Goal: Task Accomplishment & Management: Manage account settings

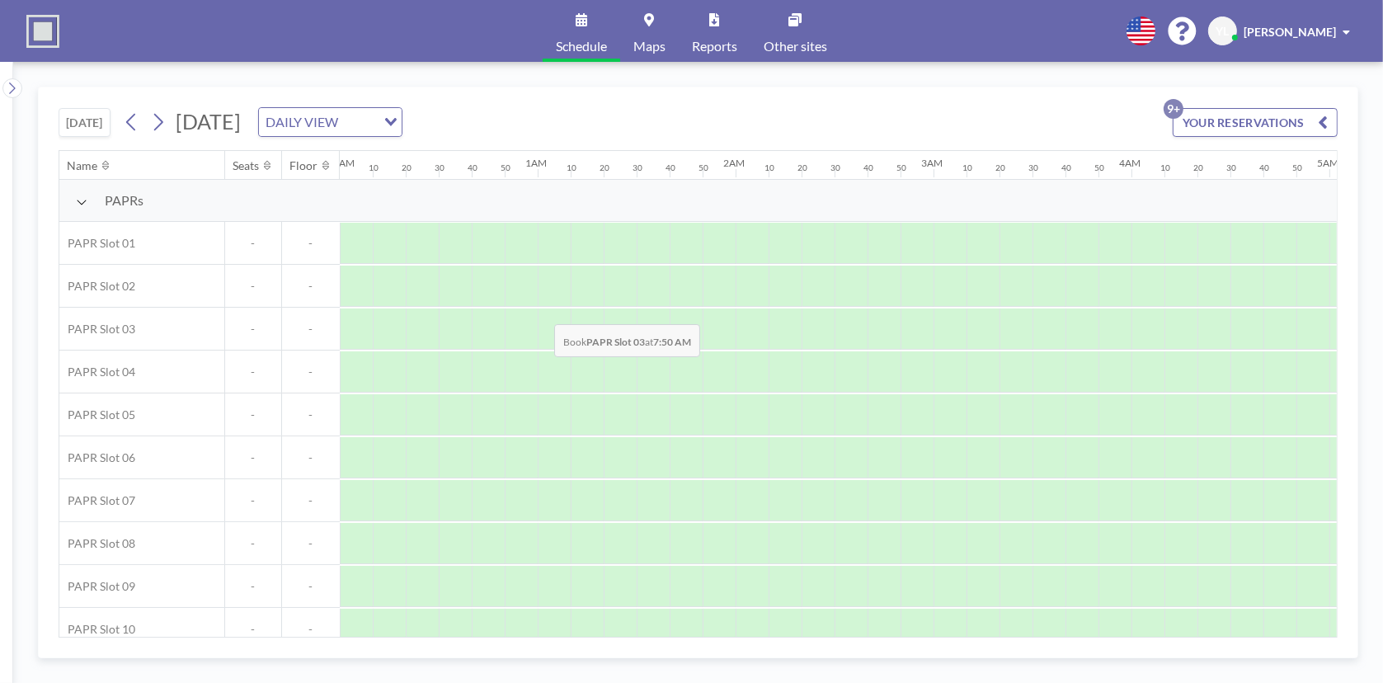
scroll to position [0, 1549]
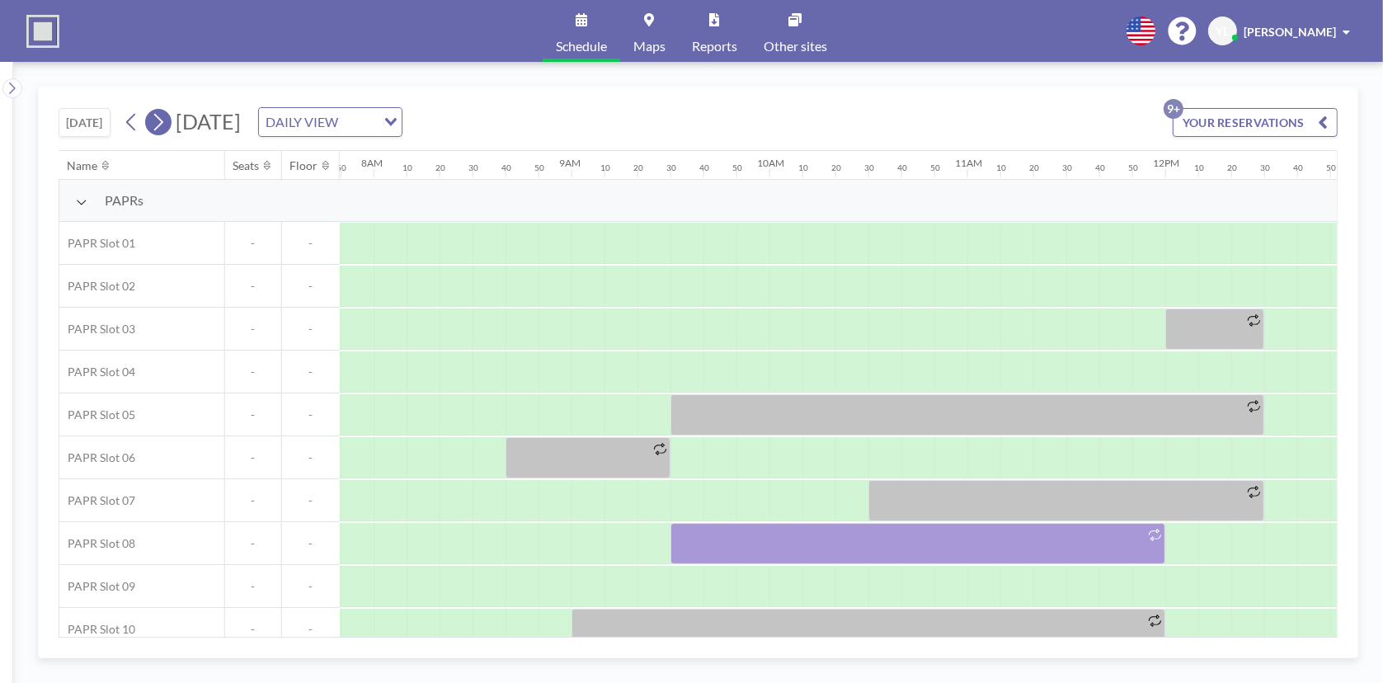
click at [171, 126] on button at bounding box center [158, 122] width 26 height 26
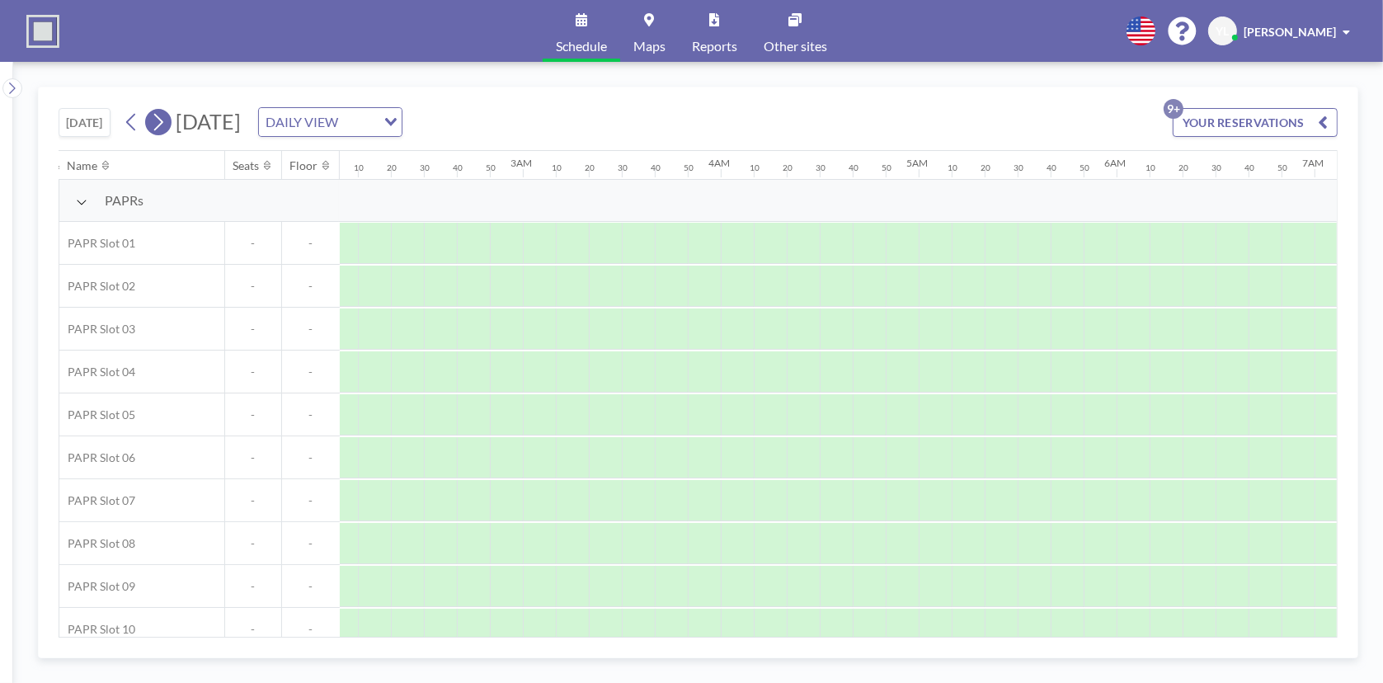
click at [166, 127] on icon at bounding box center [158, 122] width 16 height 25
click at [163, 127] on icon at bounding box center [158, 122] width 16 height 25
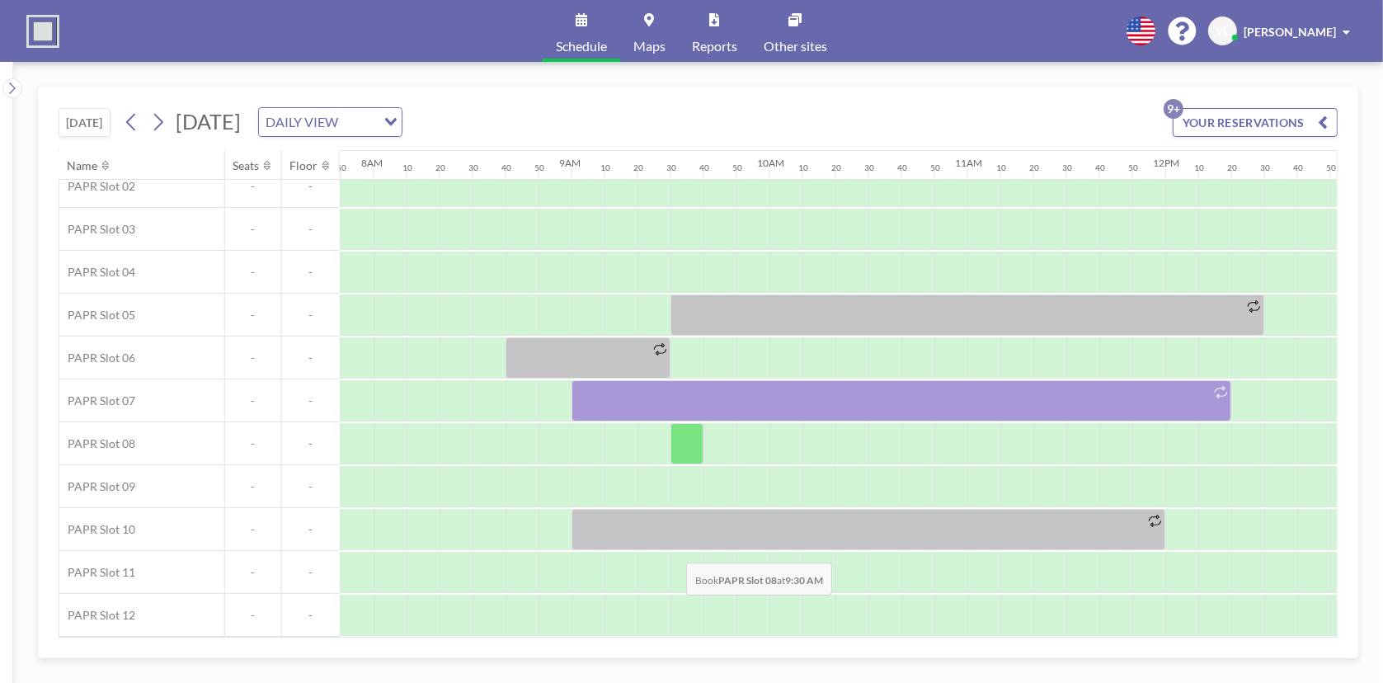
scroll to position [106, 1549]
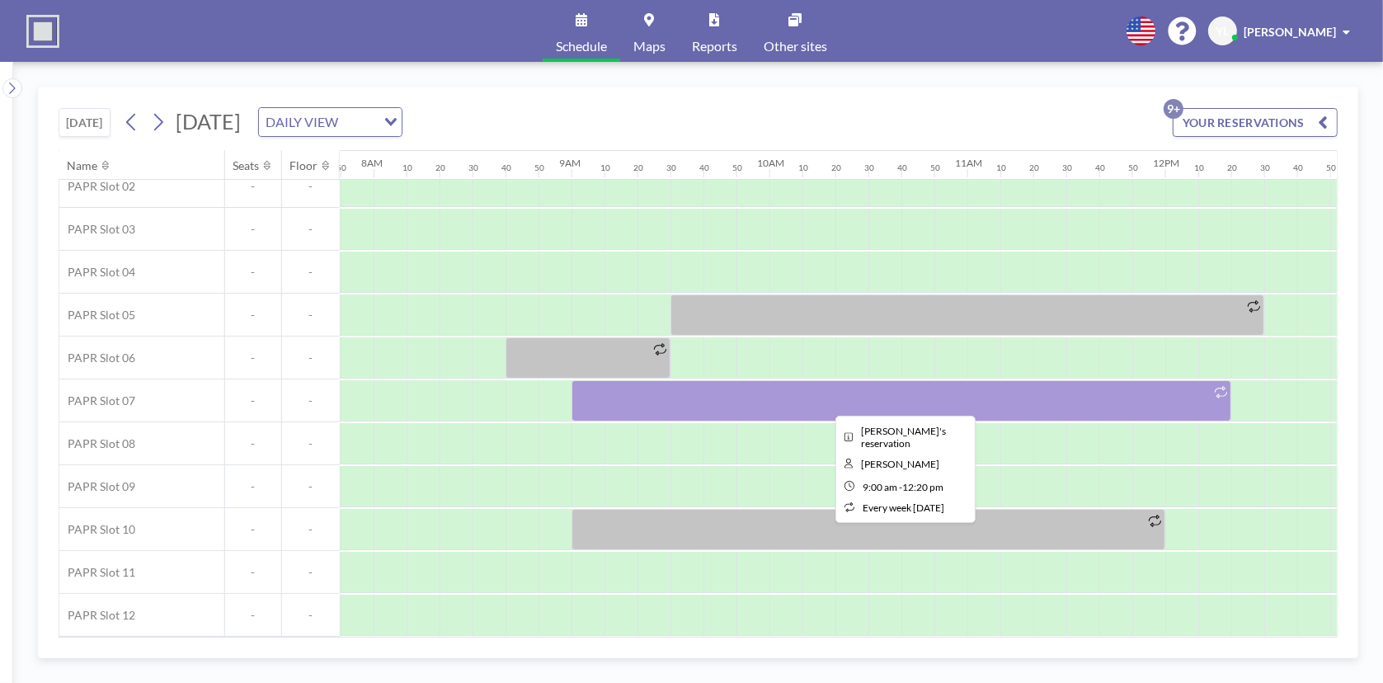
click at [696, 385] on div at bounding box center [901, 400] width 660 height 41
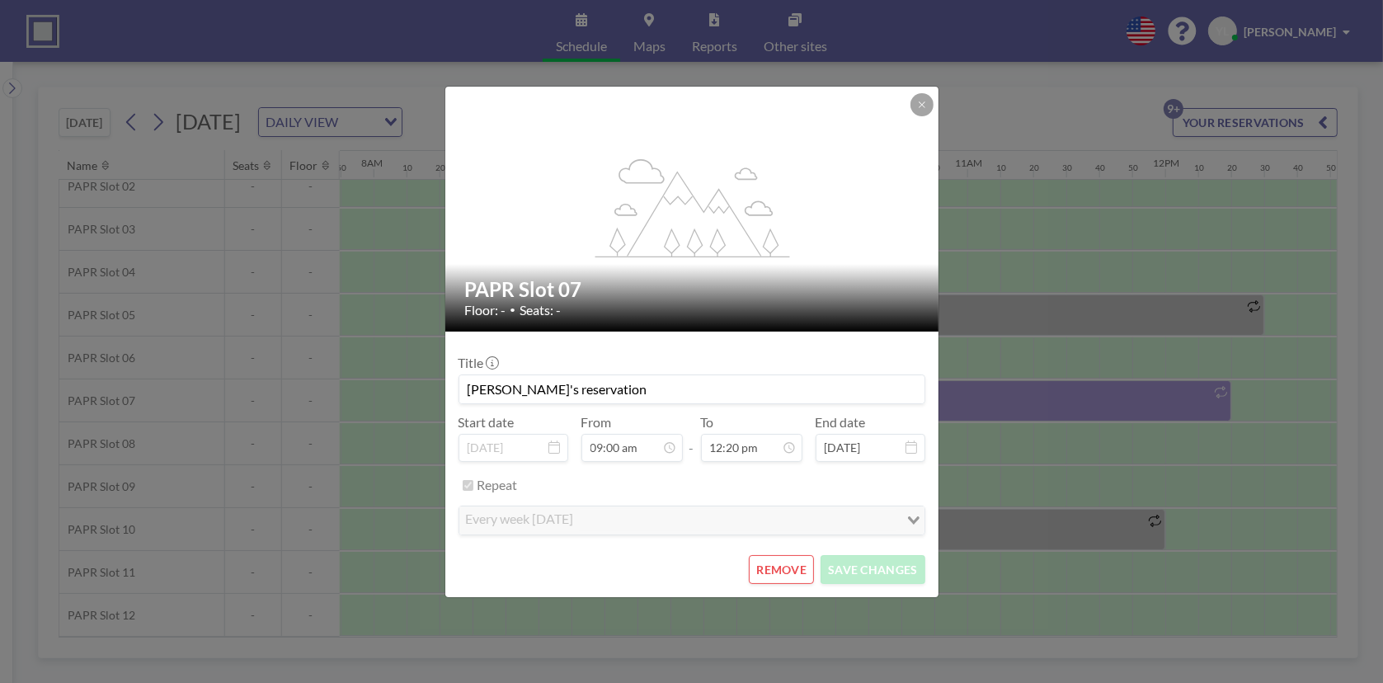
scroll to position [2169, 0]
click at [758, 562] on button "REMOVE" at bounding box center [781, 569] width 65 height 29
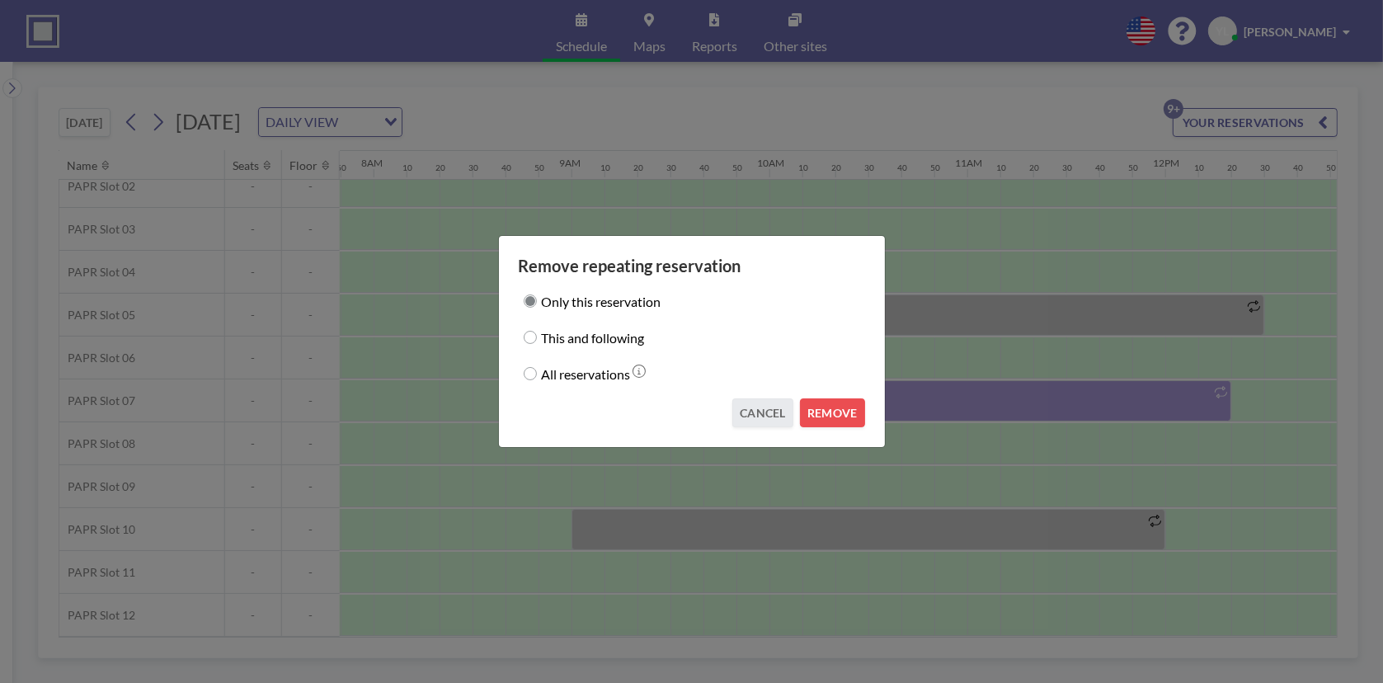
click at [607, 380] on label "All reservations" at bounding box center [586, 373] width 89 height 23
click at [537, 380] on input "All reservations" at bounding box center [530, 373] width 13 height 13
radio input "true"
click at [599, 330] on label "This and following" at bounding box center [593, 337] width 103 height 23
click at [537, 331] on input "This and following" at bounding box center [530, 337] width 13 height 13
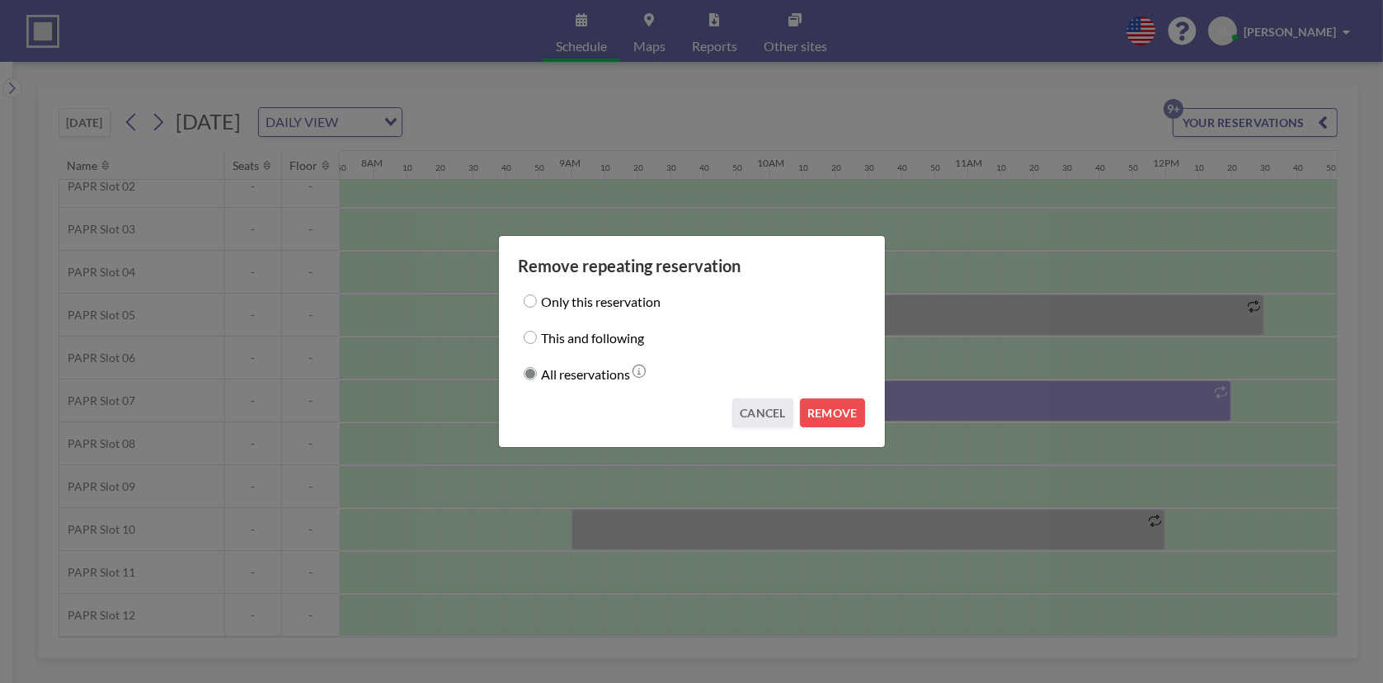
radio input "true"
click at [609, 360] on div "Only this reservation This and following All reservations" at bounding box center [692, 330] width 346 height 109
click at [641, 372] on icon at bounding box center [638, 370] width 13 height 13
click at [834, 407] on button "REMOVE" at bounding box center [832, 412] width 65 height 29
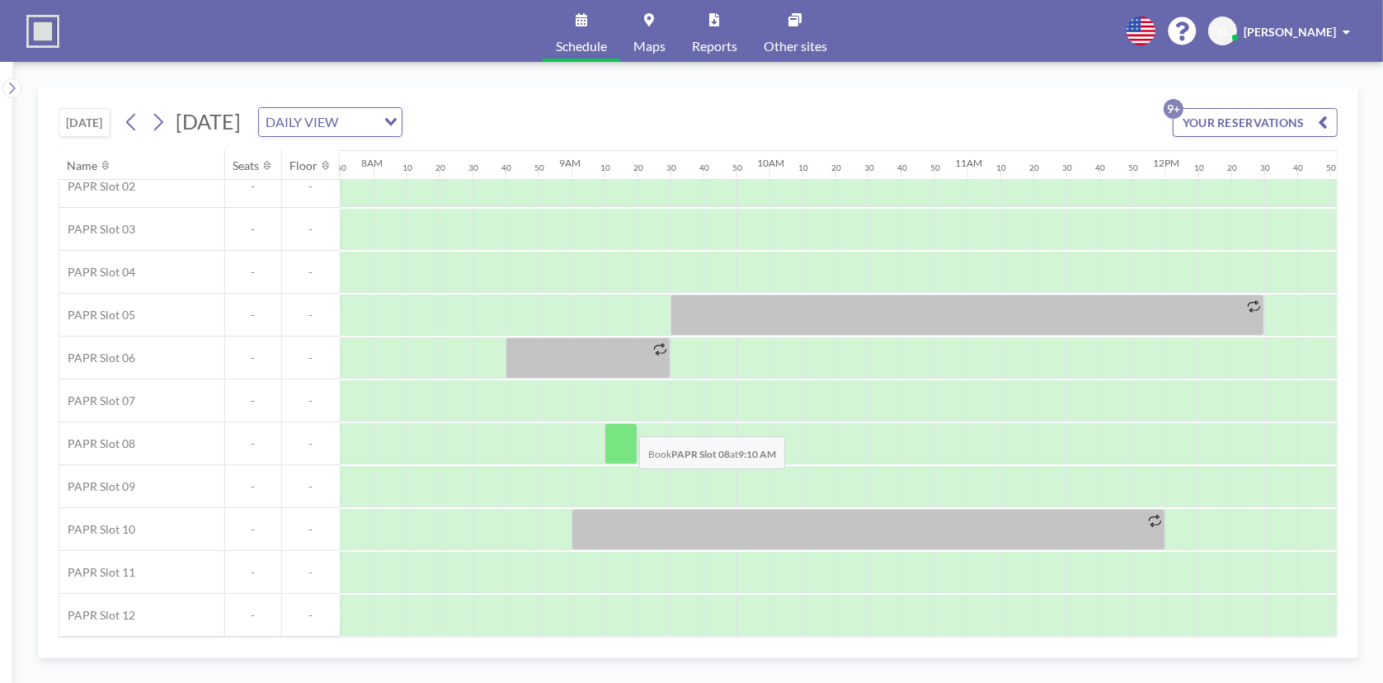
click at [626, 423] on div at bounding box center [620, 443] width 33 height 41
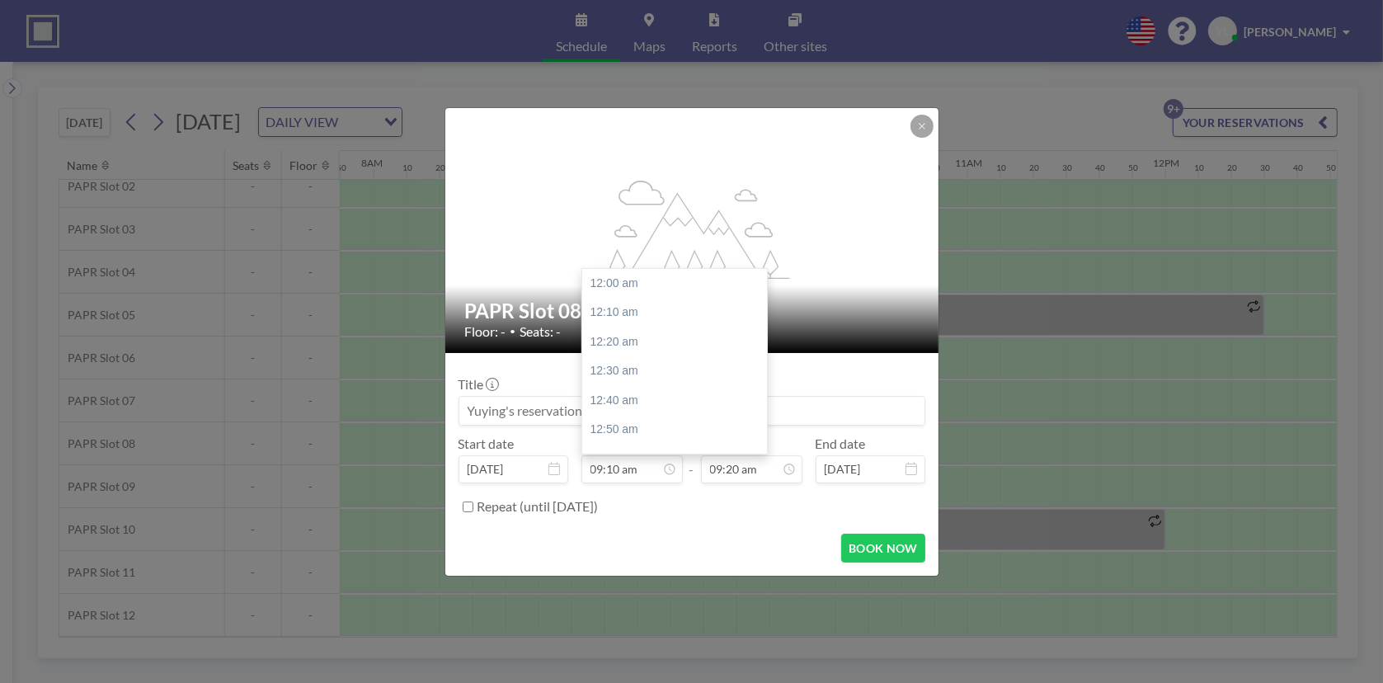
scroll to position [1613, 0]
click at [750, 471] on input "09:20 am" at bounding box center [751, 469] width 101 height 28
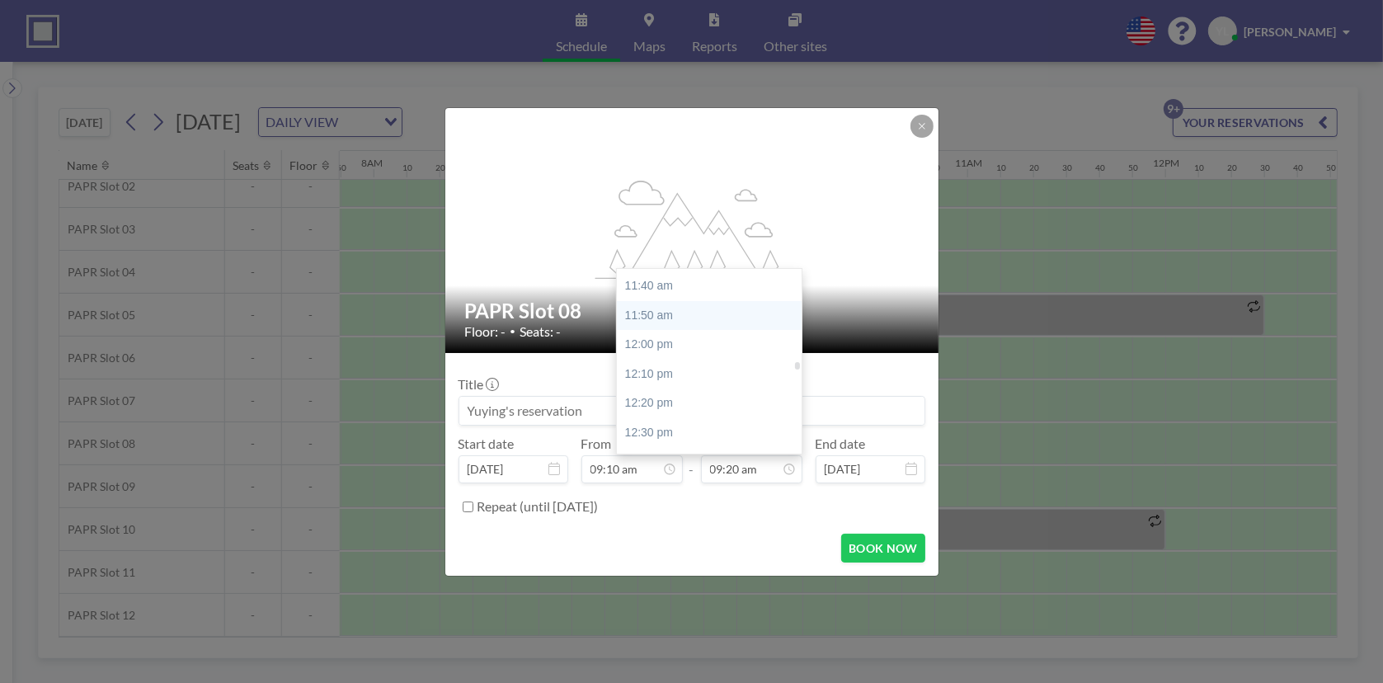
scroll to position [2137, 0]
click at [667, 344] on div "12:30 pm" at bounding box center [713, 347] width 193 height 30
type input "12:30 pm"
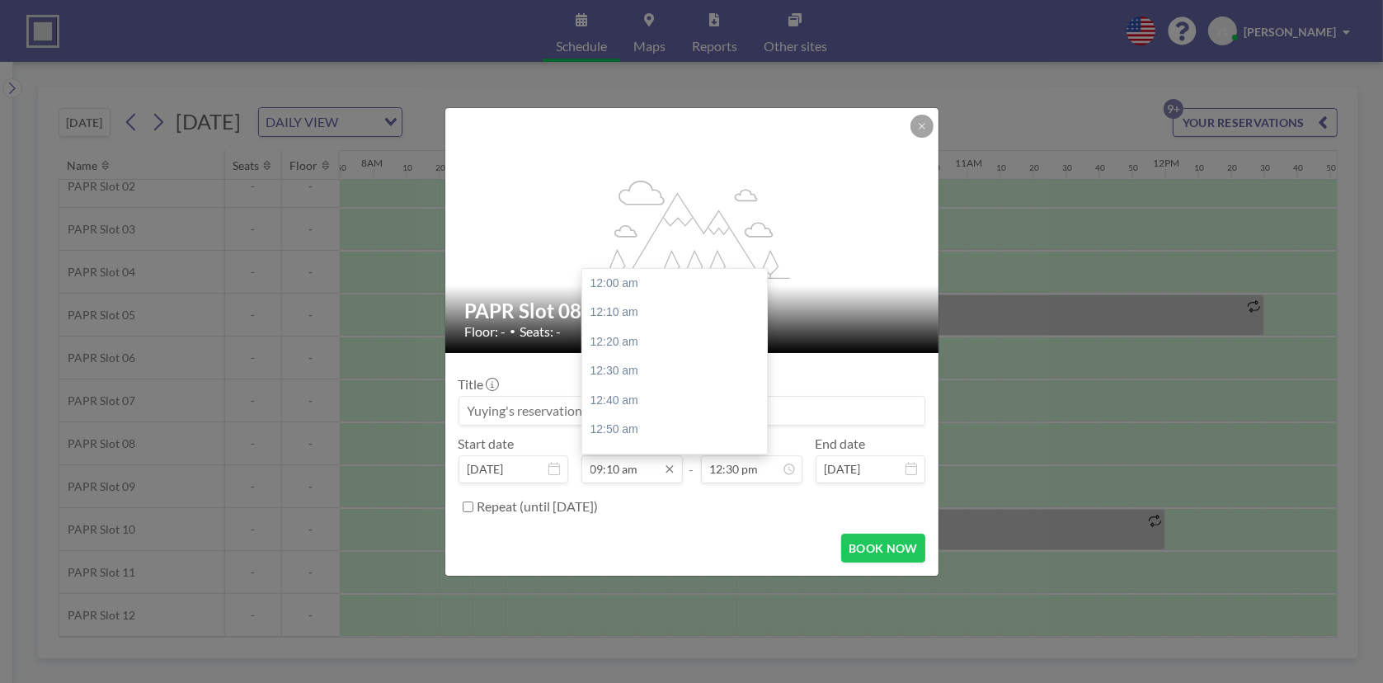
scroll to position [1613, 0]
click at [636, 345] on div "09:30 am" at bounding box center [678, 343] width 193 height 30
type input "09:30 am"
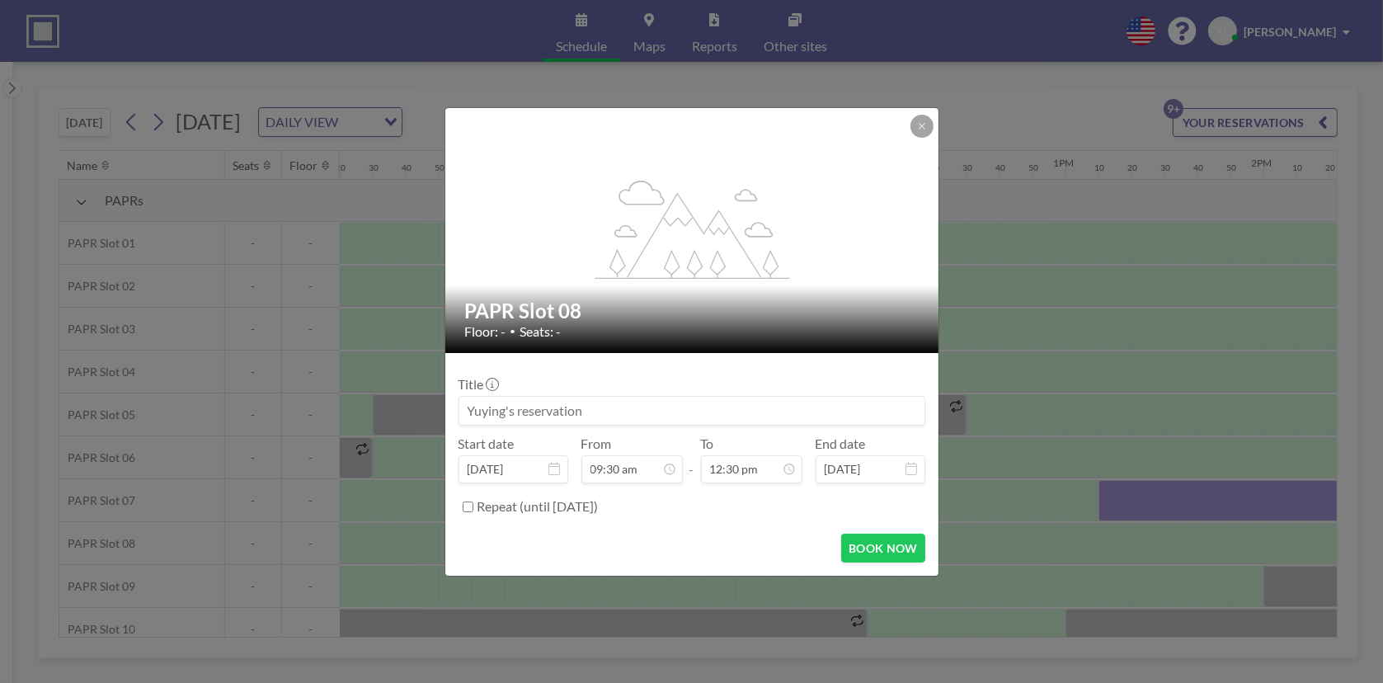
scroll to position [2200, 0]
click at [516, 508] on label "Repeat (until [DATE])" at bounding box center [537, 506] width 121 height 16
click at [473, 508] on input "Repeat (until [DATE])" at bounding box center [468, 506] width 11 height 11
checkbox input "true"
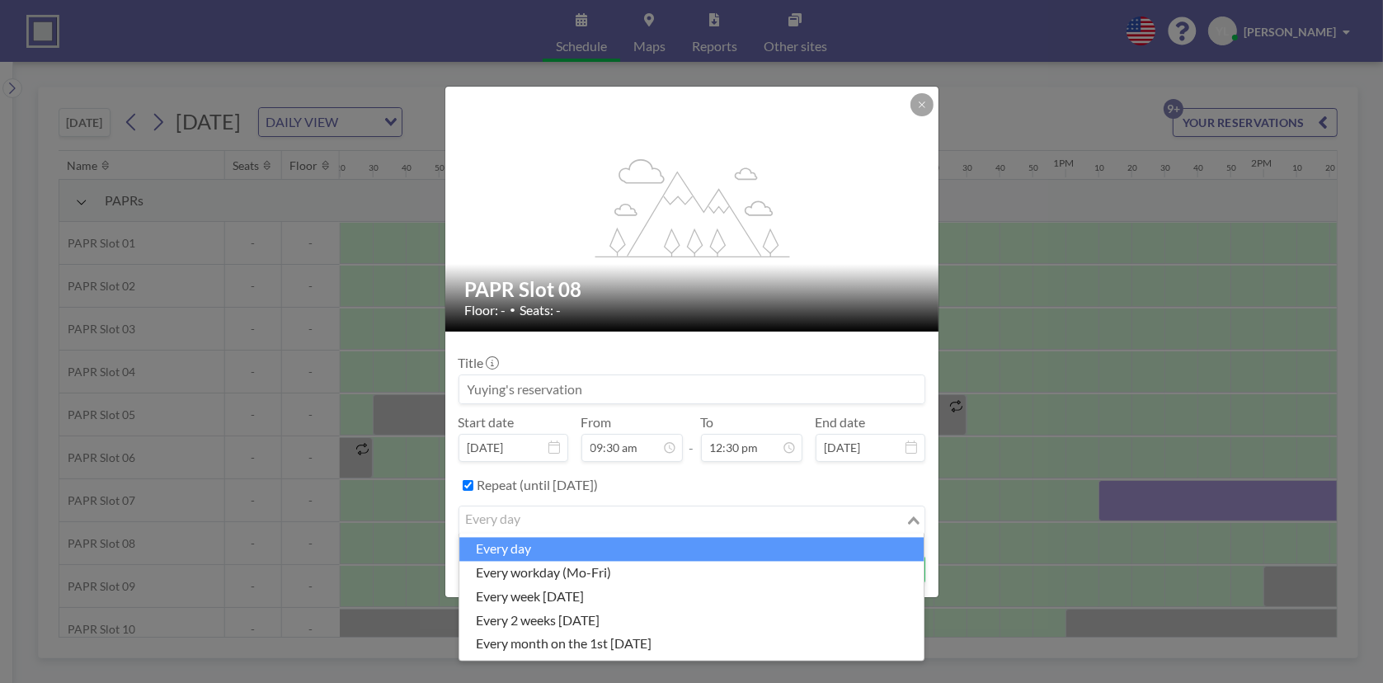
click at [916, 516] on icon "Search for option" at bounding box center [914, 520] width 12 height 8
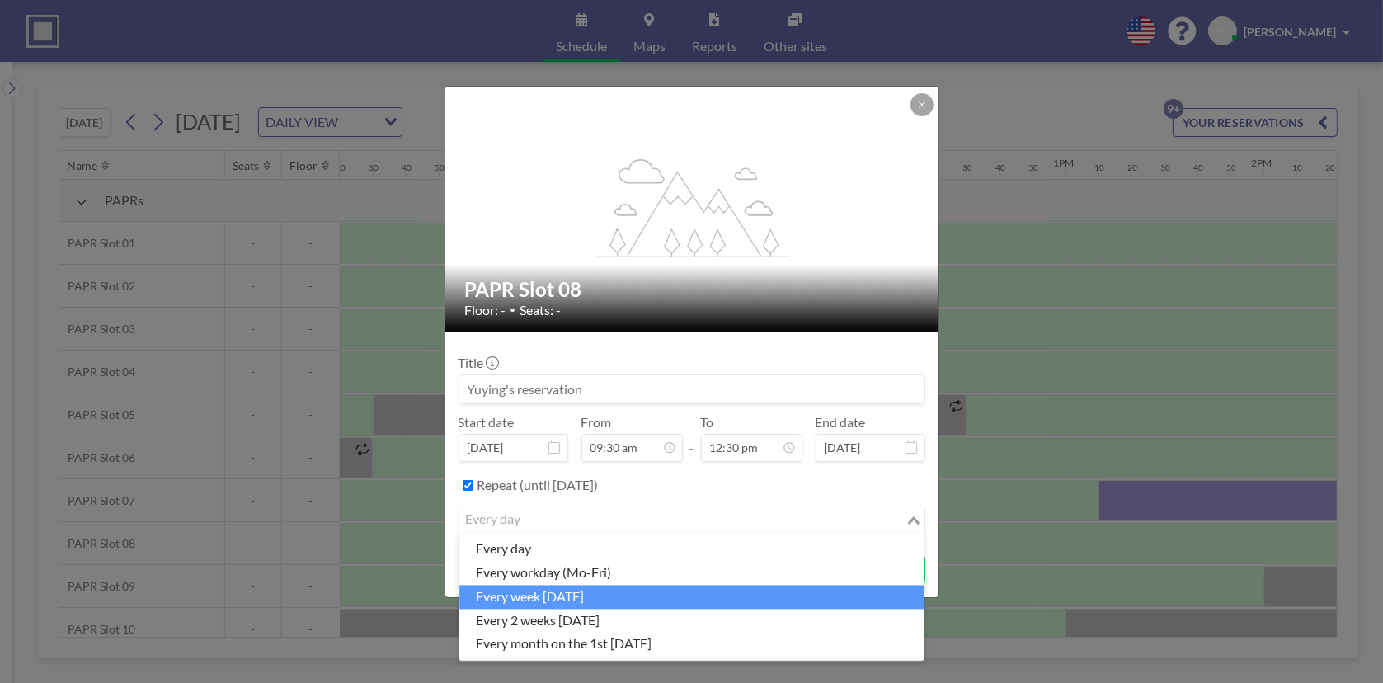
click at [801, 600] on li "every week [DATE]" at bounding box center [691, 597] width 464 height 24
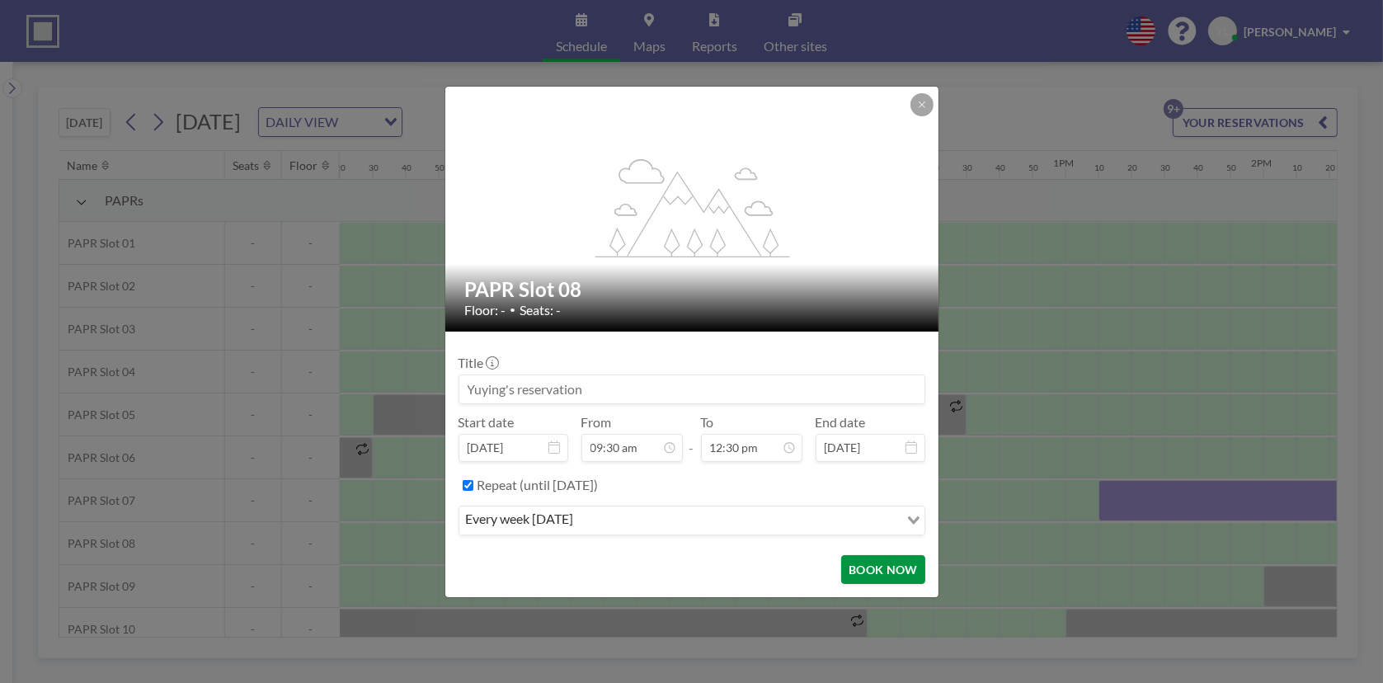
click at [904, 564] on button "BOOK NOW" at bounding box center [882, 569] width 83 height 29
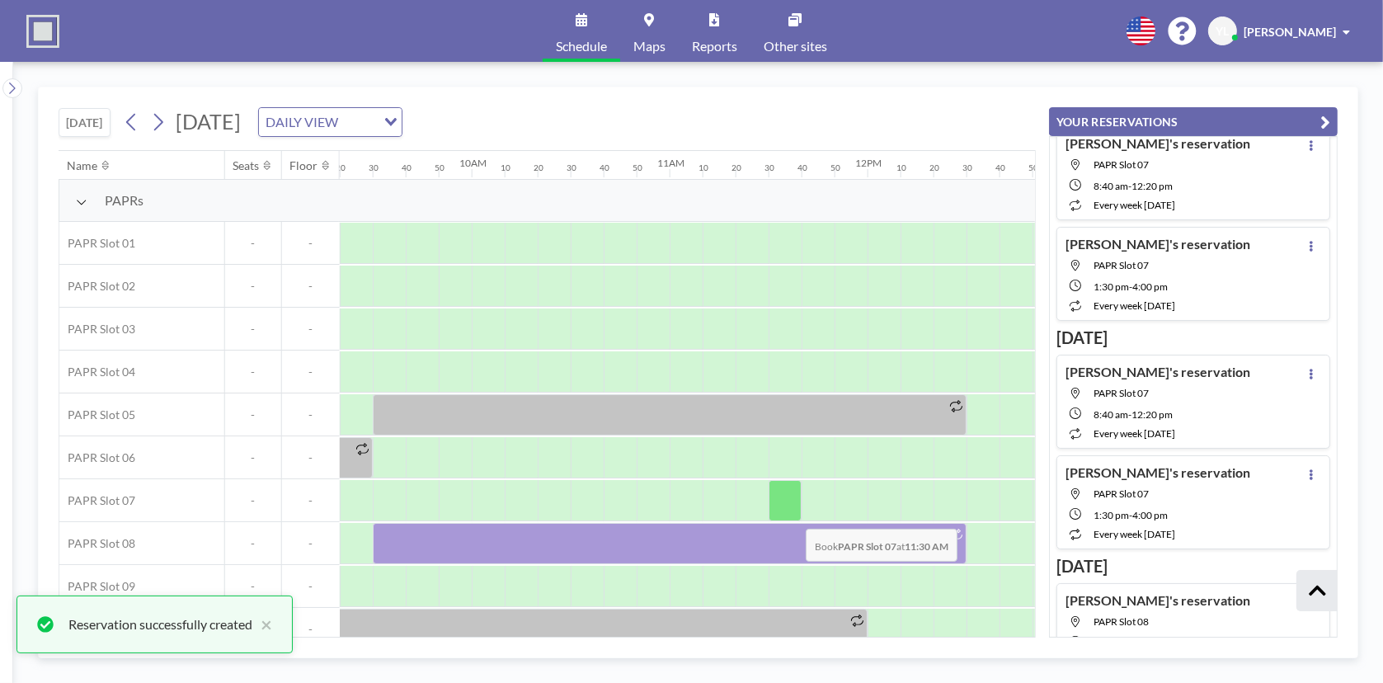
scroll to position [787, 0]
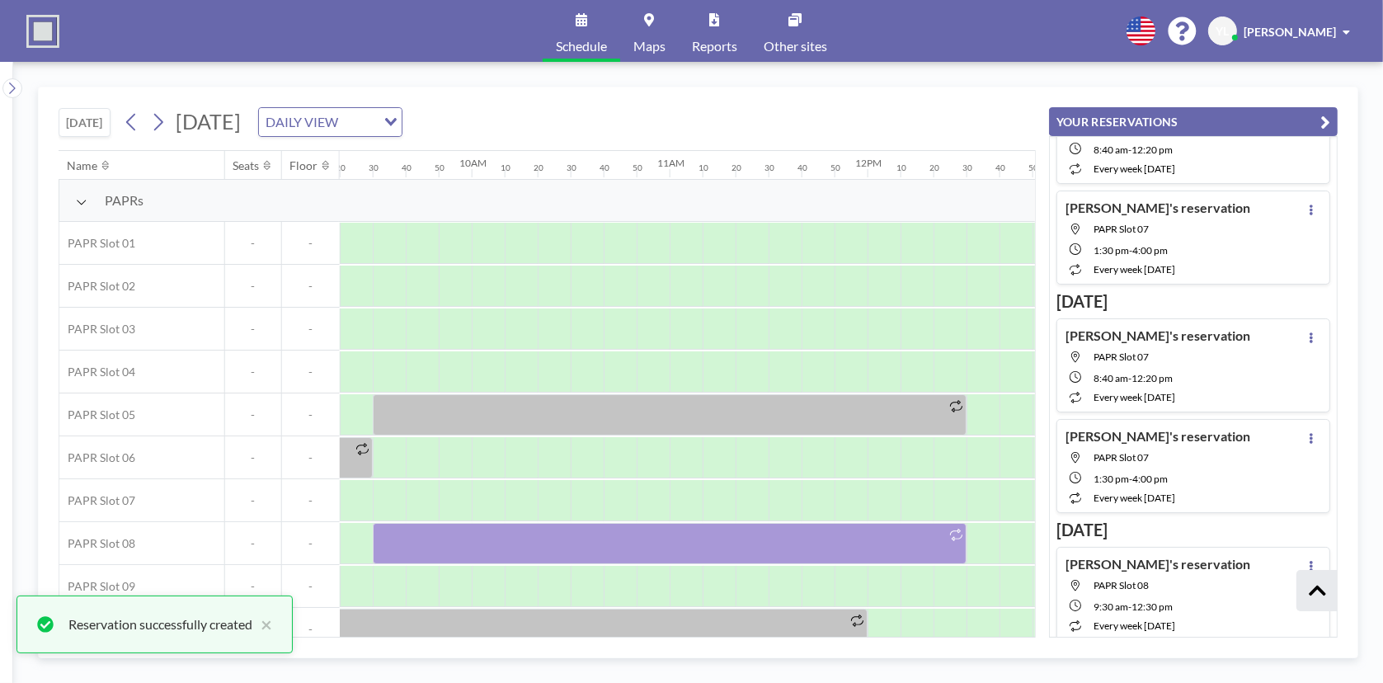
click at [1328, 123] on icon "button" at bounding box center [1325, 122] width 10 height 20
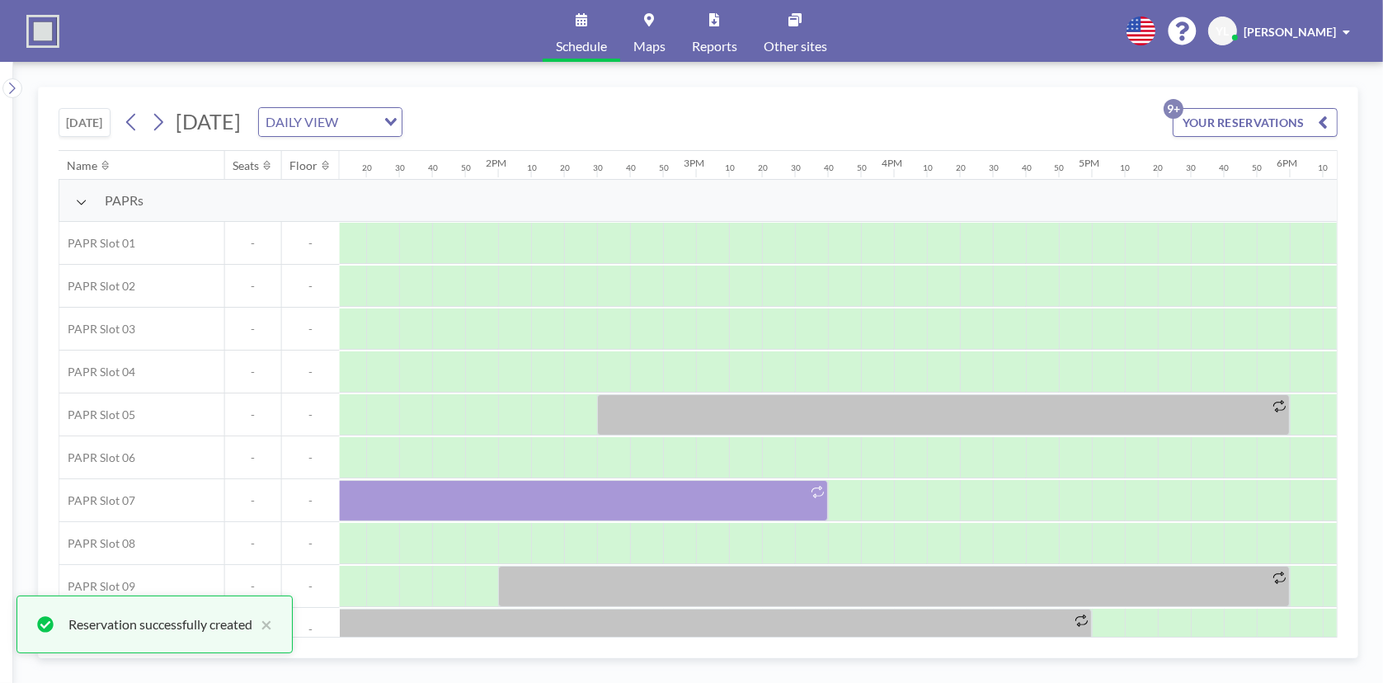
scroll to position [0, 2571]
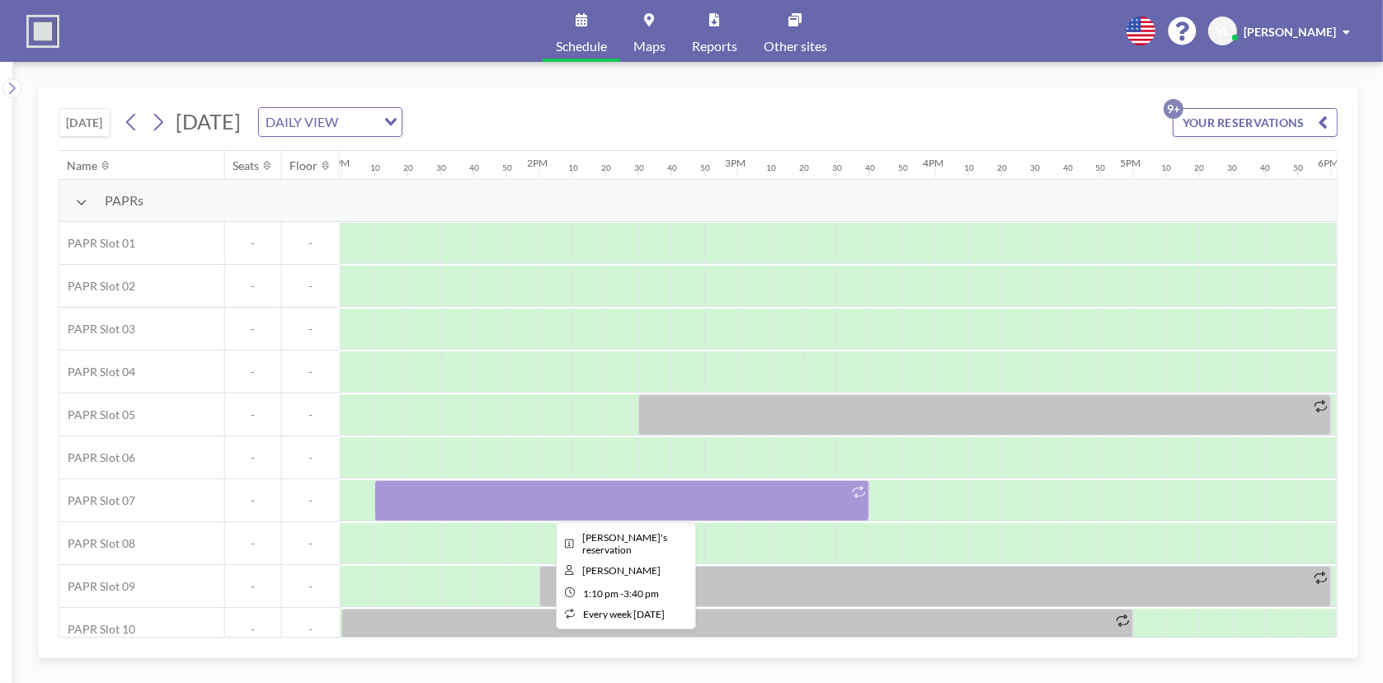
click at [597, 495] on div at bounding box center [621, 500] width 495 height 41
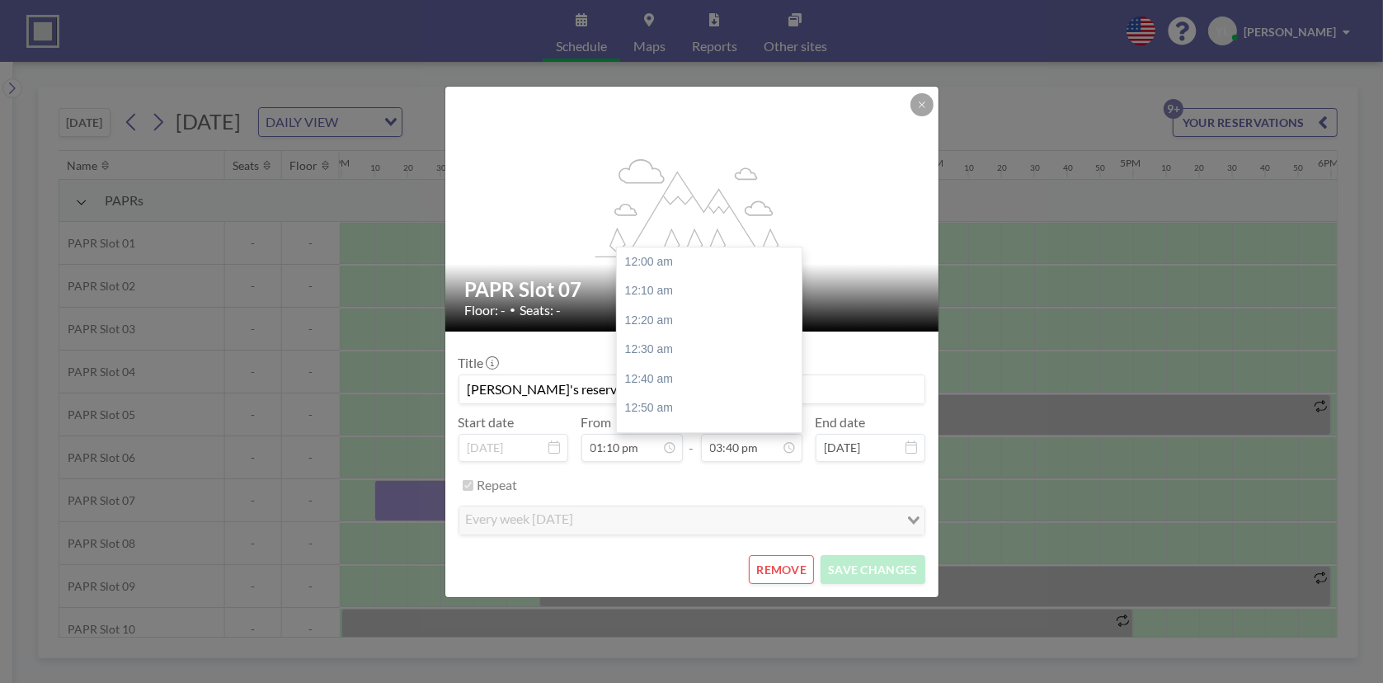
scroll to position [2756, 0]
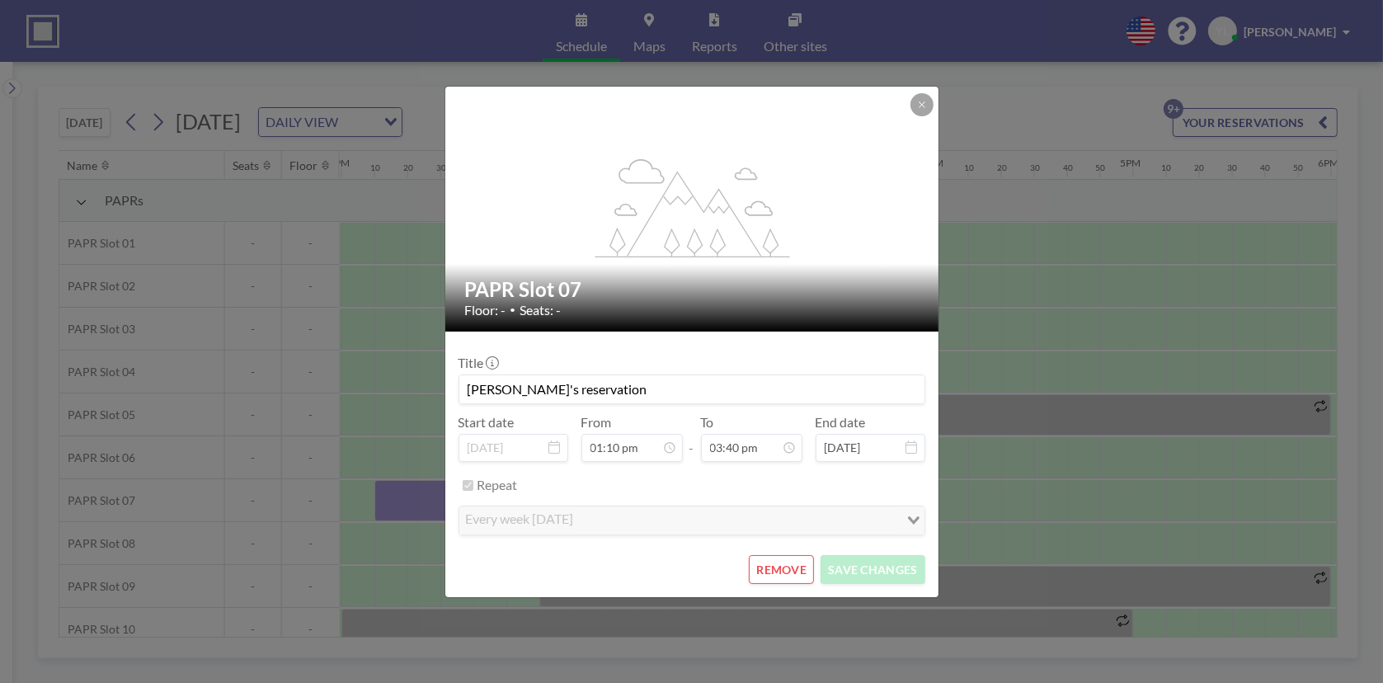
click at [784, 569] on button "REMOVE" at bounding box center [781, 569] width 65 height 29
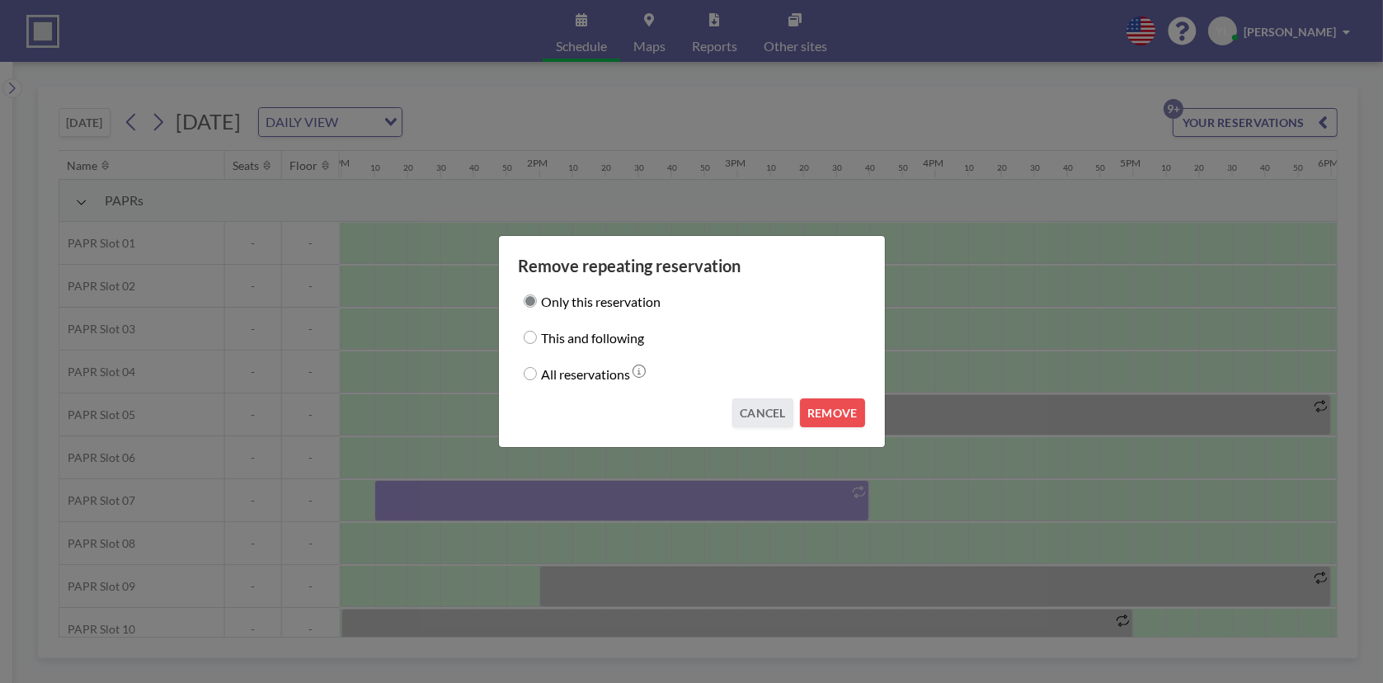
click at [595, 333] on label "This and following" at bounding box center [593, 337] width 103 height 23
drag, startPoint x: 595, startPoint y: 333, endPoint x: 548, endPoint y: 338, distance: 47.3
click at [548, 338] on label "This and following" at bounding box center [593, 337] width 103 height 23
click at [537, 338] on input "This and following" at bounding box center [530, 337] width 13 height 13
radio input "true"
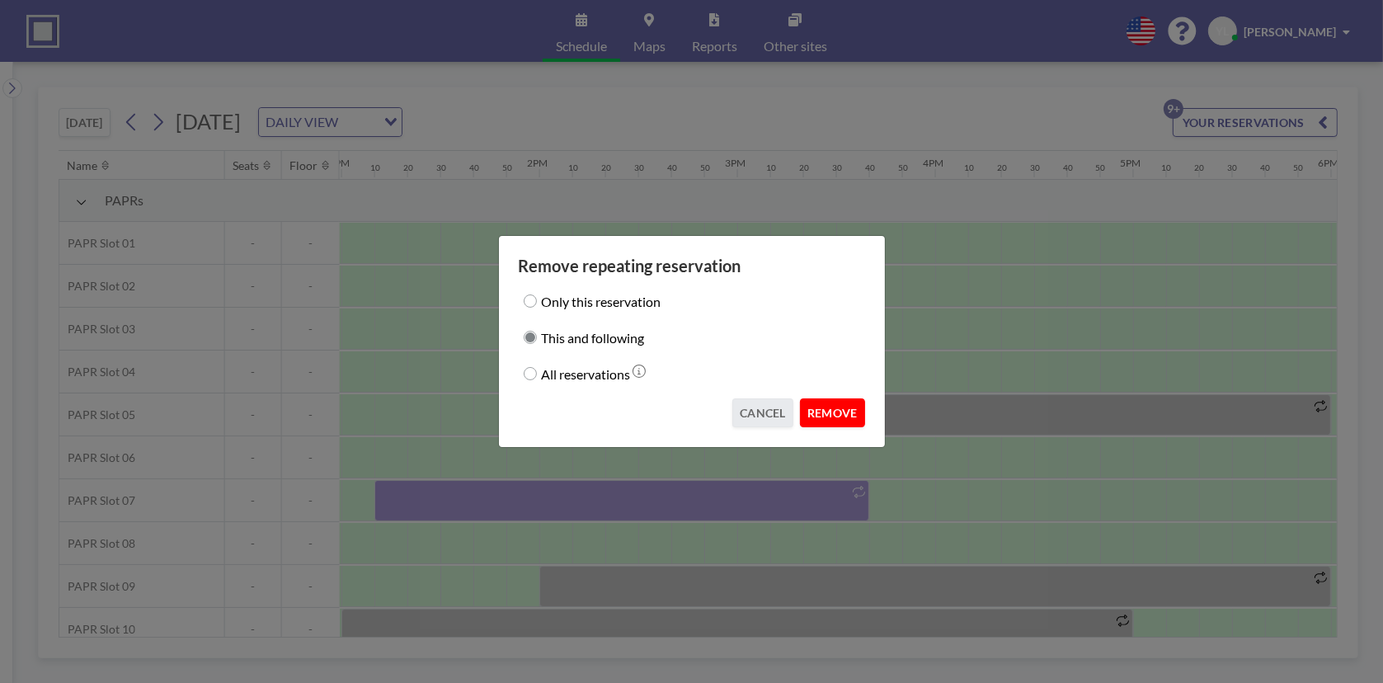
click at [850, 410] on button "REMOVE" at bounding box center [832, 412] width 65 height 29
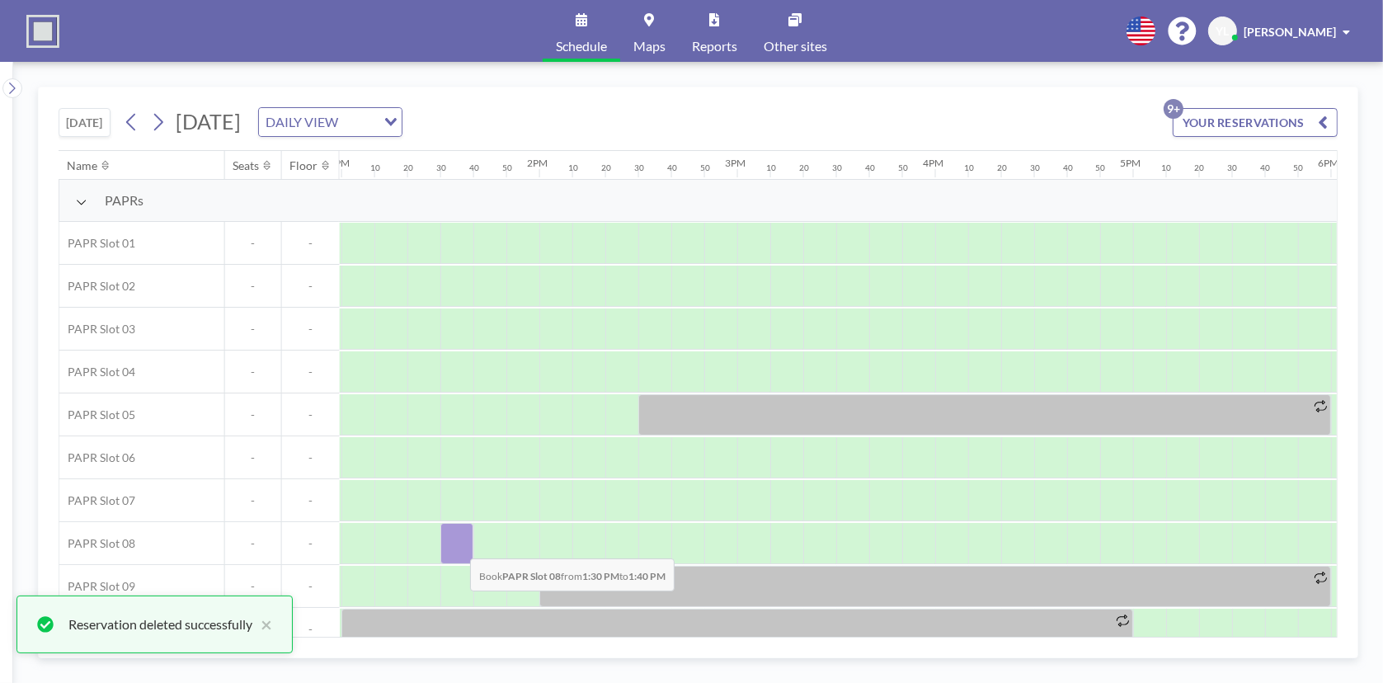
click at [457, 545] on div at bounding box center [456, 543] width 33 height 41
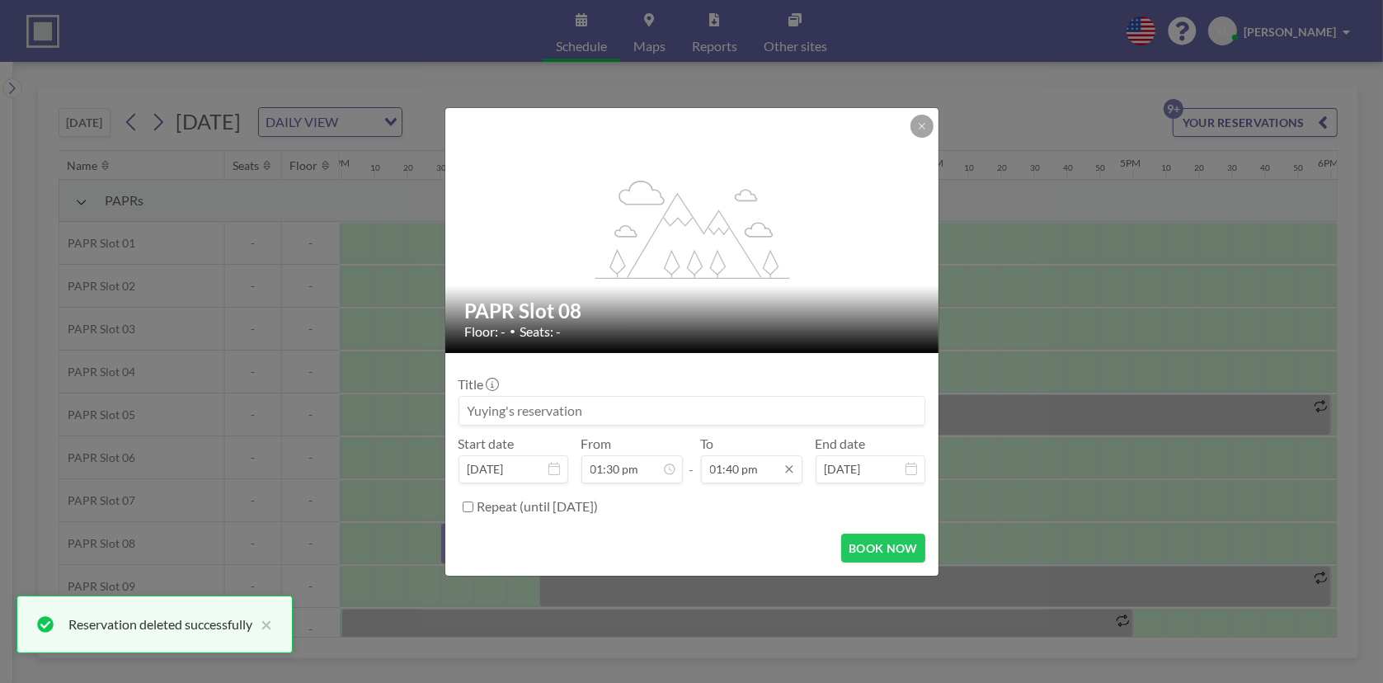
scroll to position [2404, 0]
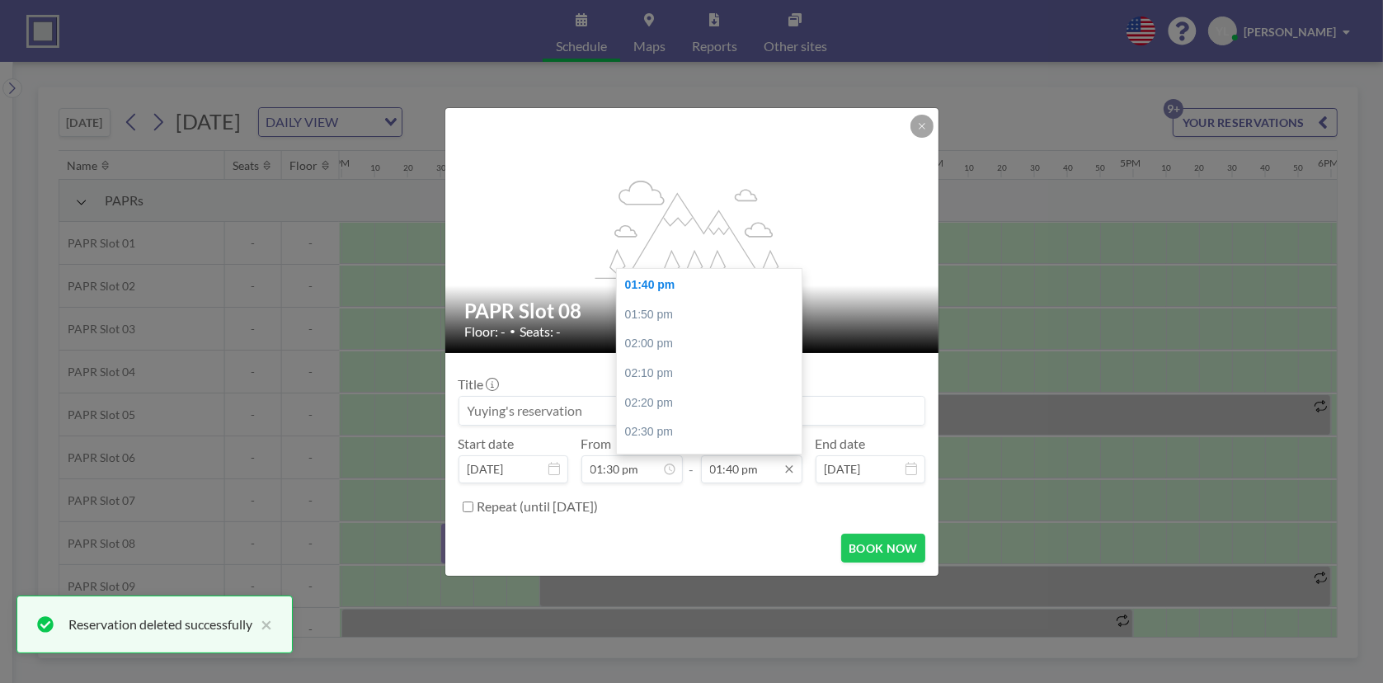
click at [770, 458] on input "01:40 pm" at bounding box center [751, 469] width 101 height 28
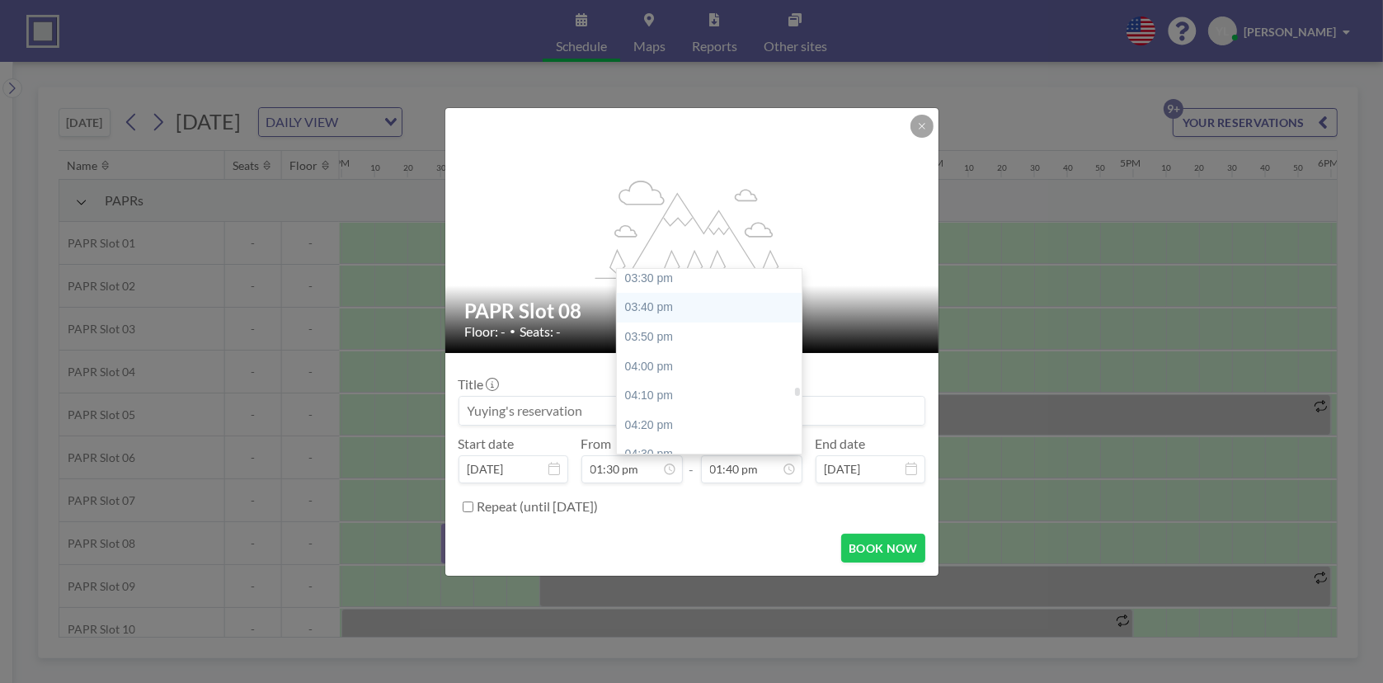
click at [708, 309] on div "03:40 pm" at bounding box center [713, 308] width 193 height 30
type input "03:40 pm"
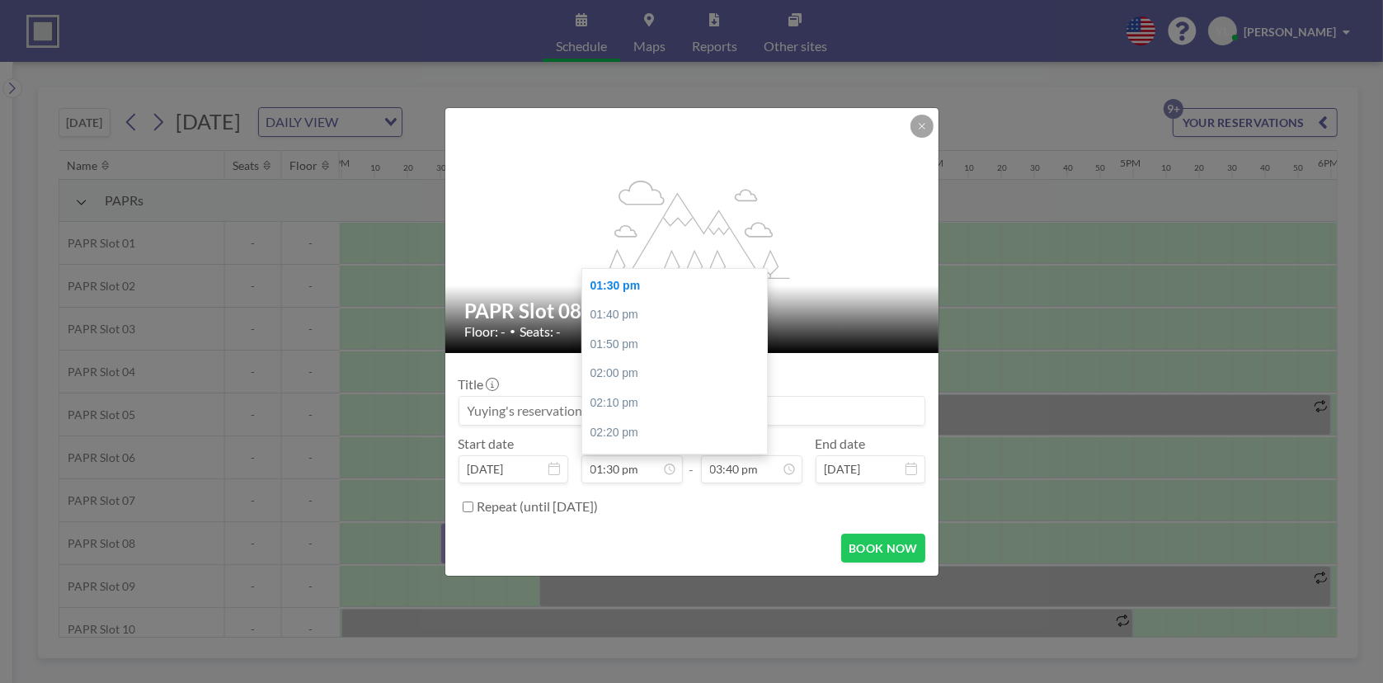
scroll to position [2756, 0]
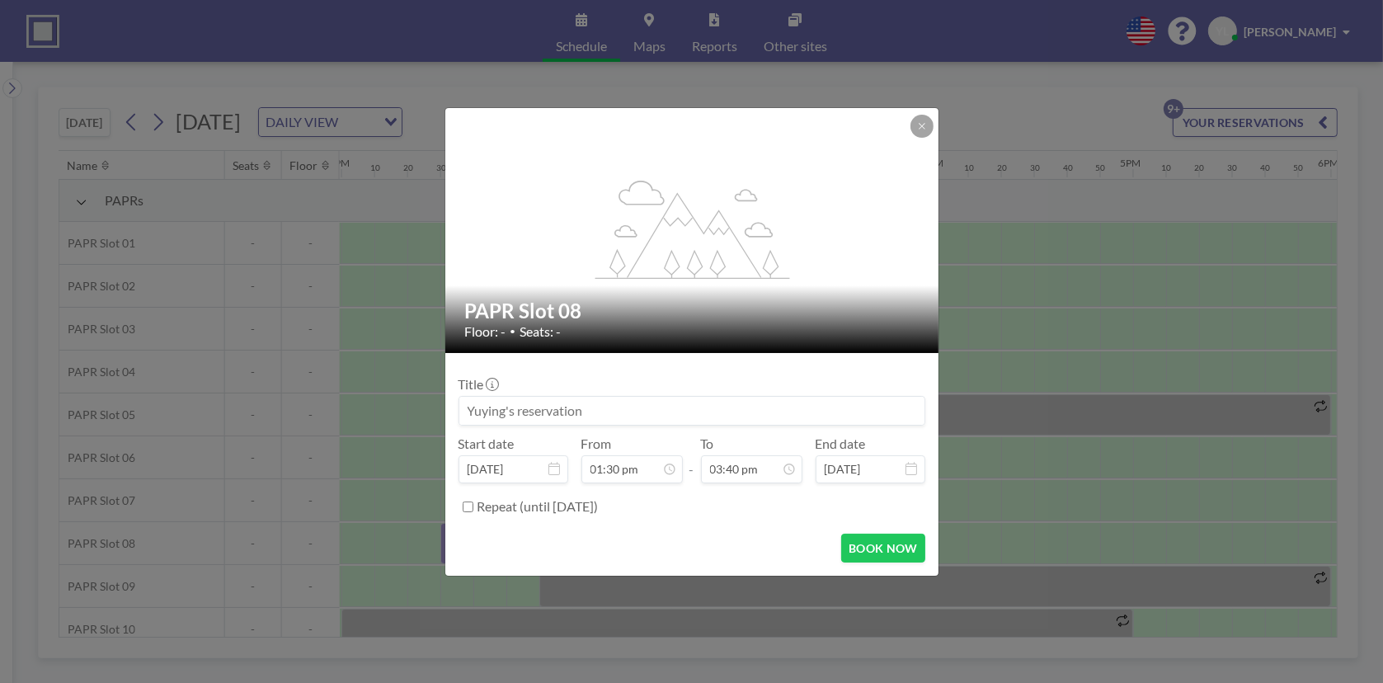
click at [536, 508] on label "Repeat (until [DATE])" at bounding box center [537, 506] width 121 height 16
click at [473, 508] on input "Repeat (until [DATE])" at bounding box center [468, 506] width 11 height 11
checkbox input "true"
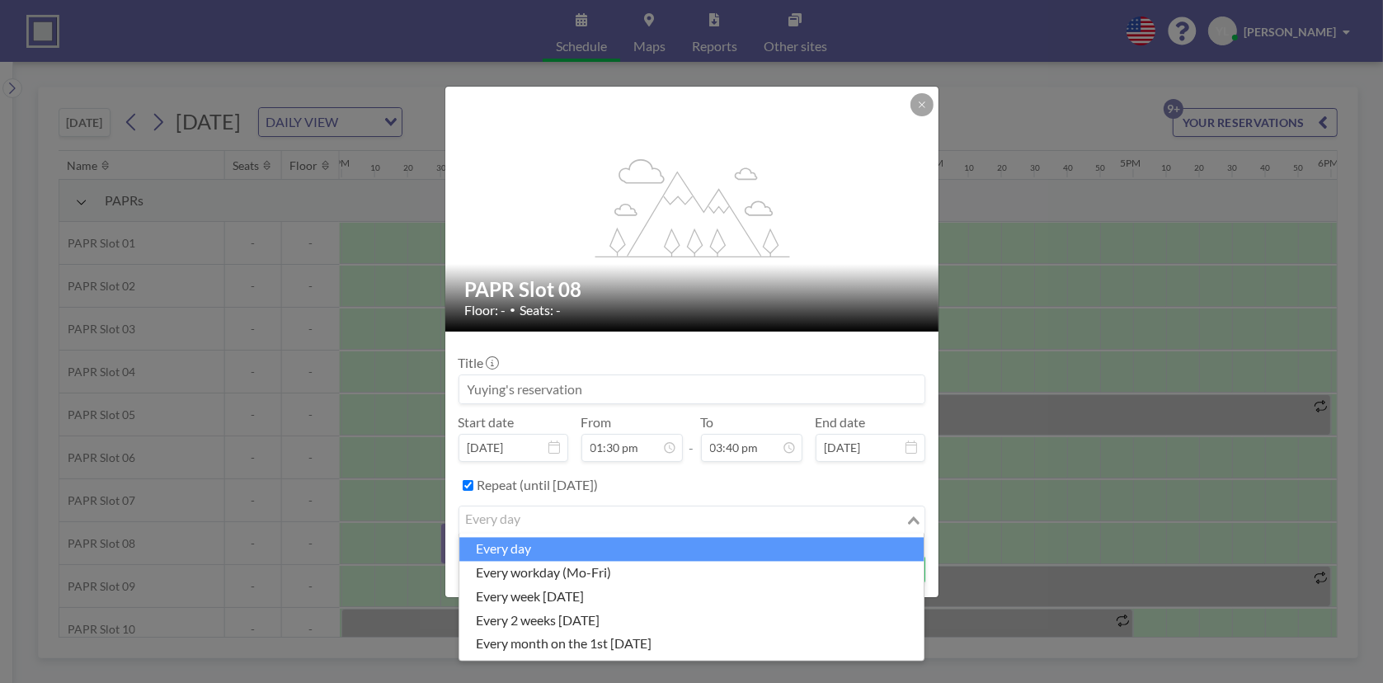
click at [908, 510] on div "Loading..." at bounding box center [914, 518] width 19 height 25
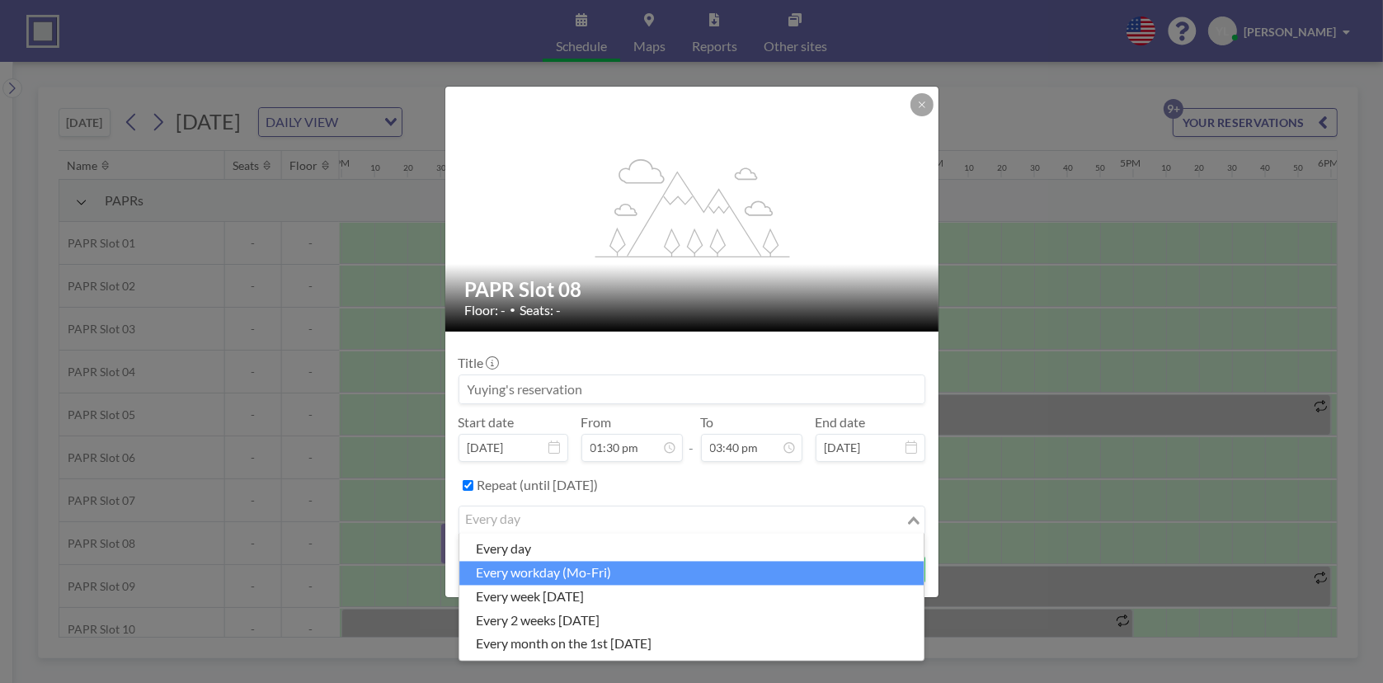
click at [814, 572] on li "every workday (Mo-Fri)" at bounding box center [691, 573] width 464 height 24
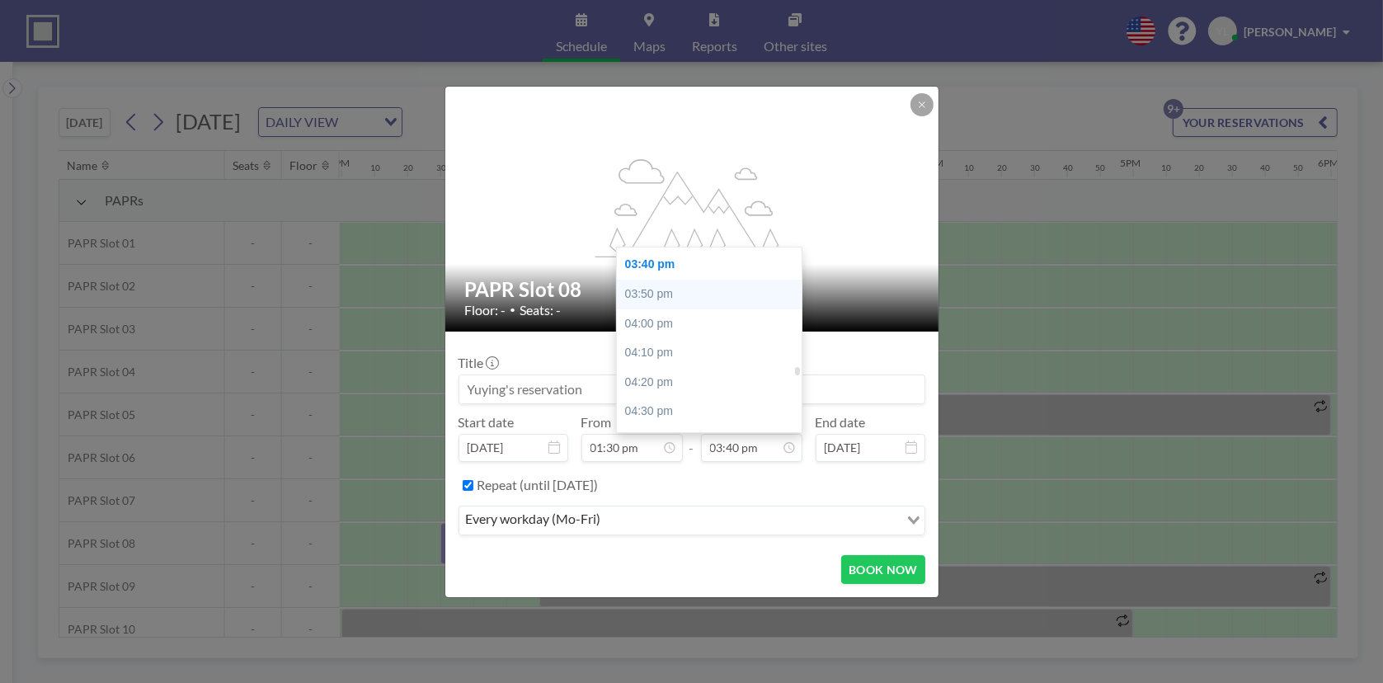
click at [670, 289] on div "03:50 pm" at bounding box center [713, 295] width 193 height 30
type input "03:50 pm"
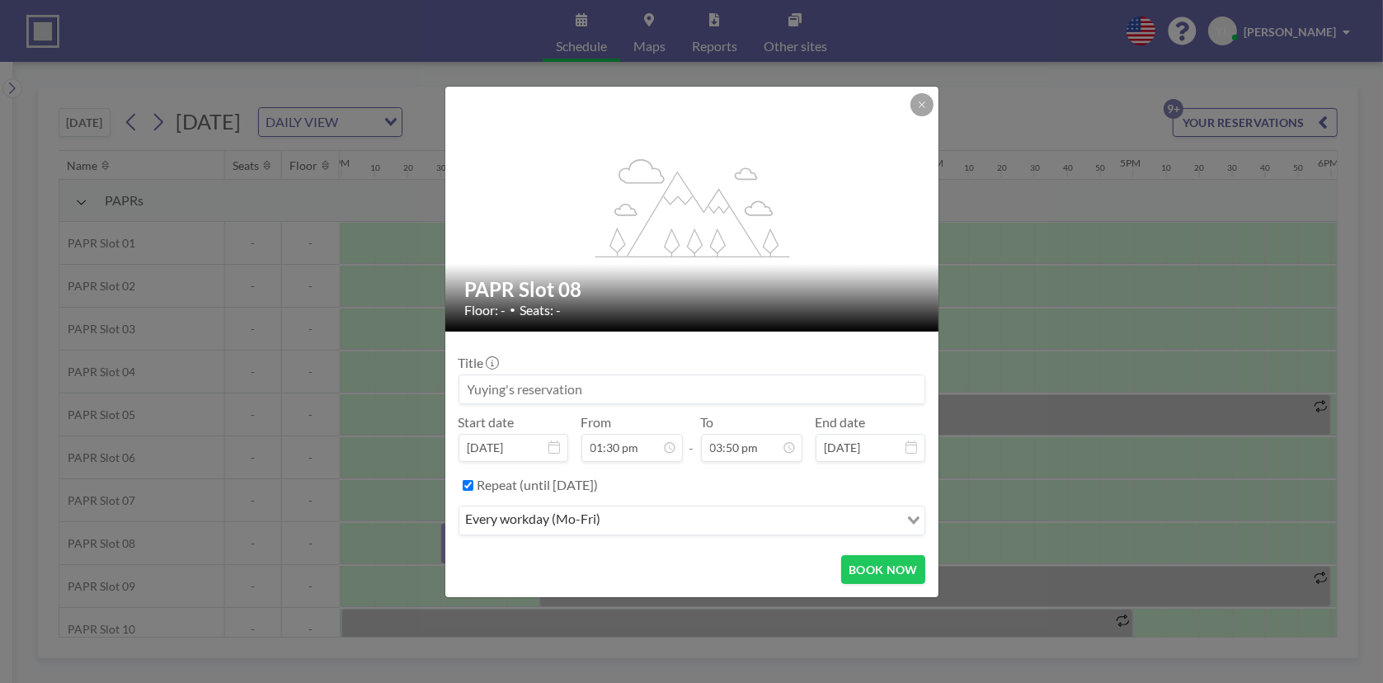
scroll to position [2785, 0]
click at [891, 564] on button "BOOK NOW" at bounding box center [882, 569] width 83 height 29
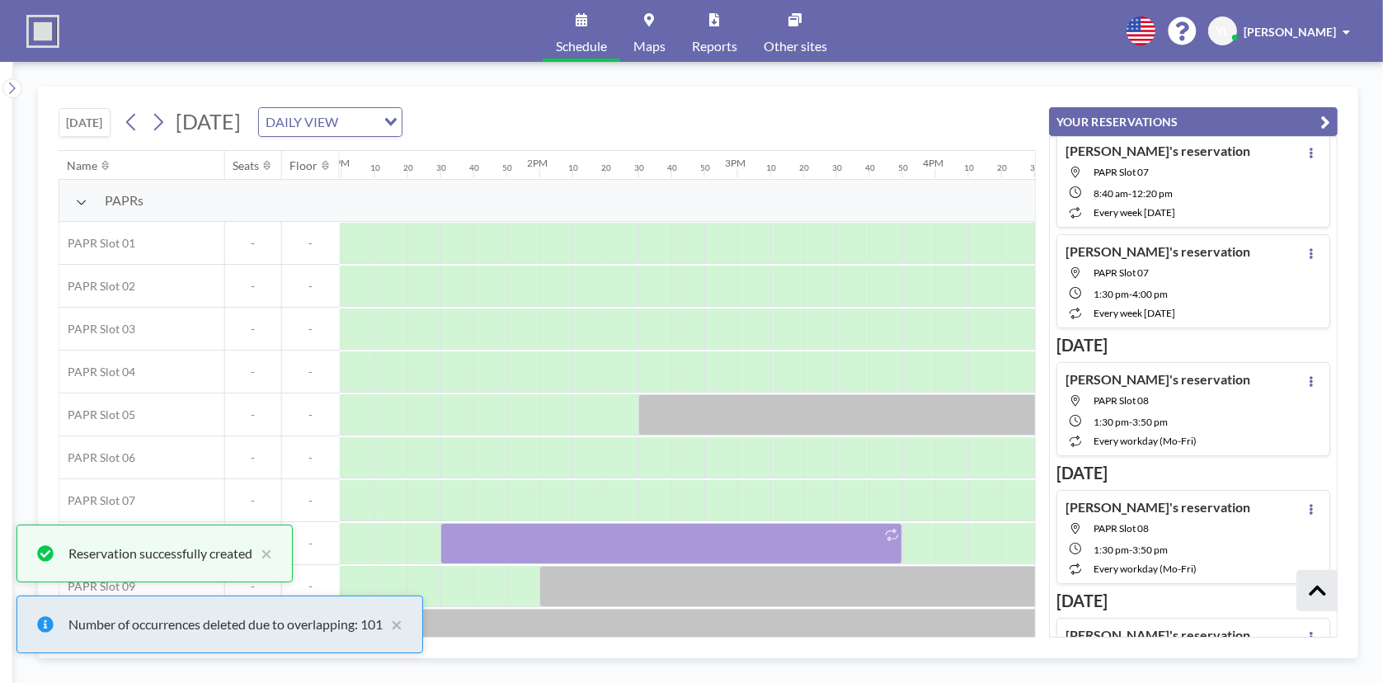
scroll to position [983, 0]
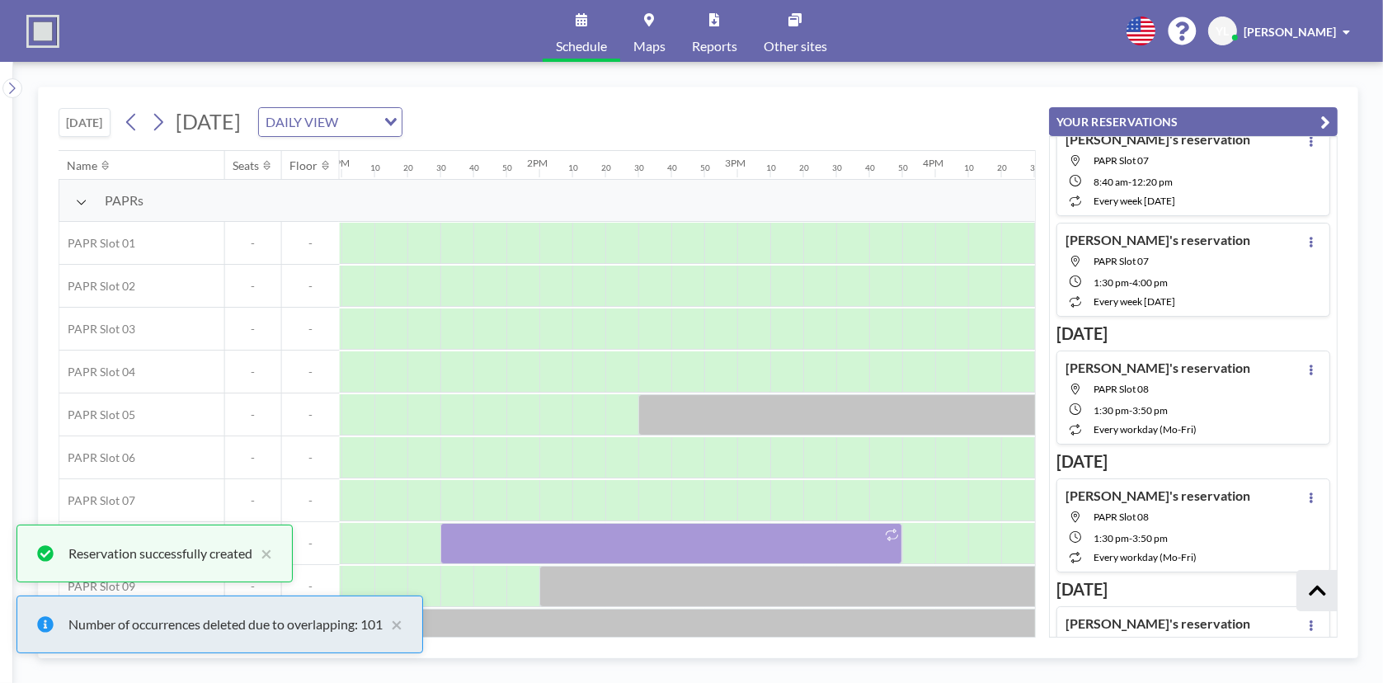
click at [1323, 125] on icon "button" at bounding box center [1325, 122] width 10 height 20
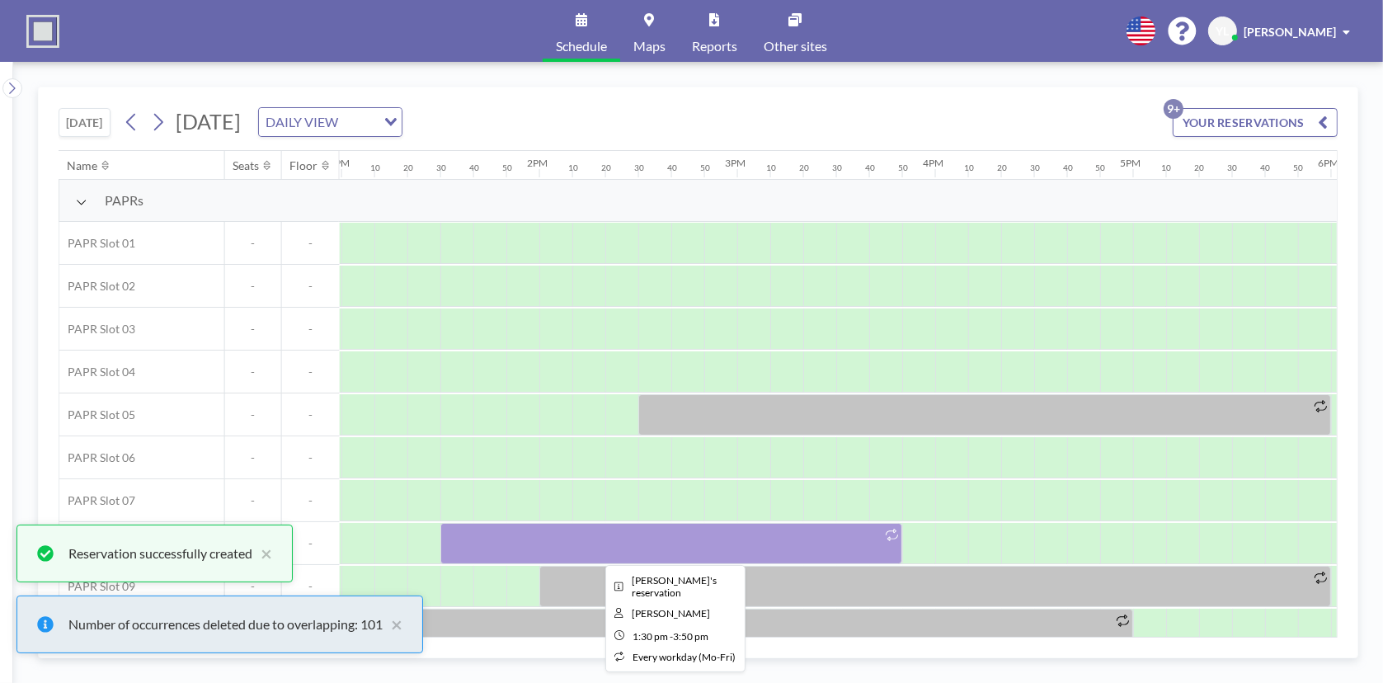
click at [777, 545] on div at bounding box center [671, 543] width 462 height 41
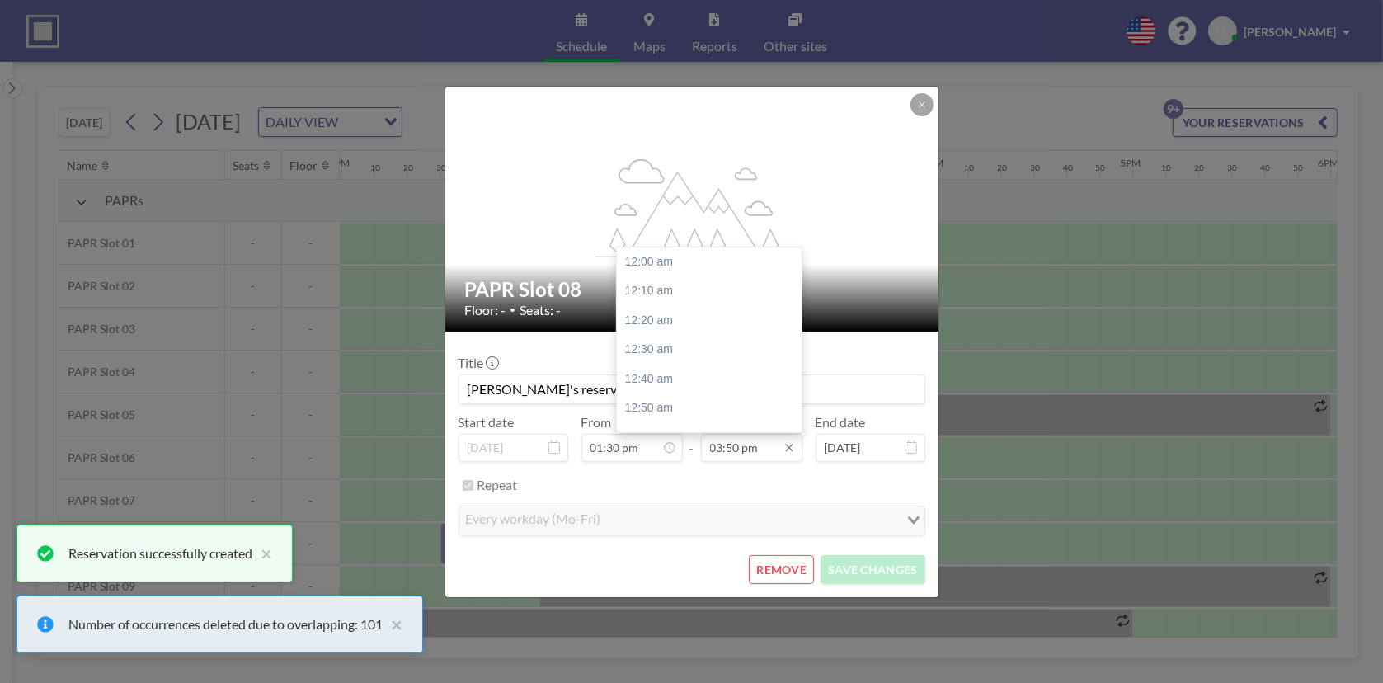
scroll to position [2785, 0]
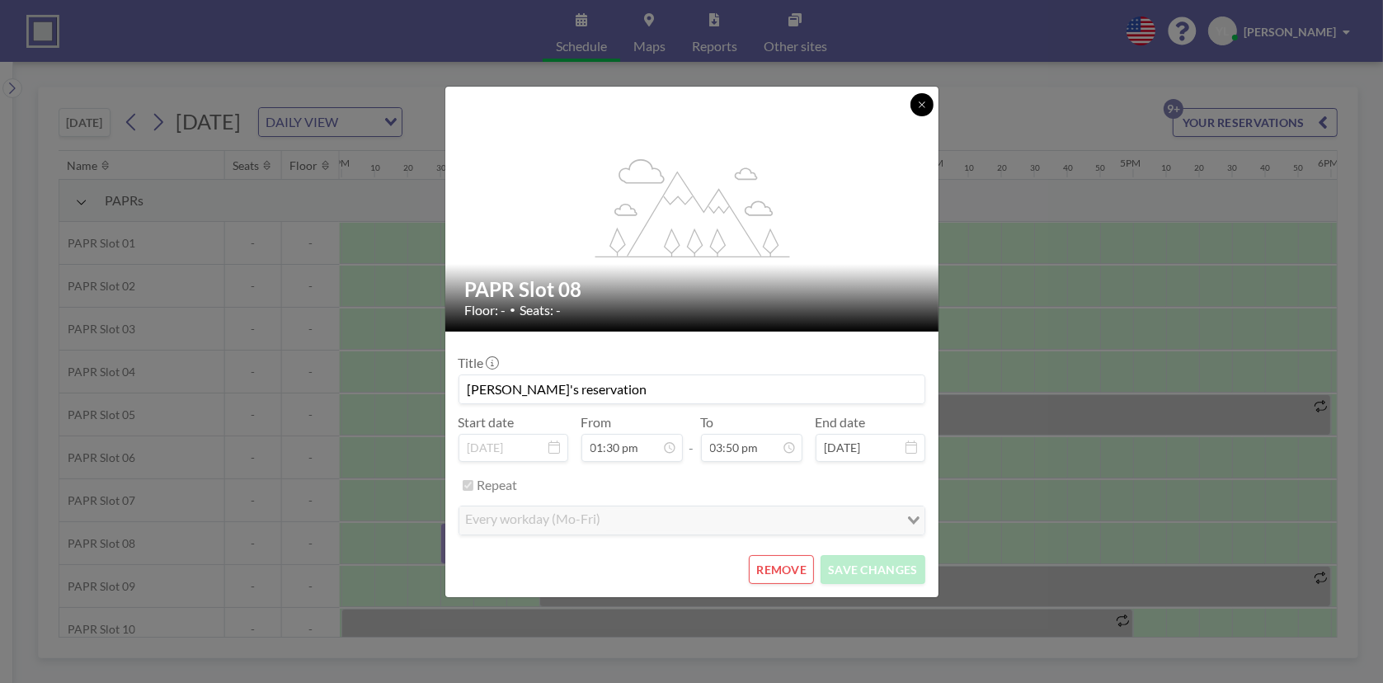
click at [919, 113] on button at bounding box center [921, 104] width 23 height 23
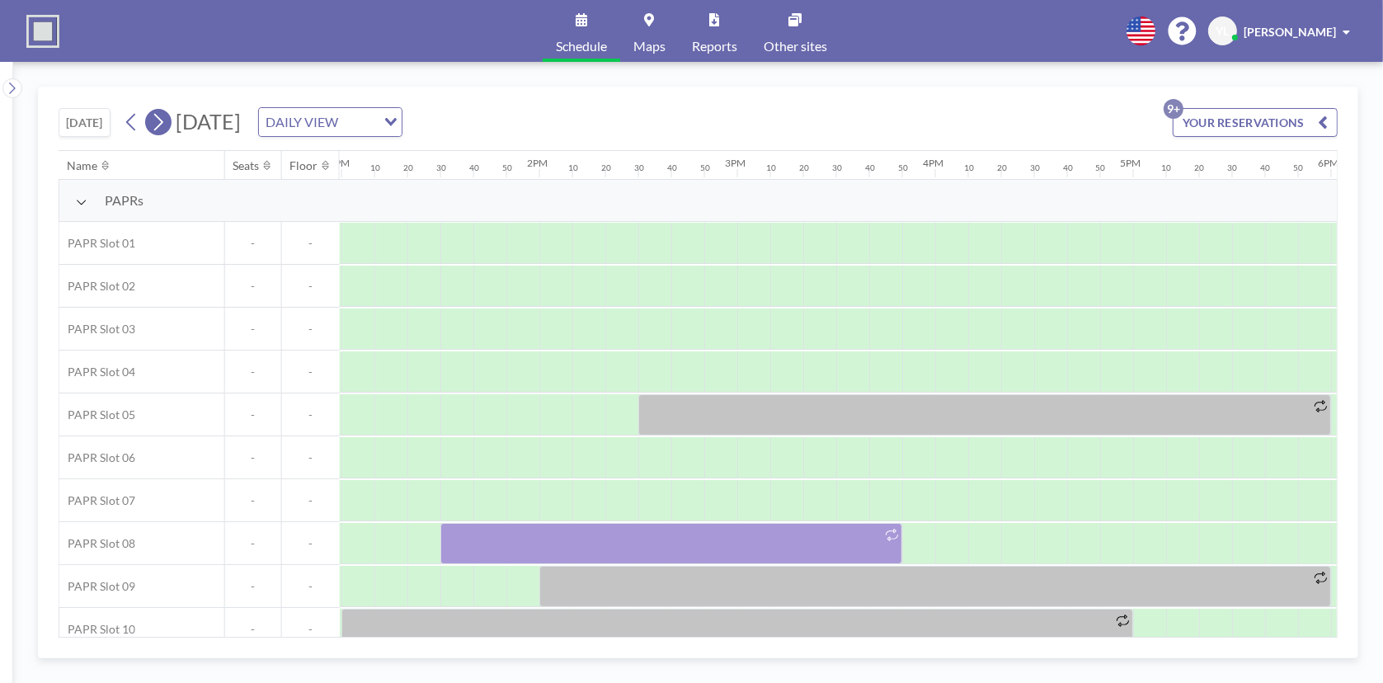
click at [163, 120] on icon at bounding box center [158, 122] width 9 height 17
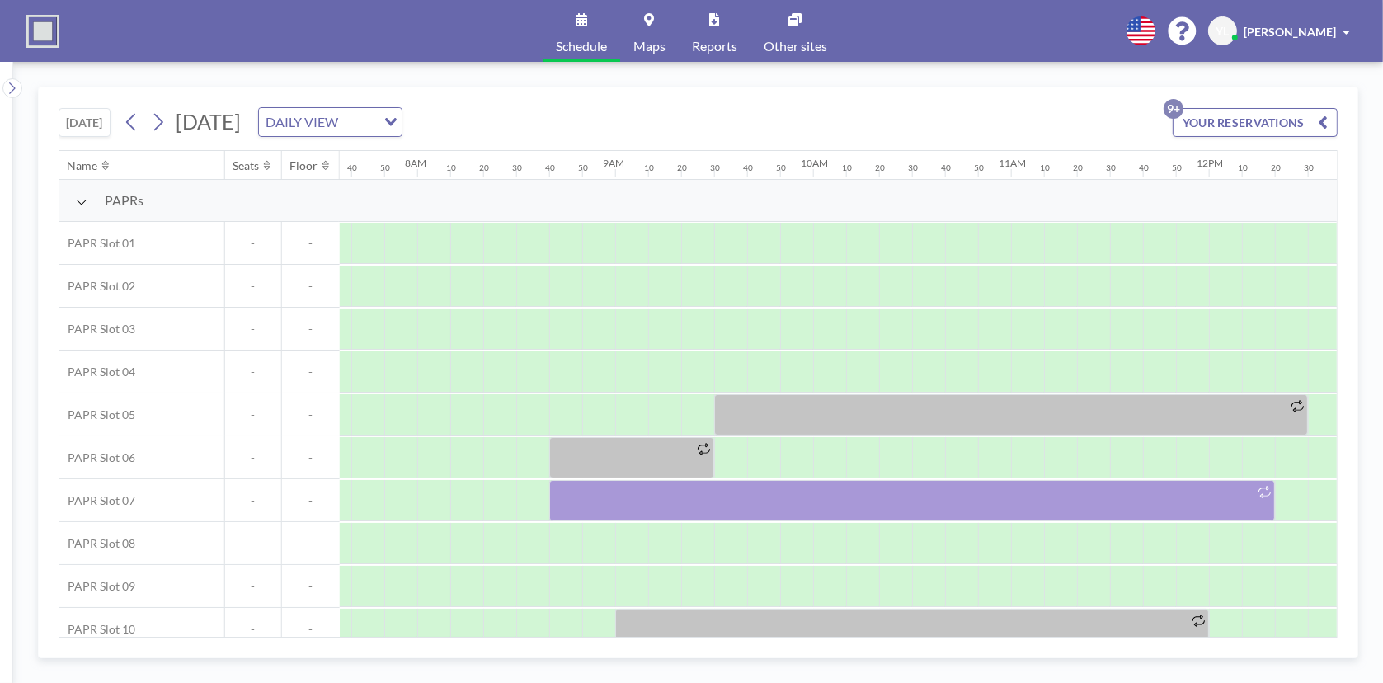
scroll to position [0, 1549]
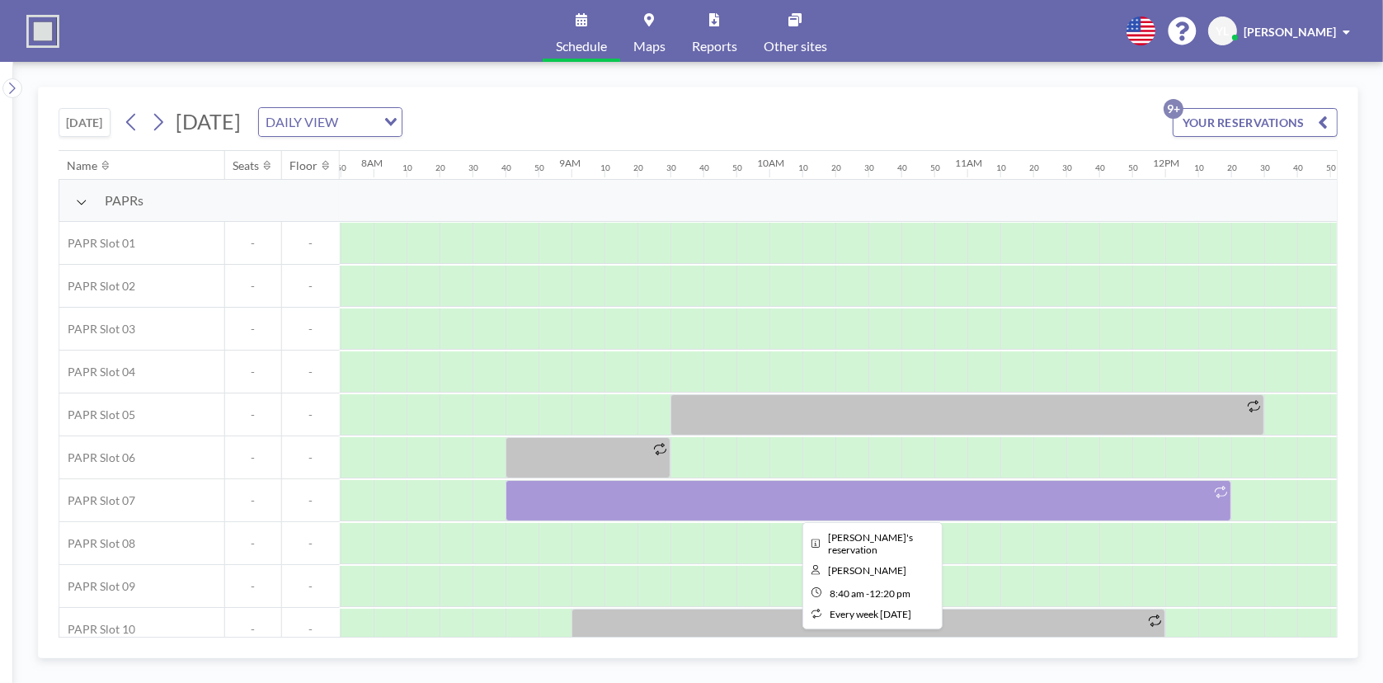
click at [891, 496] on div at bounding box center [868, 500] width 726 height 41
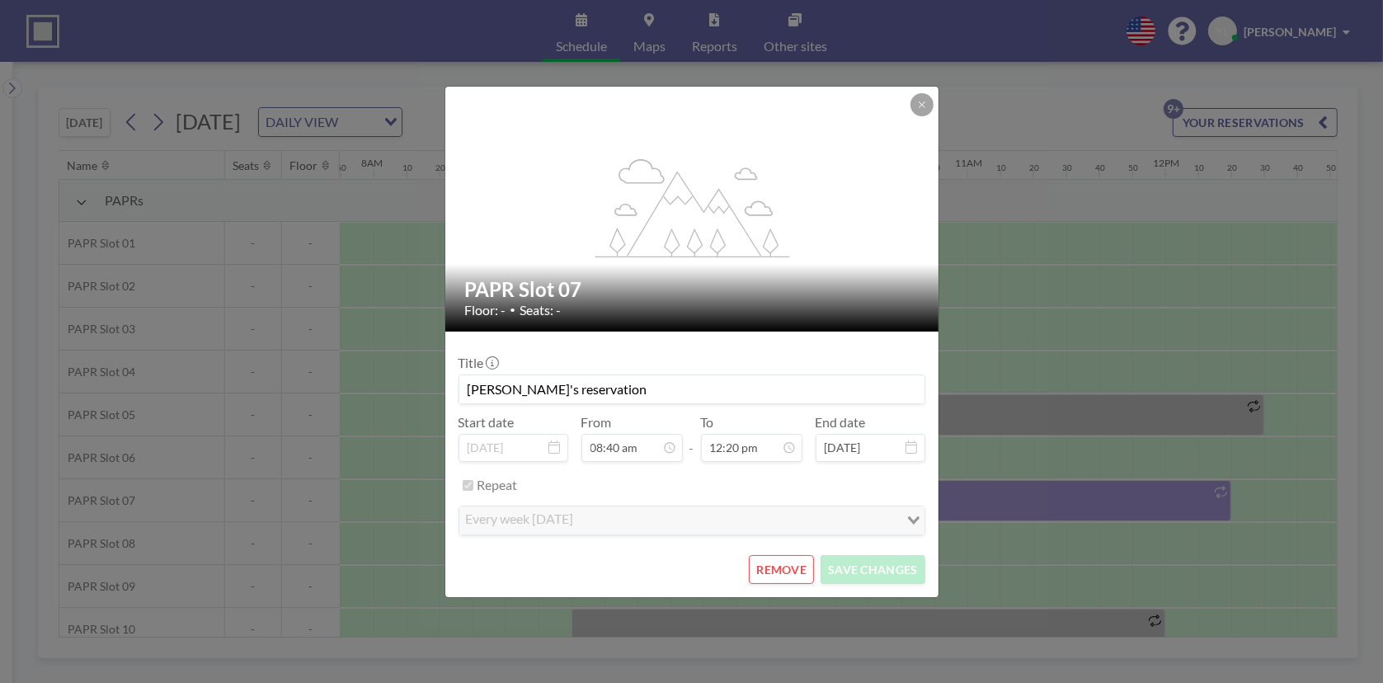
click at [804, 567] on button "REMOVE" at bounding box center [781, 569] width 65 height 29
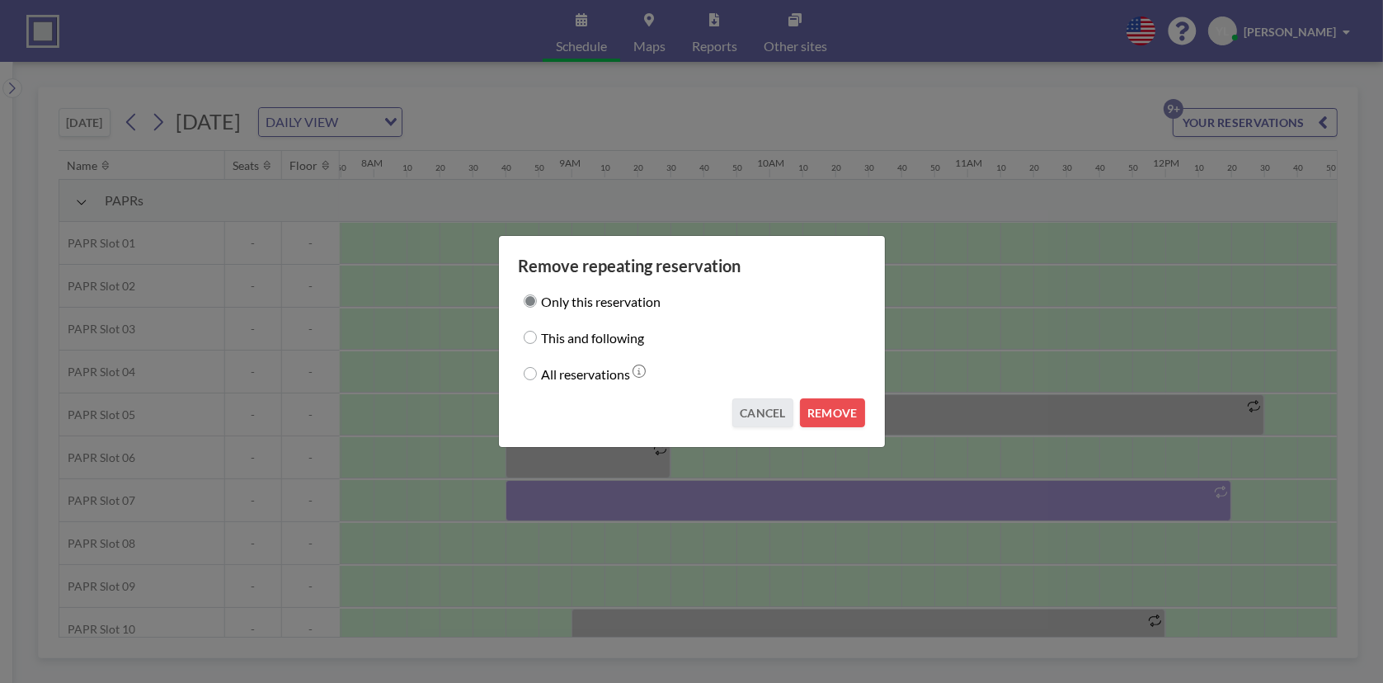
click at [621, 339] on label "This and following" at bounding box center [593, 337] width 103 height 23
click at [537, 339] on input "This and following" at bounding box center [530, 337] width 13 height 13
radio input "true"
click at [836, 407] on button "REMOVE" at bounding box center [832, 412] width 65 height 29
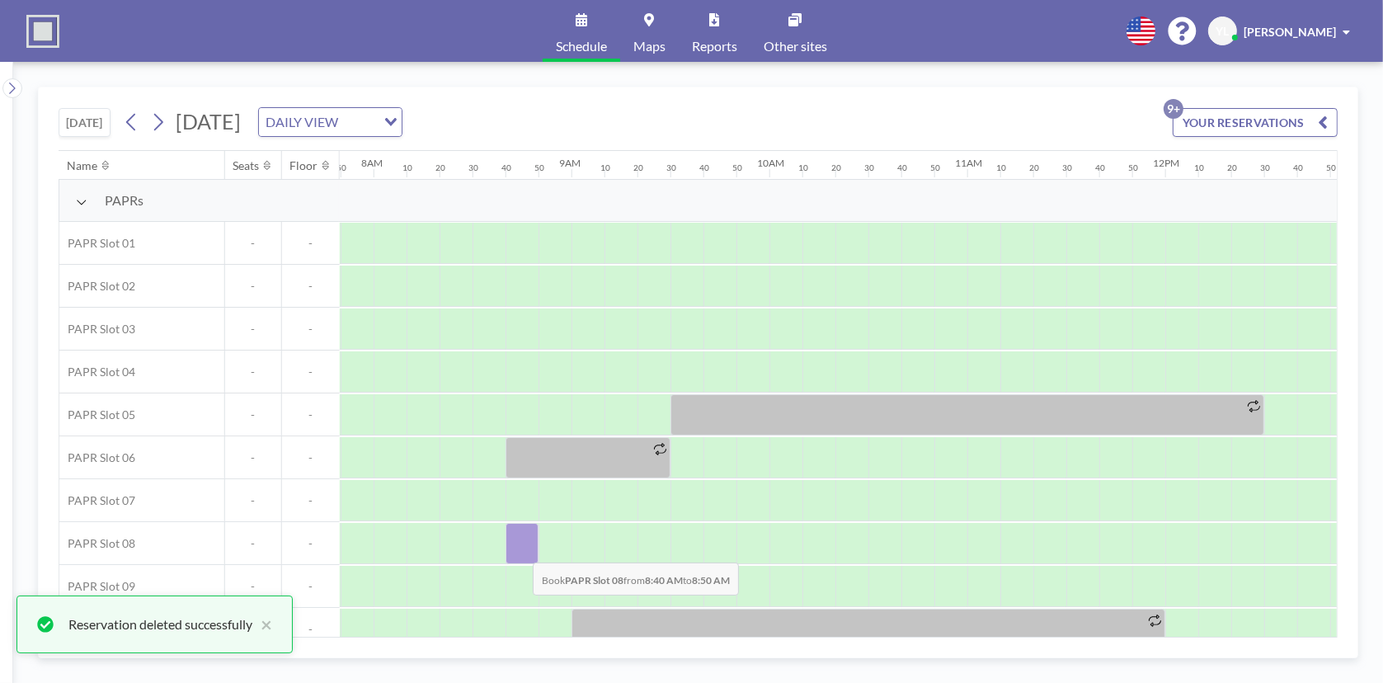
click at [519, 549] on div at bounding box center [521, 543] width 33 height 41
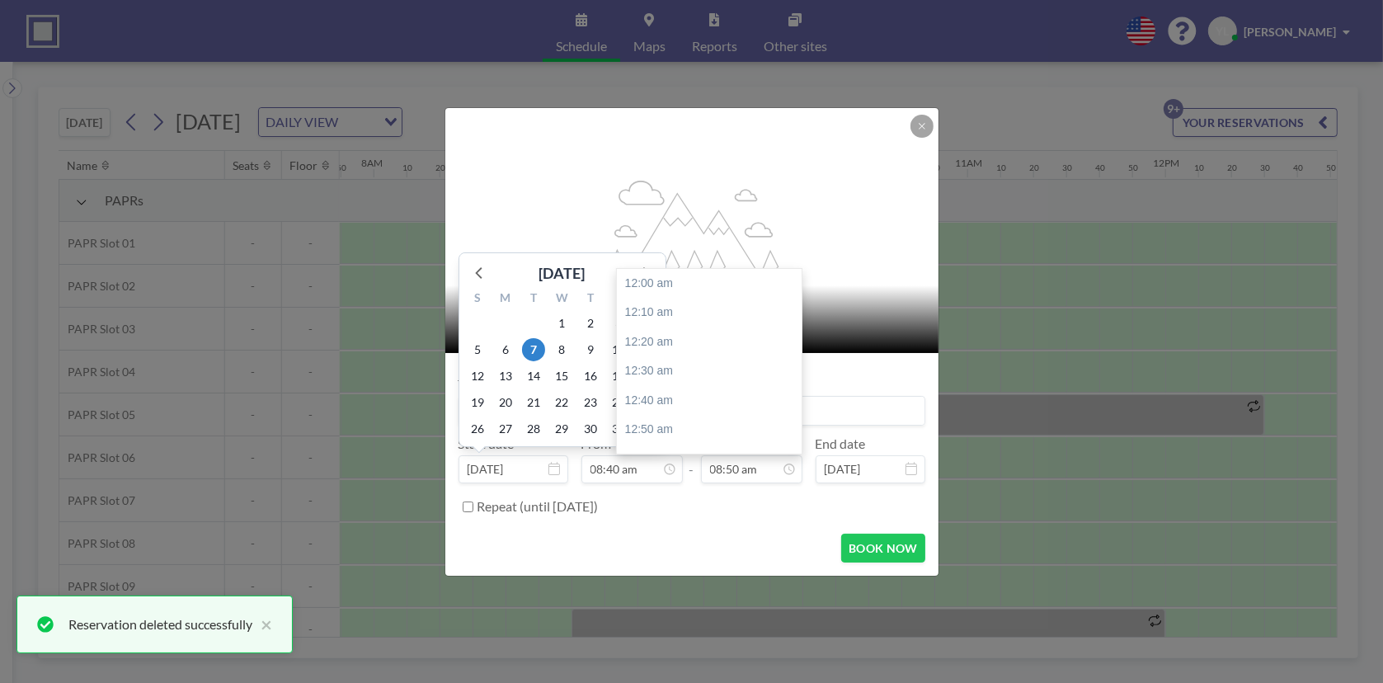
scroll to position [1554, 0]
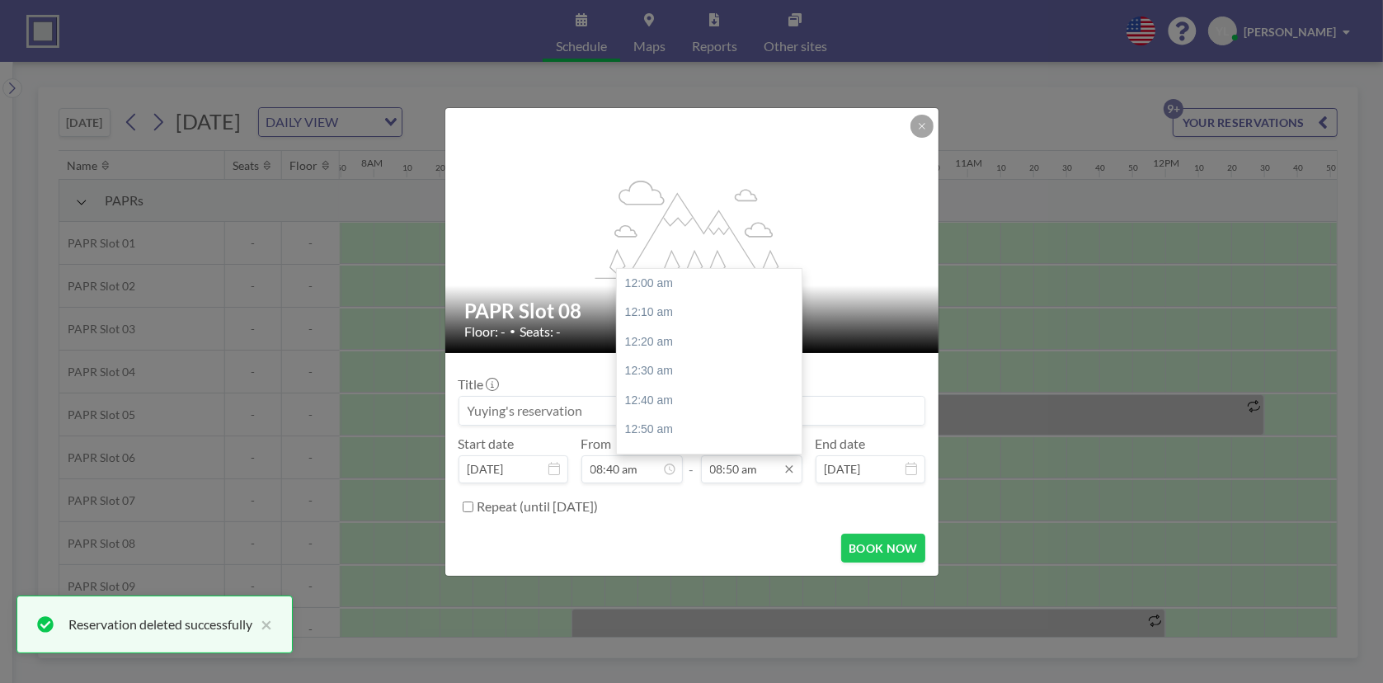
click at [773, 473] on input "08:50 am" at bounding box center [751, 469] width 101 height 28
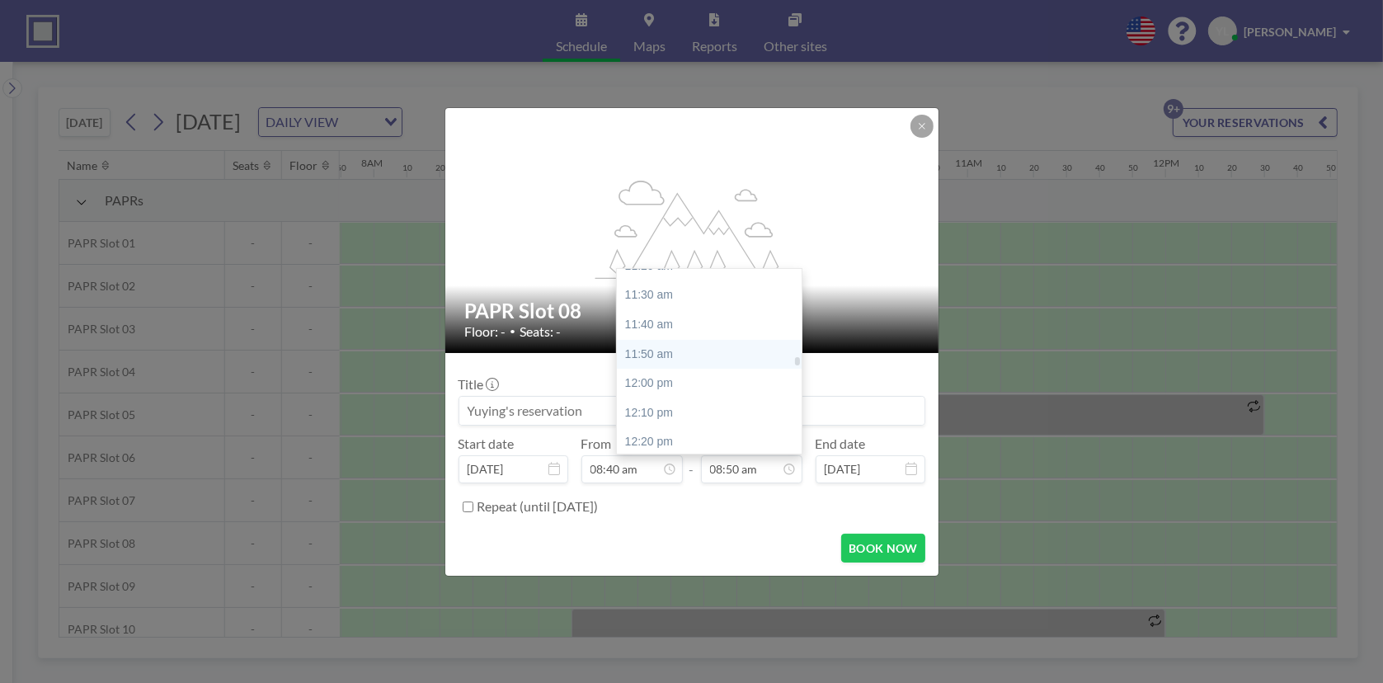
scroll to position [2049, 0]
click at [724, 410] on div "12:20 pm" at bounding box center [713, 406] width 193 height 30
type input "12:20 pm"
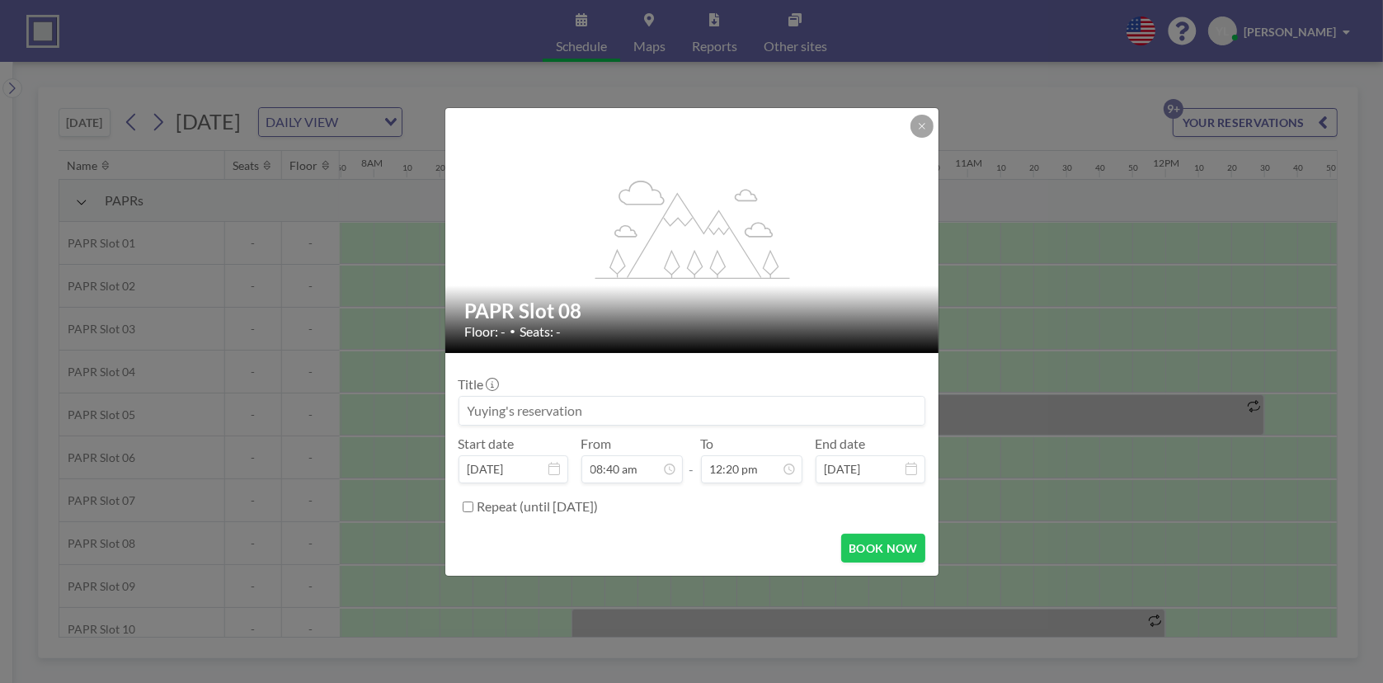
scroll to position [1525, 0]
click at [549, 515] on div "Repeat (until [DATE])" at bounding box center [701, 506] width 448 height 27
click at [556, 504] on label "Repeat (until [DATE])" at bounding box center [537, 506] width 121 height 16
click at [473, 504] on input "Repeat (until [DATE])" at bounding box center [468, 506] width 11 height 11
checkbox input "true"
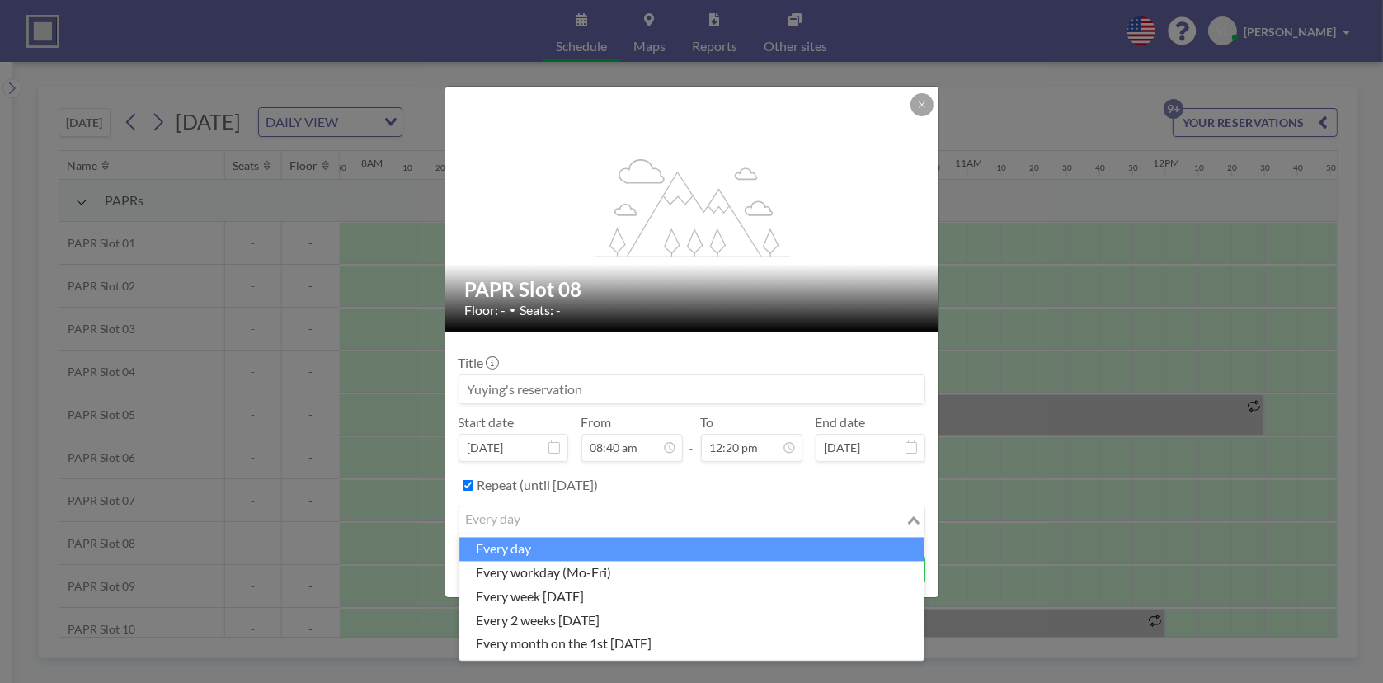
click at [567, 516] on input "Search for option" at bounding box center [682, 520] width 443 height 21
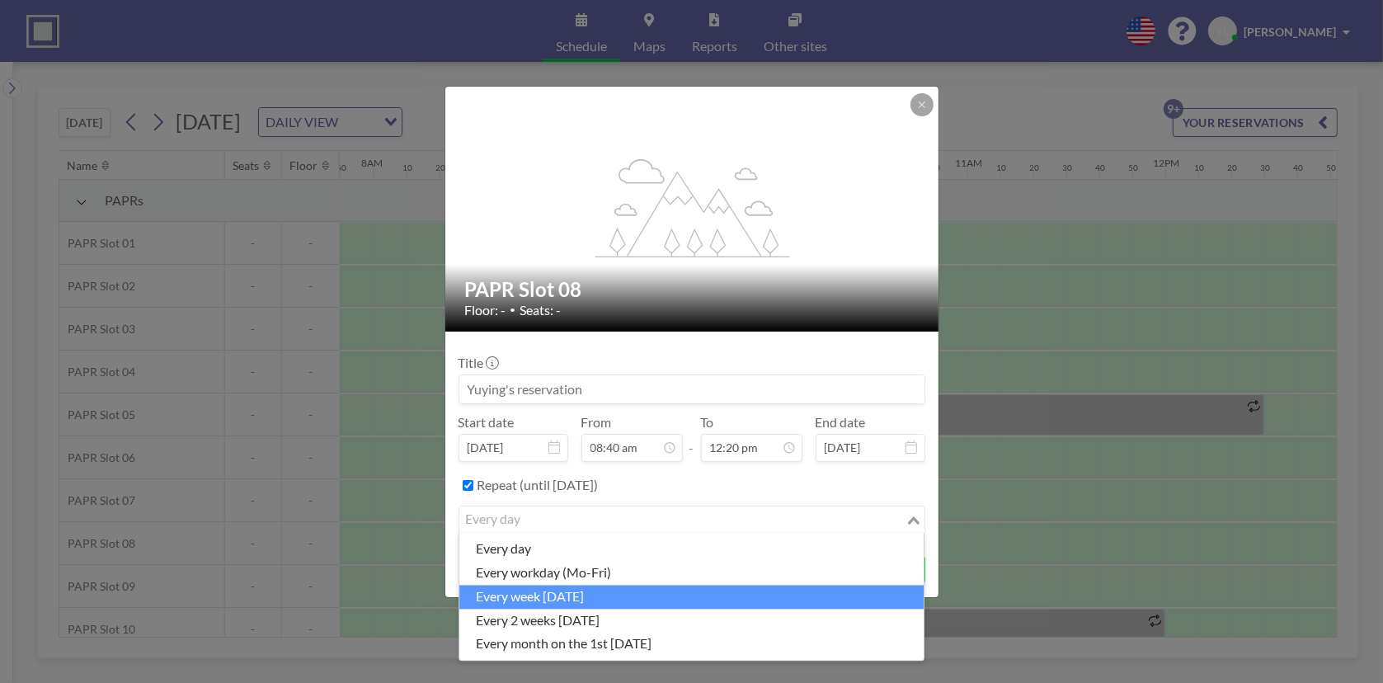
click at [628, 587] on li "every week [DATE]" at bounding box center [691, 597] width 464 height 24
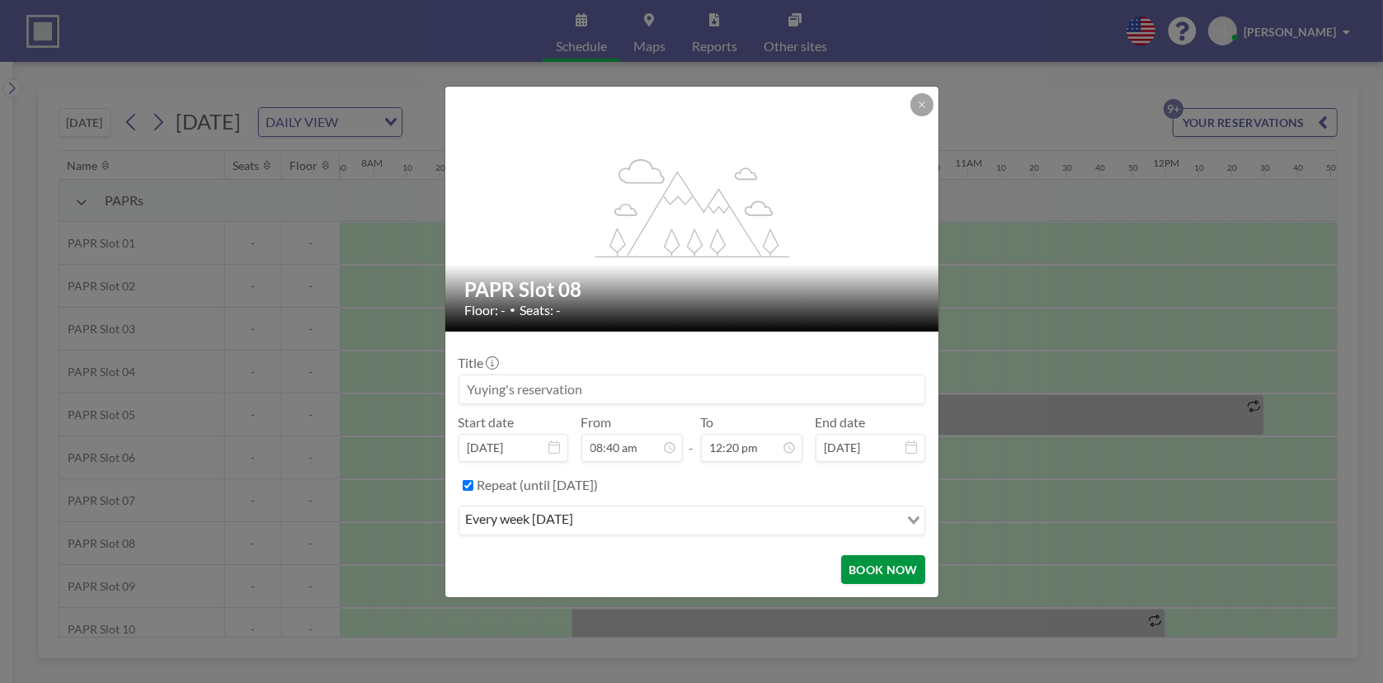
click at [911, 563] on button "BOOK NOW" at bounding box center [882, 569] width 83 height 29
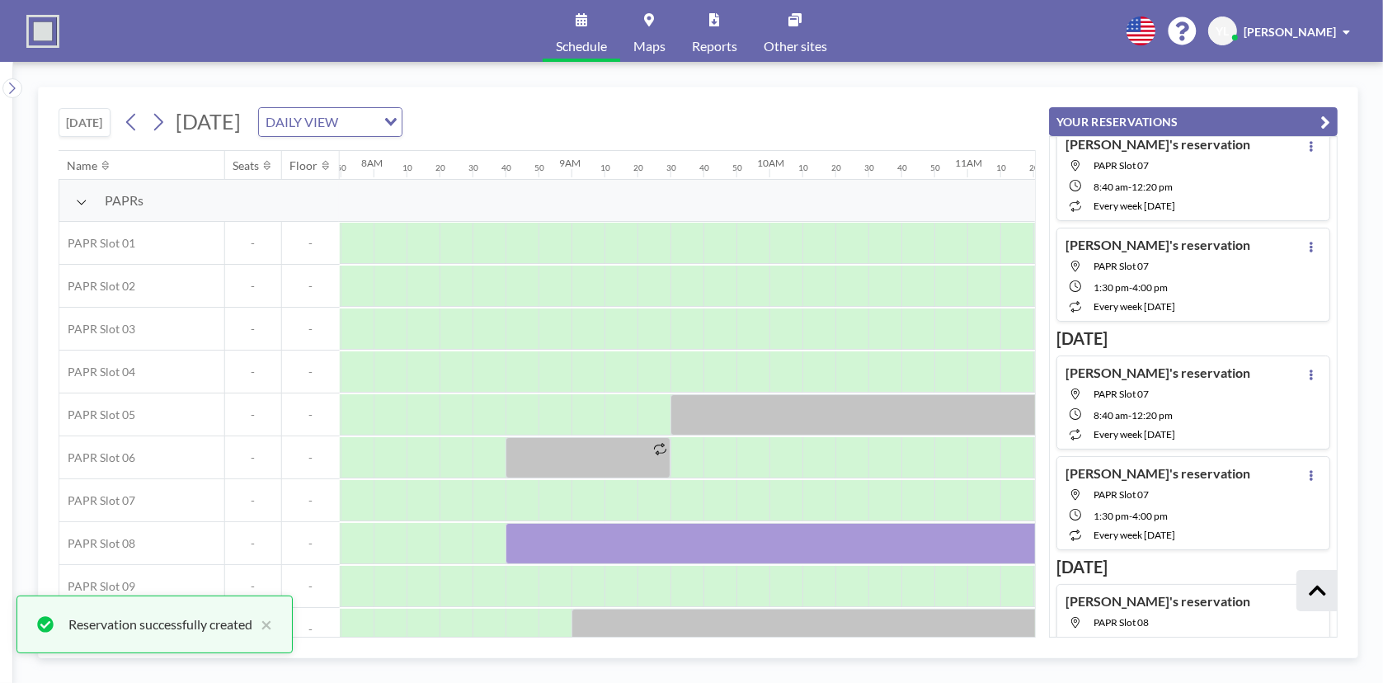
scroll to position [787, 0]
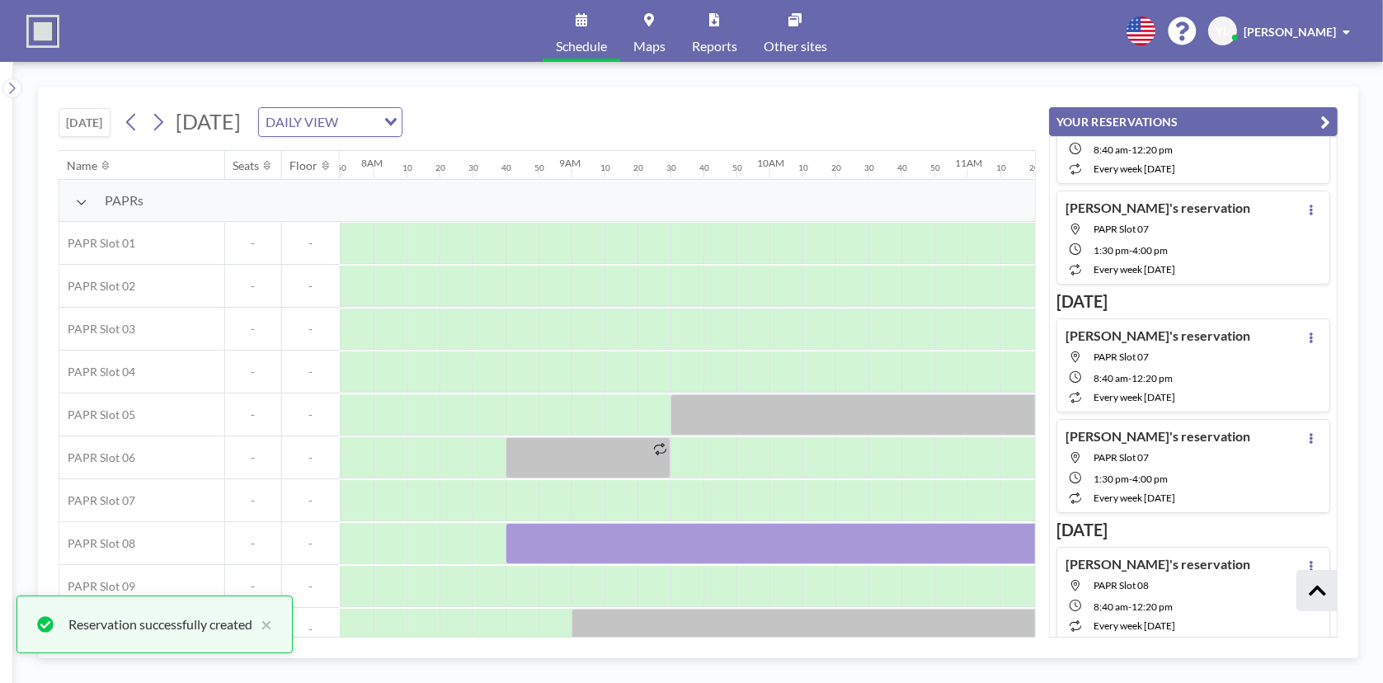
click at [1320, 128] on icon "button" at bounding box center [1325, 122] width 10 height 20
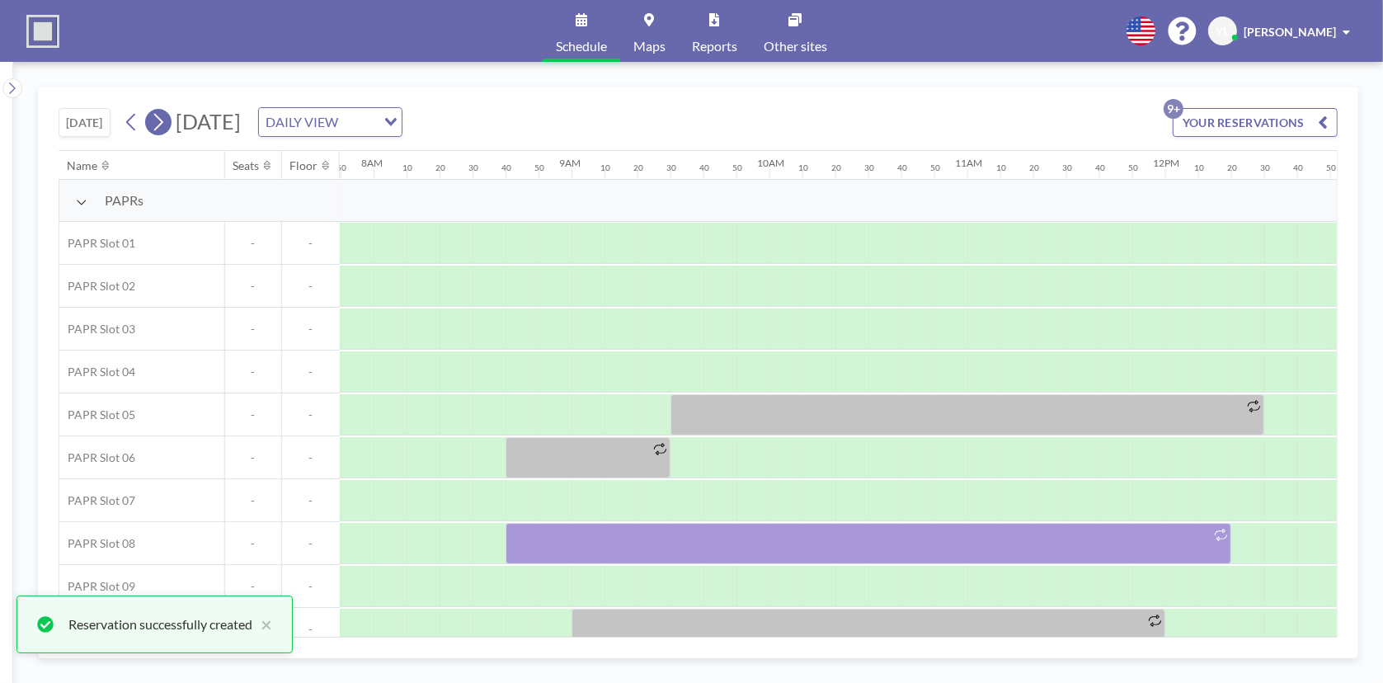
click at [164, 124] on icon at bounding box center [158, 122] width 16 height 25
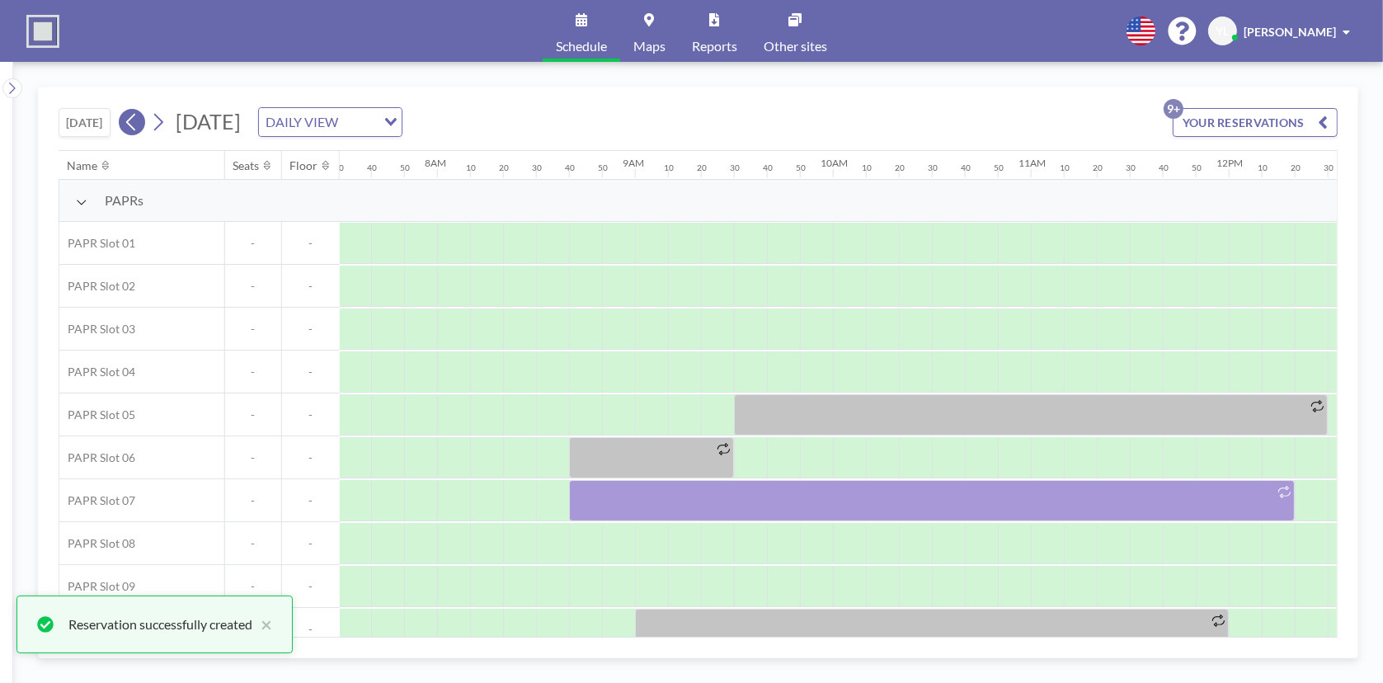
scroll to position [0, 1549]
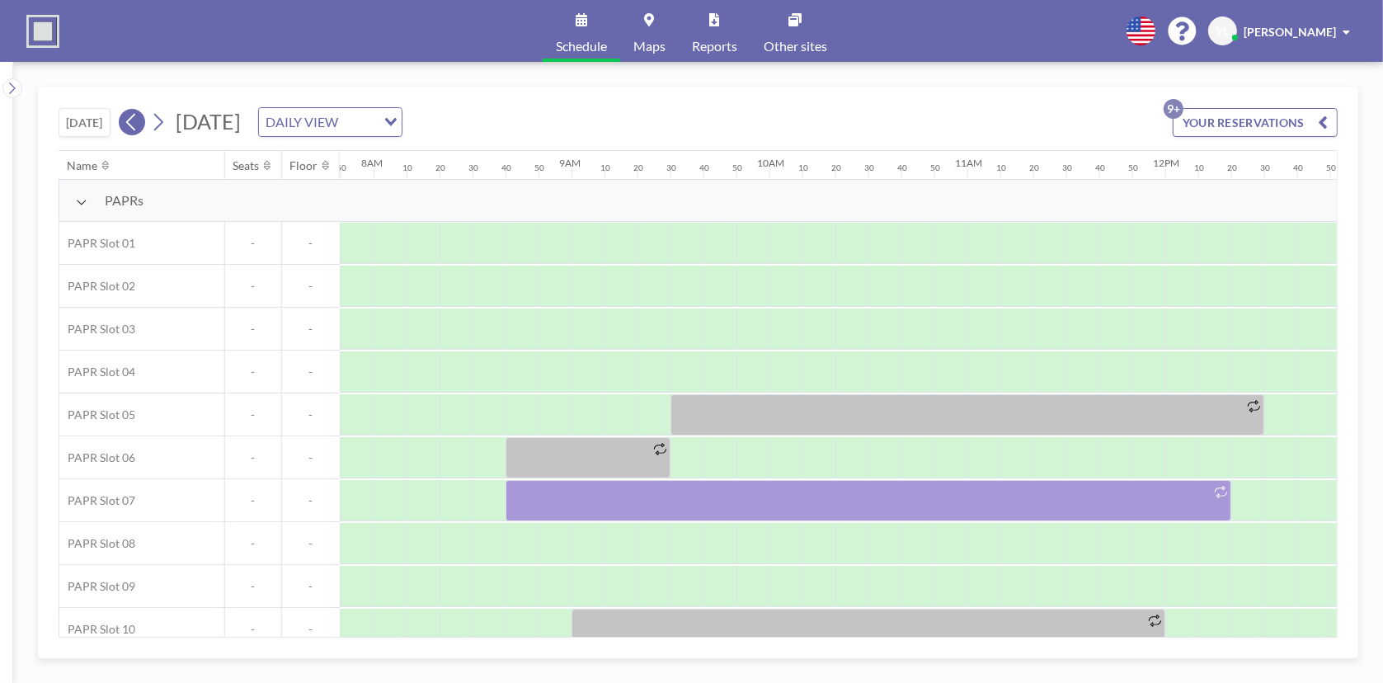
click at [136, 125] on icon at bounding box center [132, 122] width 16 height 25
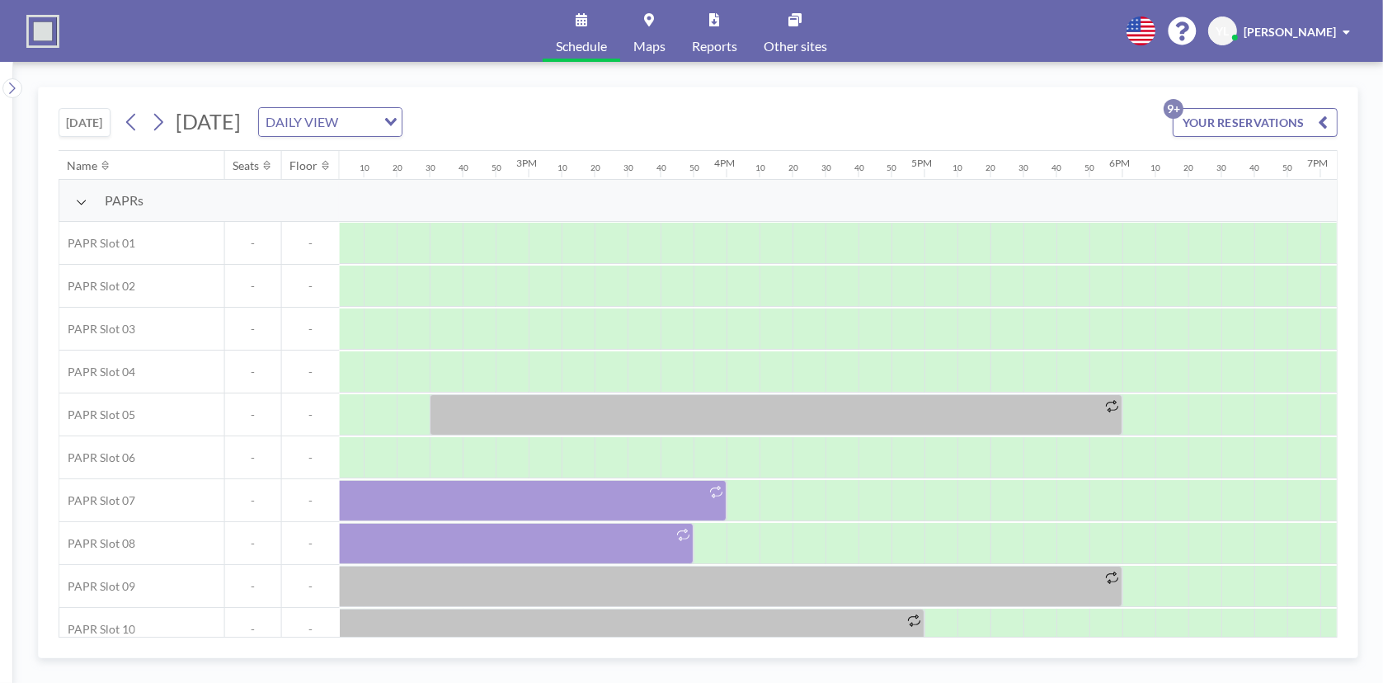
scroll to position [0, 2706]
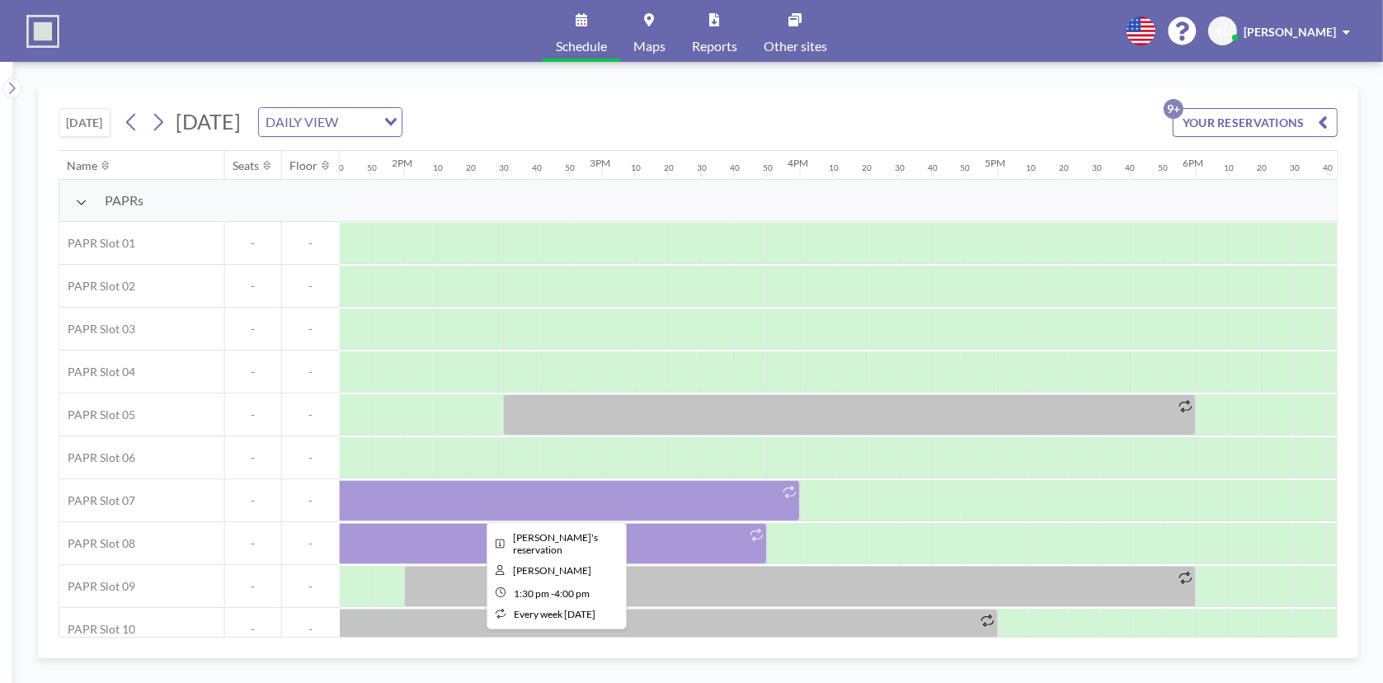
click at [615, 491] on div at bounding box center [552, 500] width 495 height 41
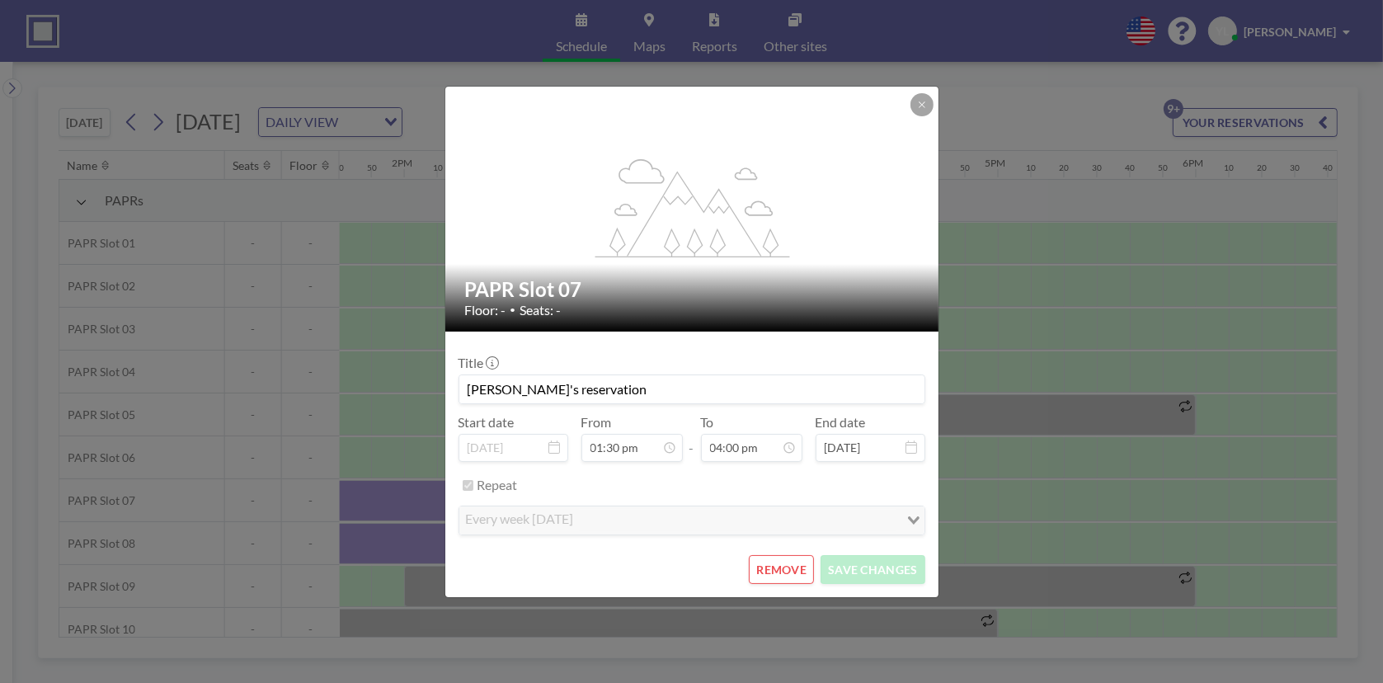
click at [805, 569] on button "REMOVE" at bounding box center [781, 569] width 65 height 29
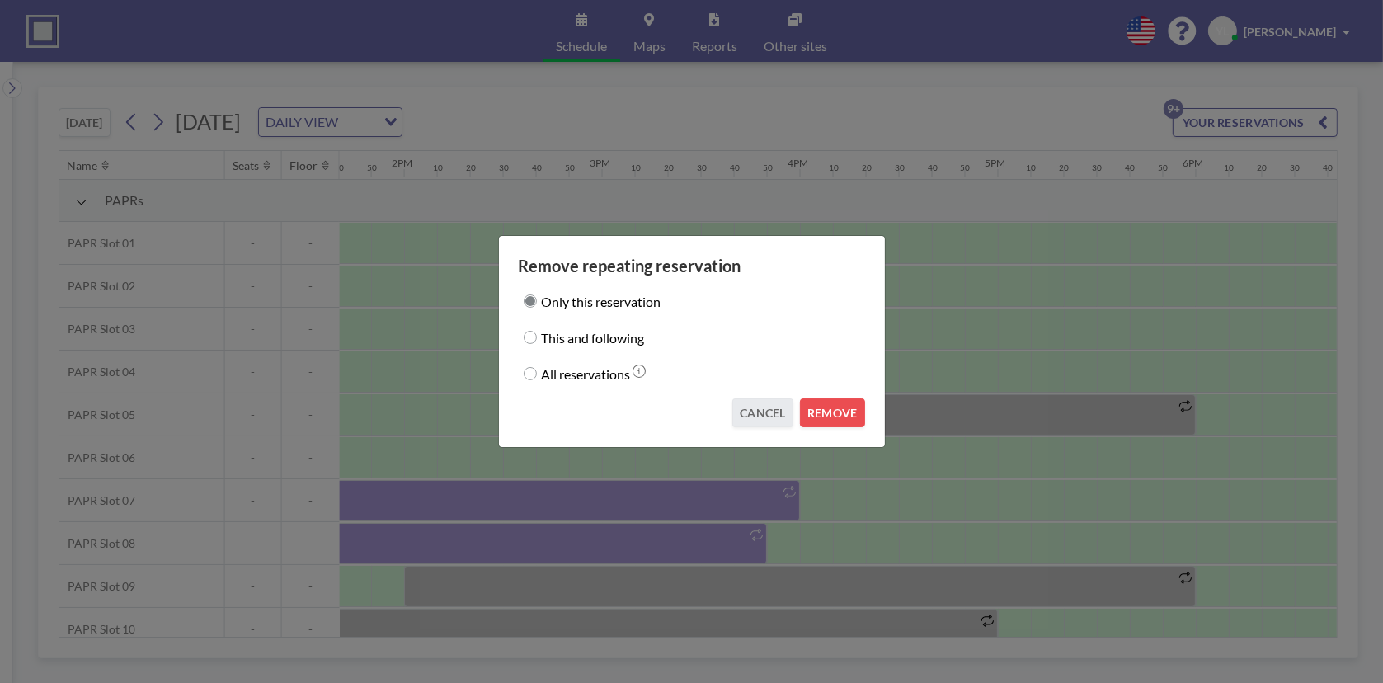
click at [613, 333] on label "This and following" at bounding box center [593, 337] width 103 height 23
click at [537, 333] on input "This and following" at bounding box center [530, 337] width 13 height 13
radio input "true"
click at [826, 411] on button "REMOVE" at bounding box center [832, 412] width 65 height 29
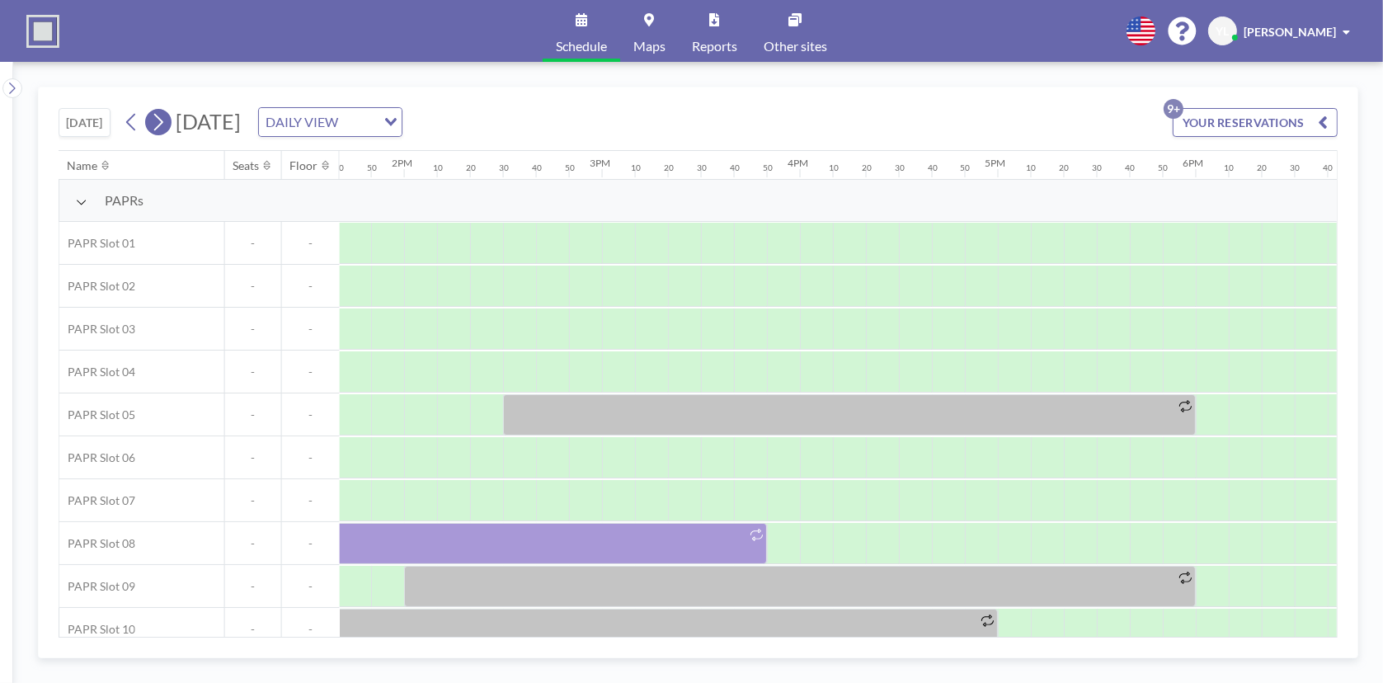
click at [166, 120] on icon at bounding box center [158, 122] width 16 height 25
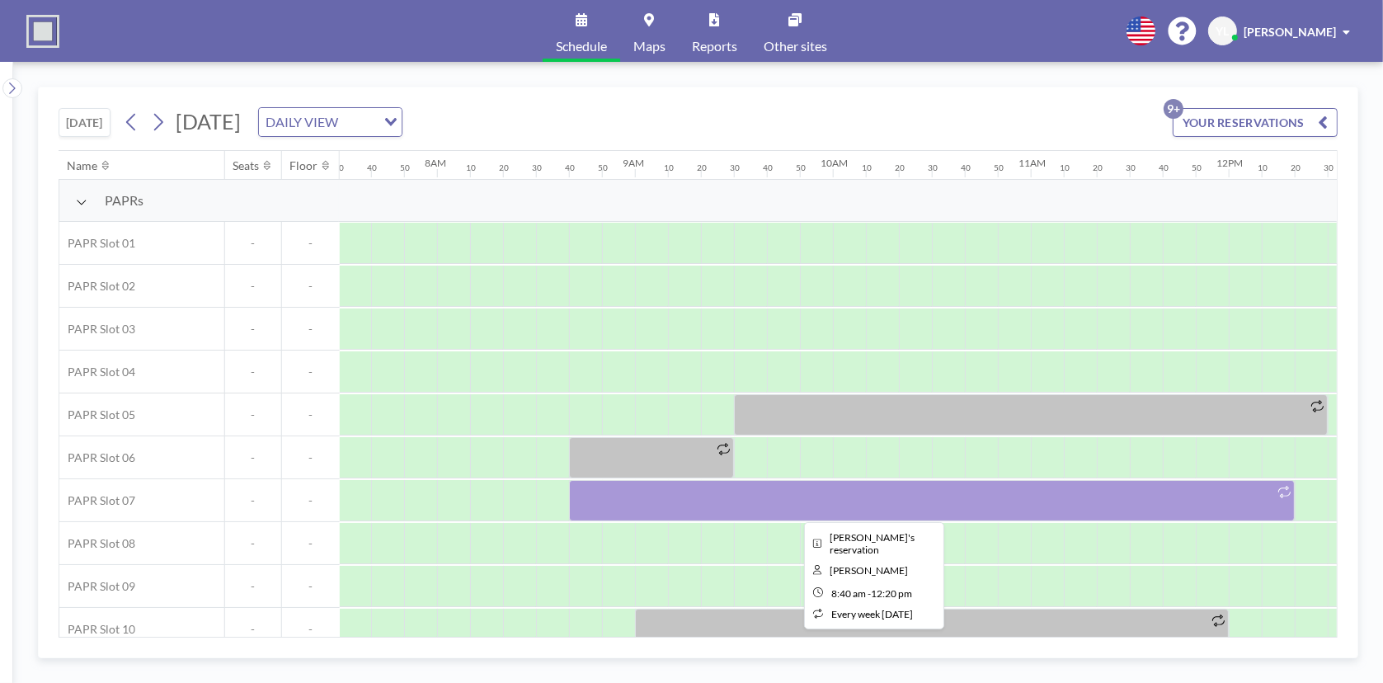
scroll to position [0, 1549]
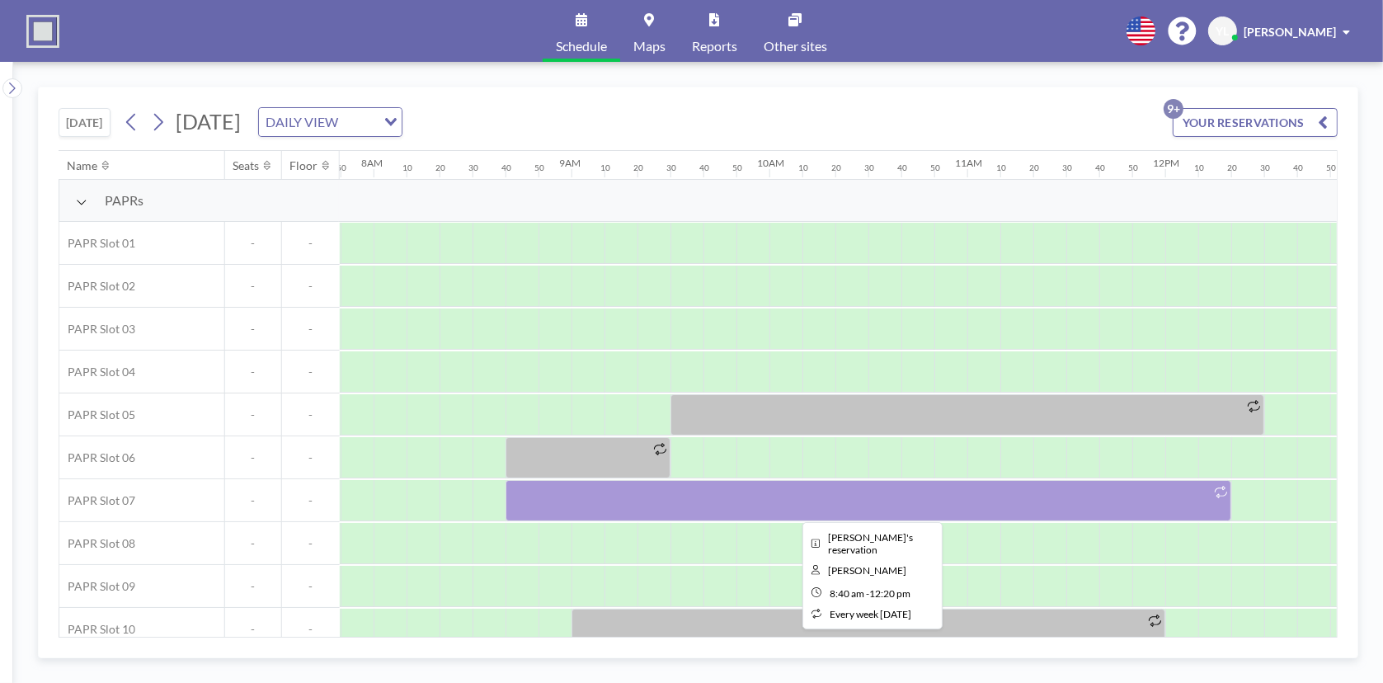
click at [658, 501] on div at bounding box center [868, 500] width 726 height 41
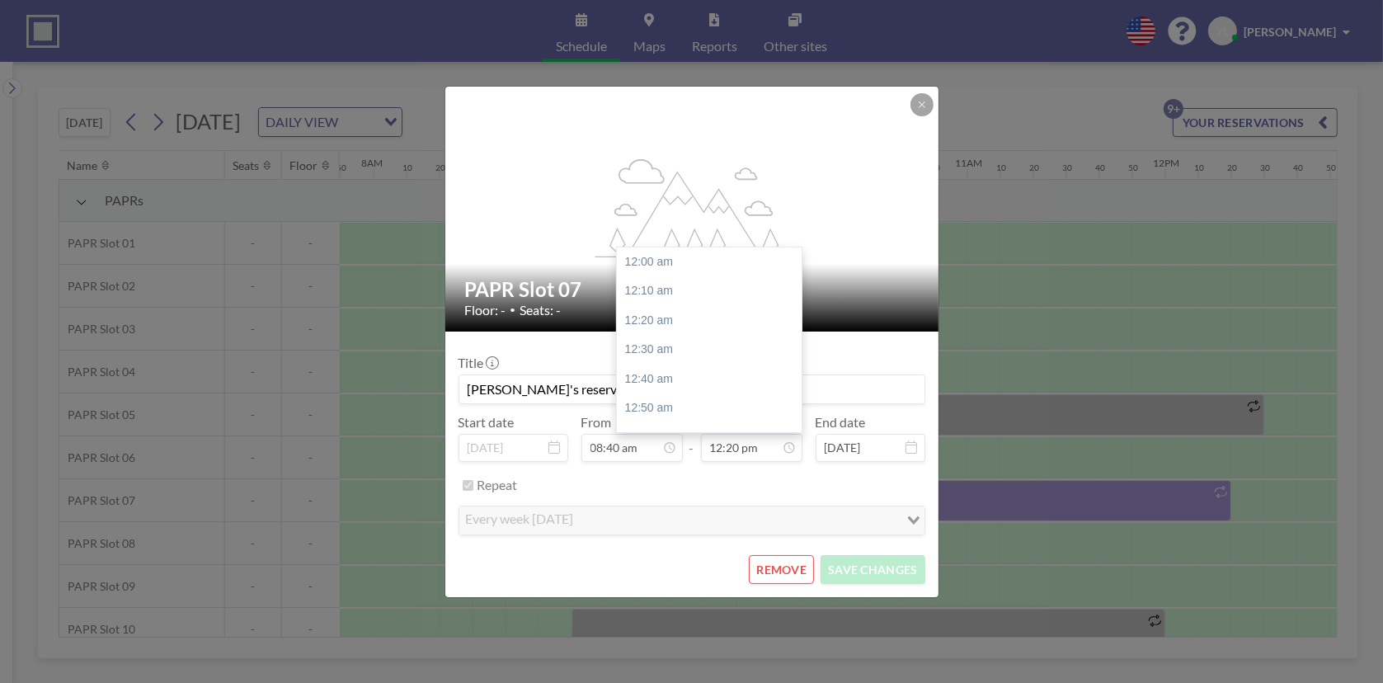
scroll to position [2169, 0]
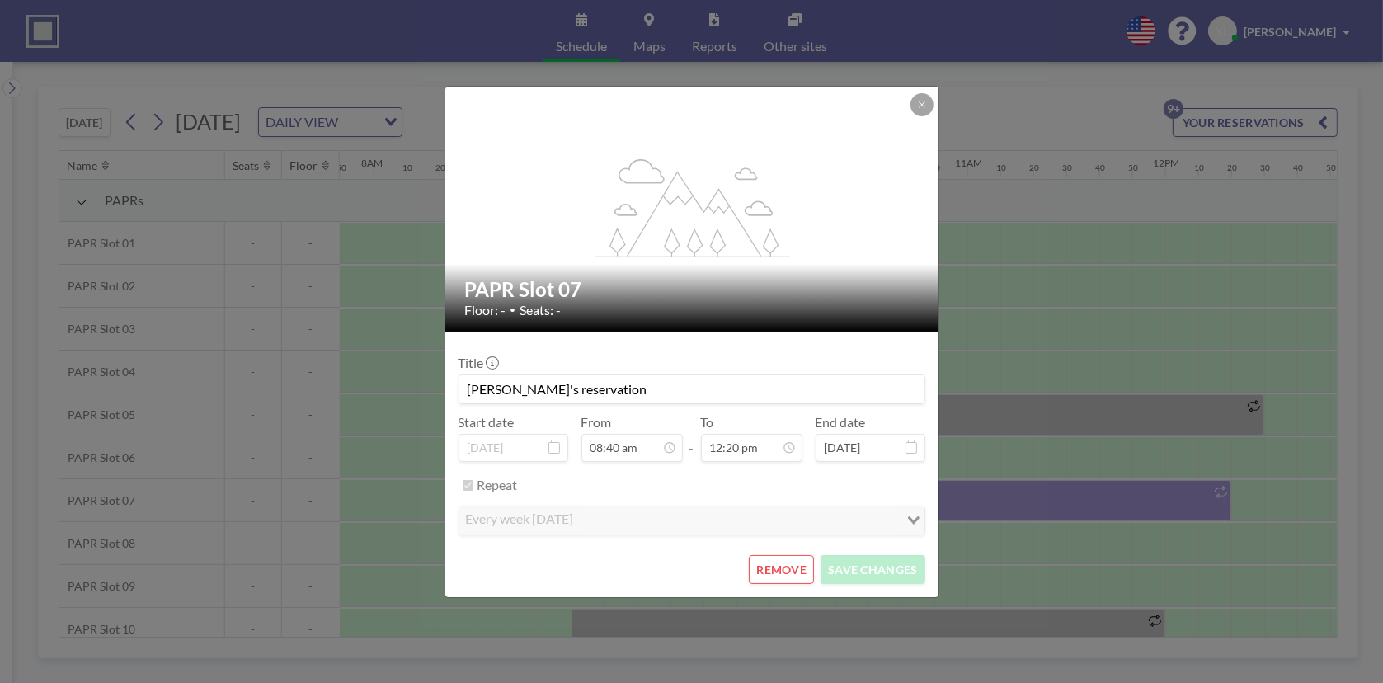
click at [775, 569] on button "REMOVE" at bounding box center [781, 569] width 65 height 29
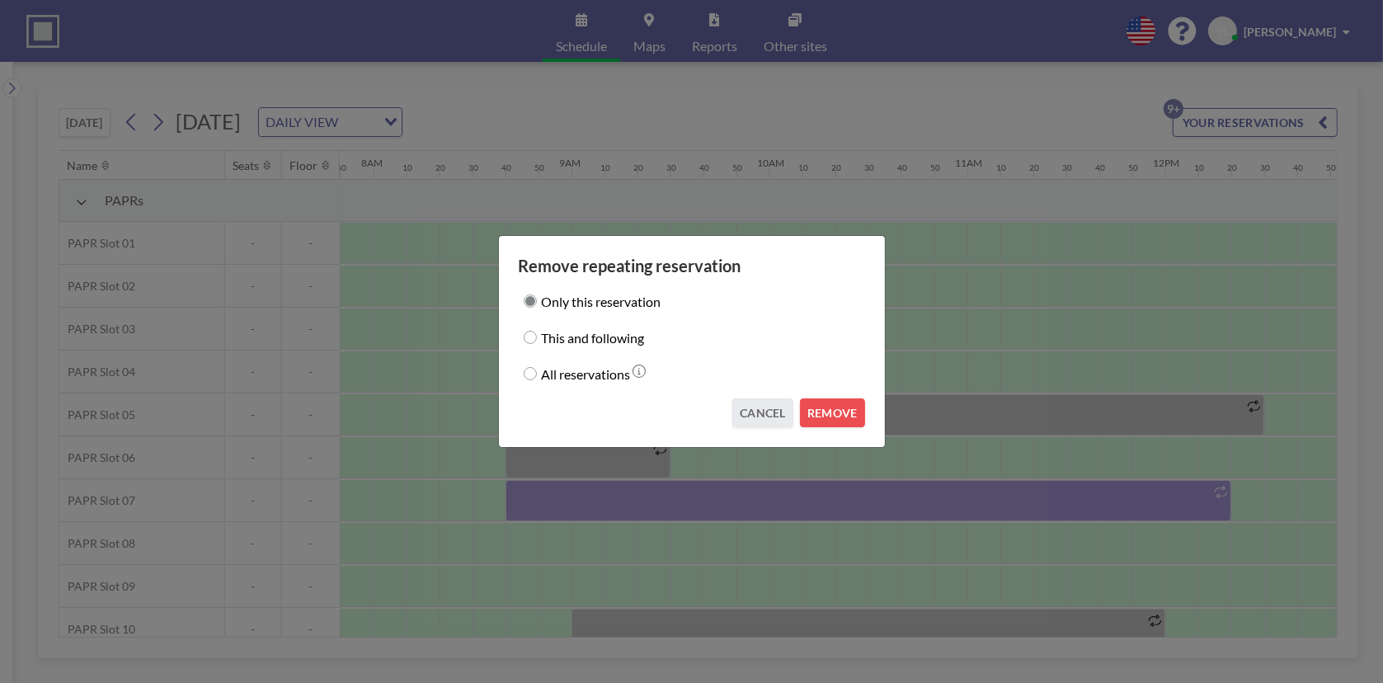
click at [617, 334] on label "This and following" at bounding box center [593, 337] width 103 height 23
click at [537, 334] on input "This and following" at bounding box center [530, 337] width 13 height 13
radio input "true"
click at [831, 407] on button "REMOVE" at bounding box center [832, 412] width 65 height 29
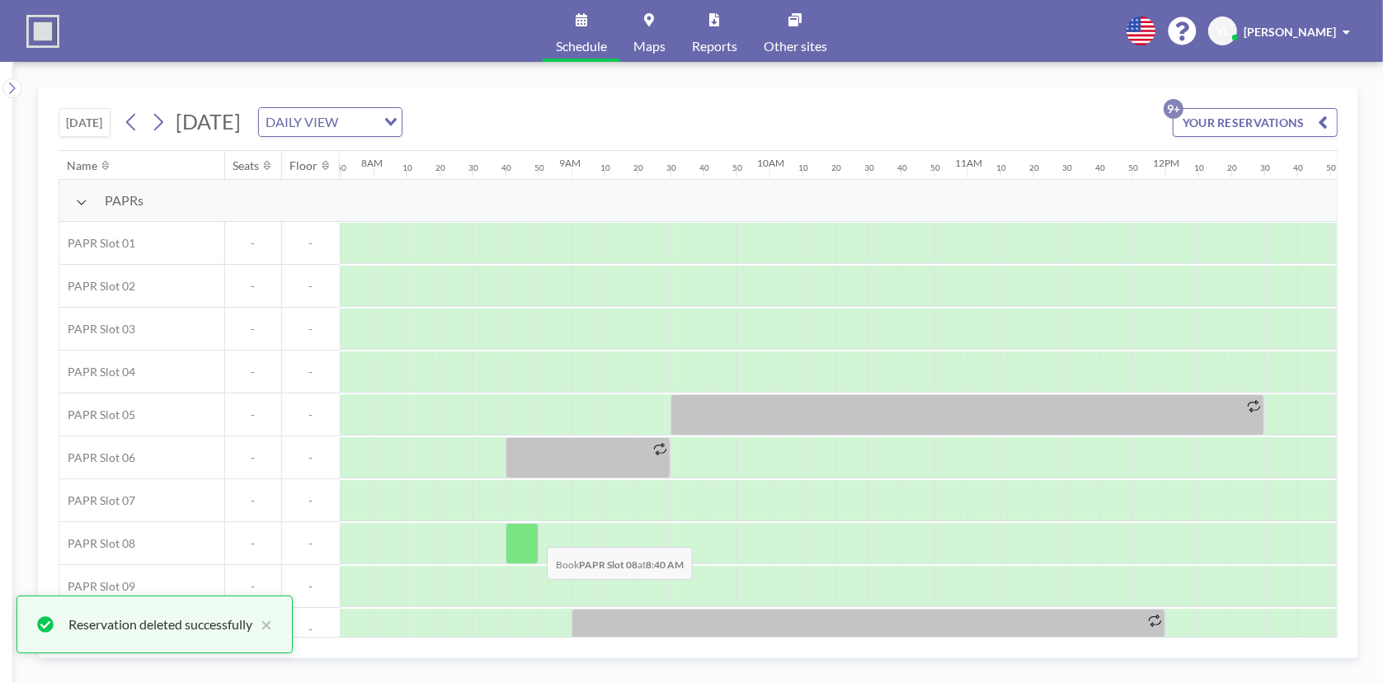
click at [534, 534] on div at bounding box center [521, 543] width 33 height 41
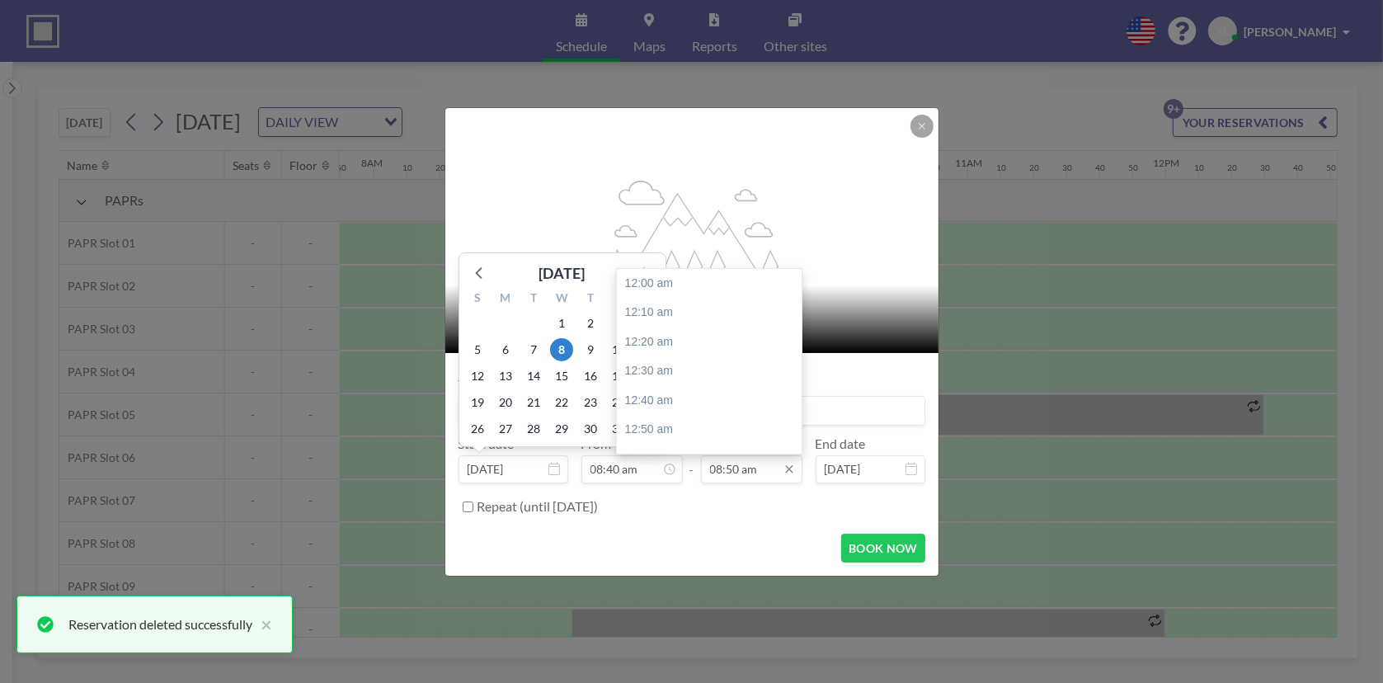
scroll to position [1525, 0]
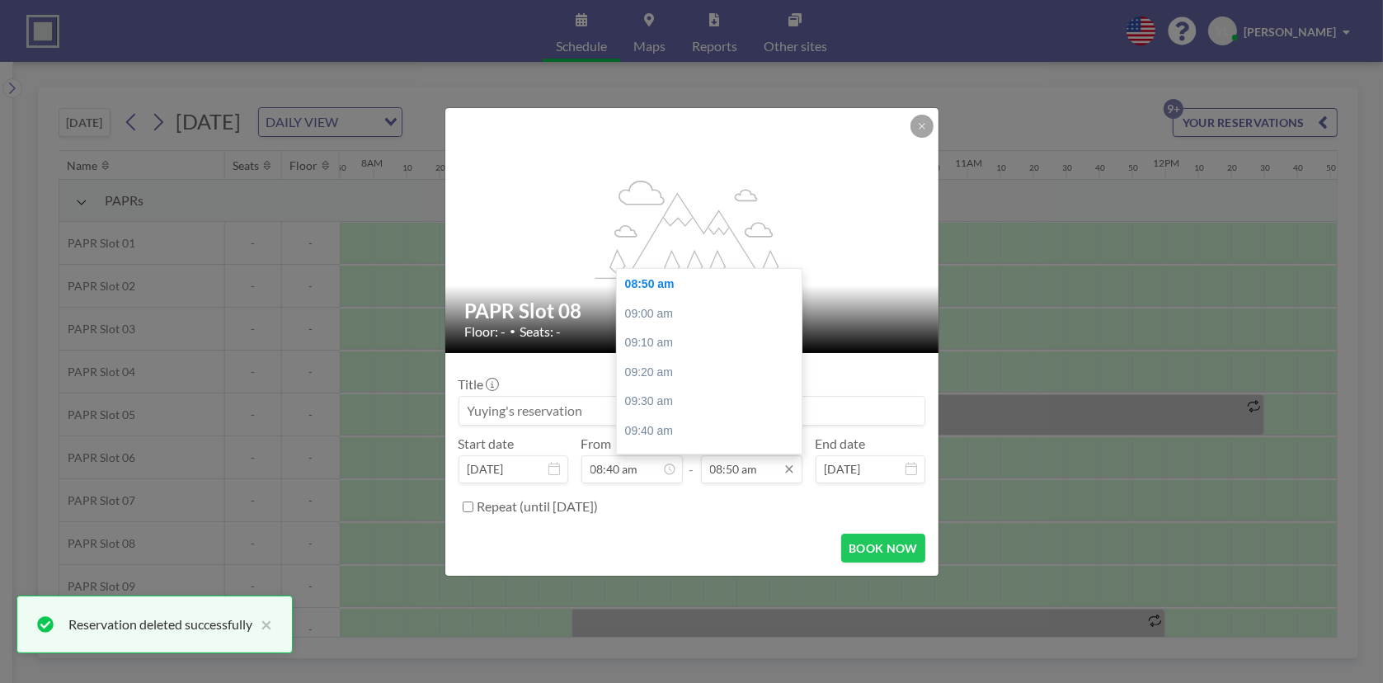
click at [762, 470] on input "08:50 am" at bounding box center [751, 469] width 101 height 28
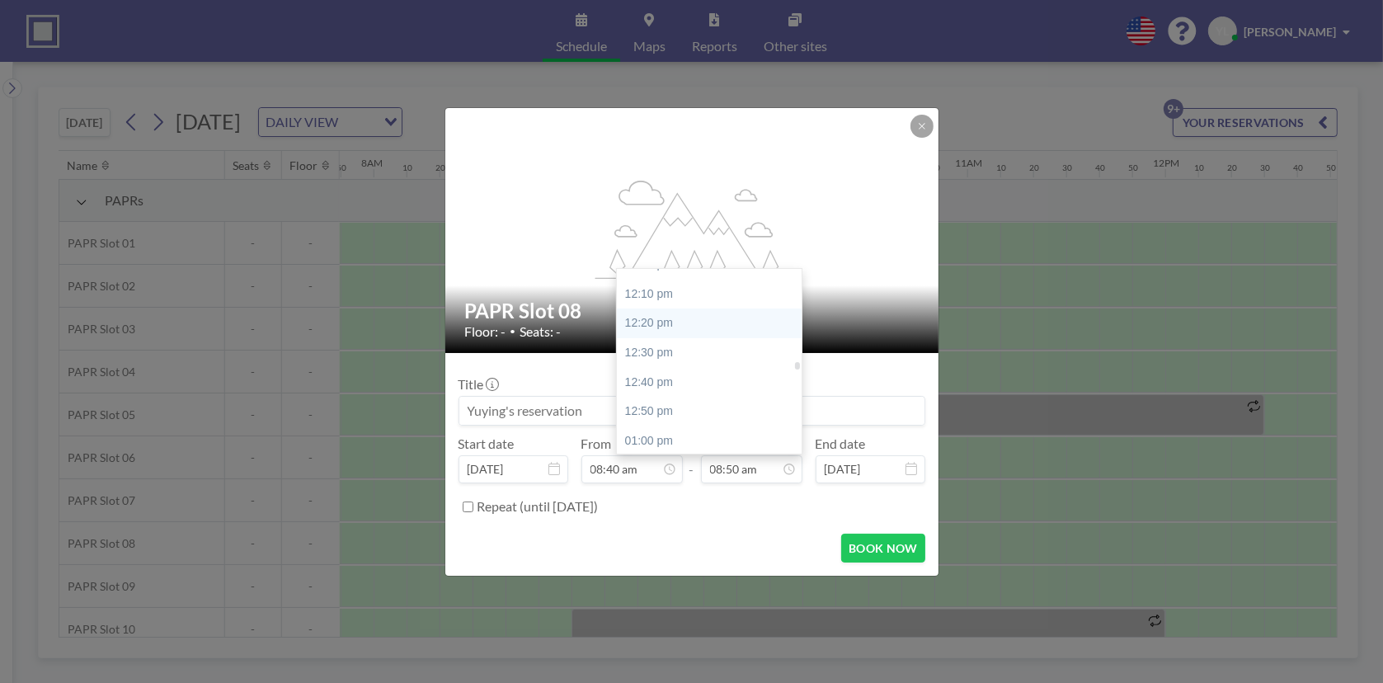
click at [698, 328] on div "12:20 pm" at bounding box center [713, 323] width 193 height 30
type input "12:20 pm"
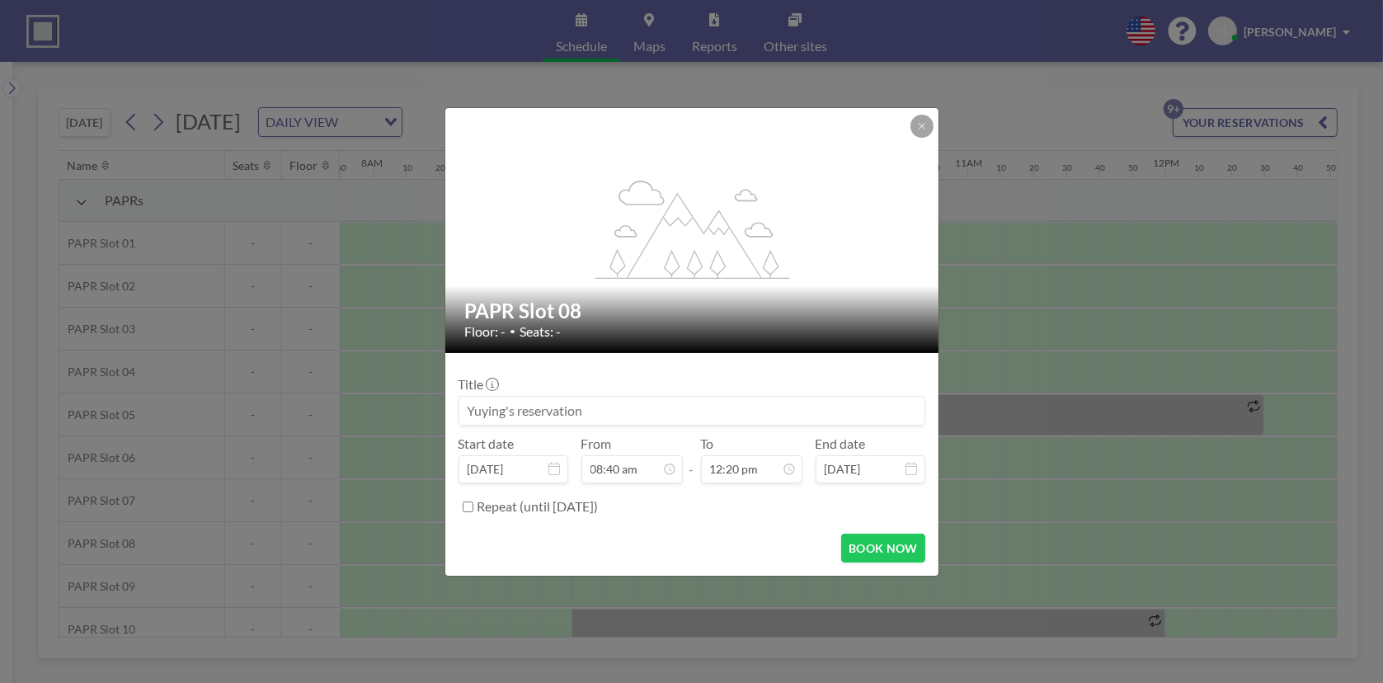
click at [599, 507] on label "Repeat (until [DATE])" at bounding box center [537, 506] width 121 height 16
click at [473, 507] on input "Repeat (until [DATE])" at bounding box center [468, 506] width 11 height 11
checkbox input "true"
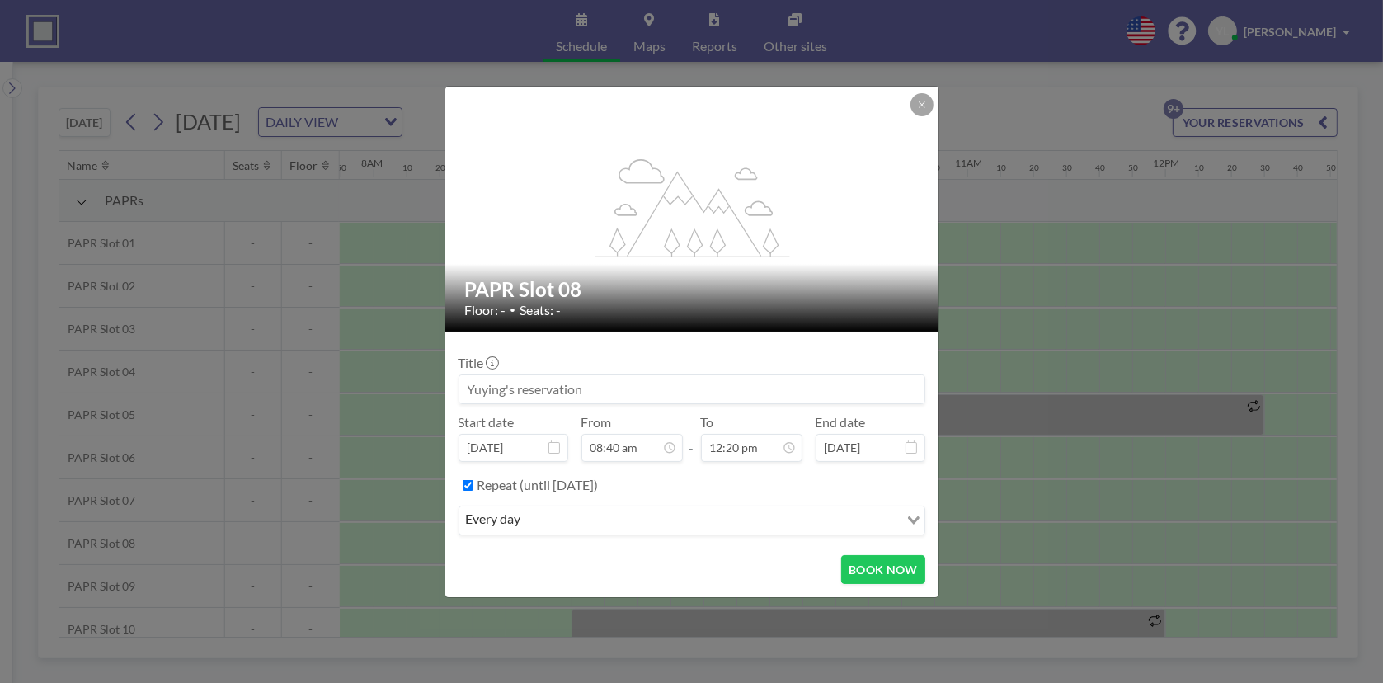
click at [640, 534] on div "Repeat (until [DATE]) every day Loading..." at bounding box center [691, 507] width 467 height 70
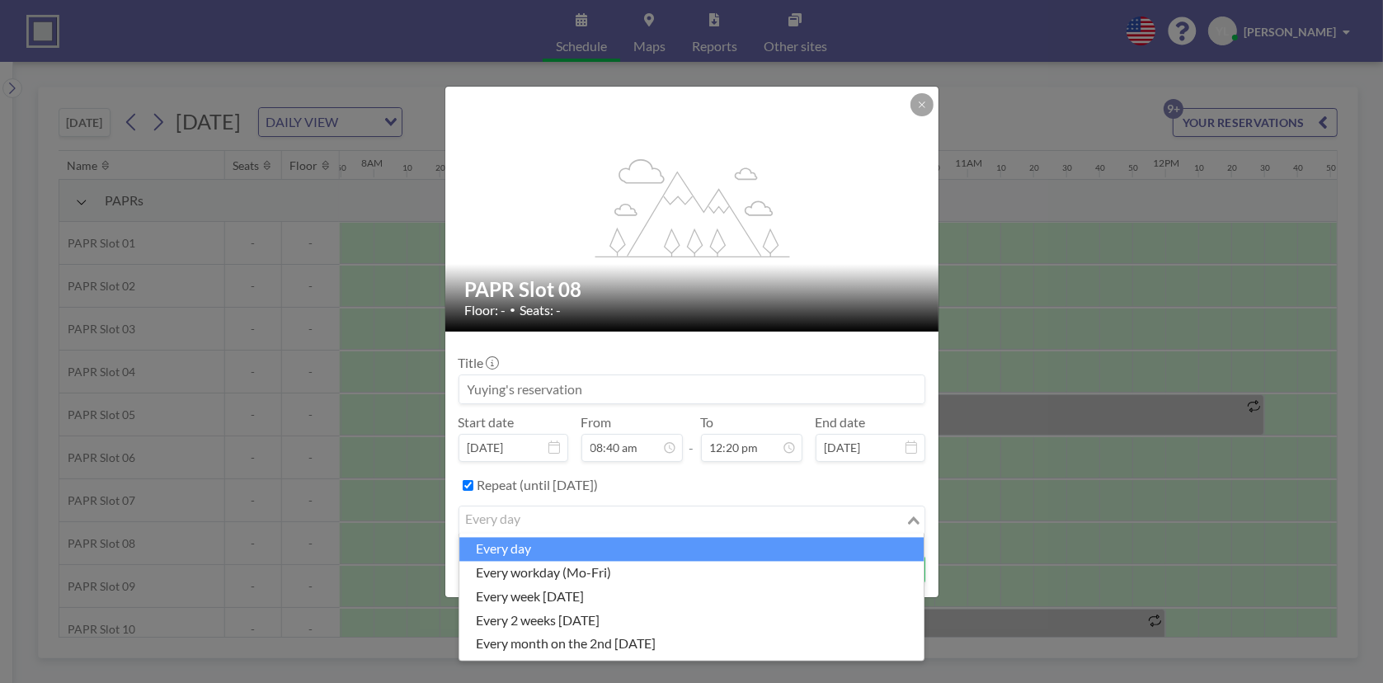
click at [642, 521] on input "Search for option" at bounding box center [682, 520] width 443 height 21
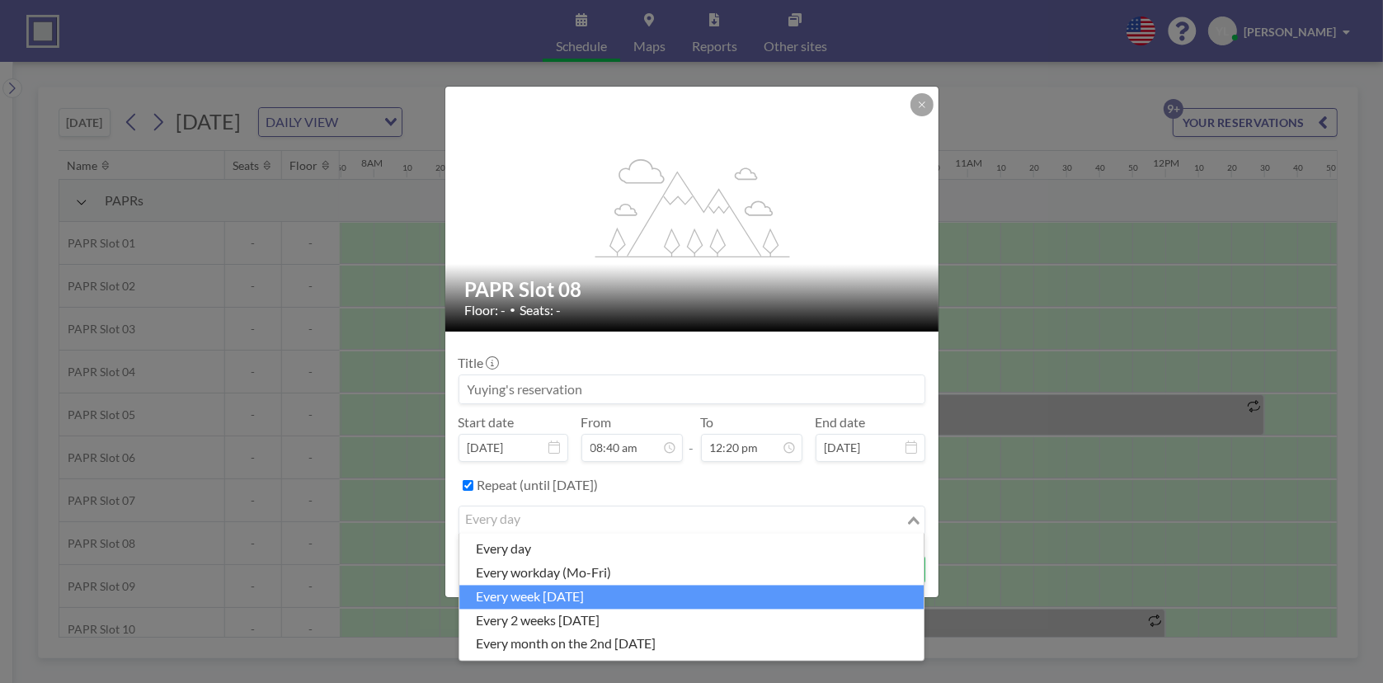
click at [684, 602] on li "every week [DATE]" at bounding box center [691, 597] width 464 height 24
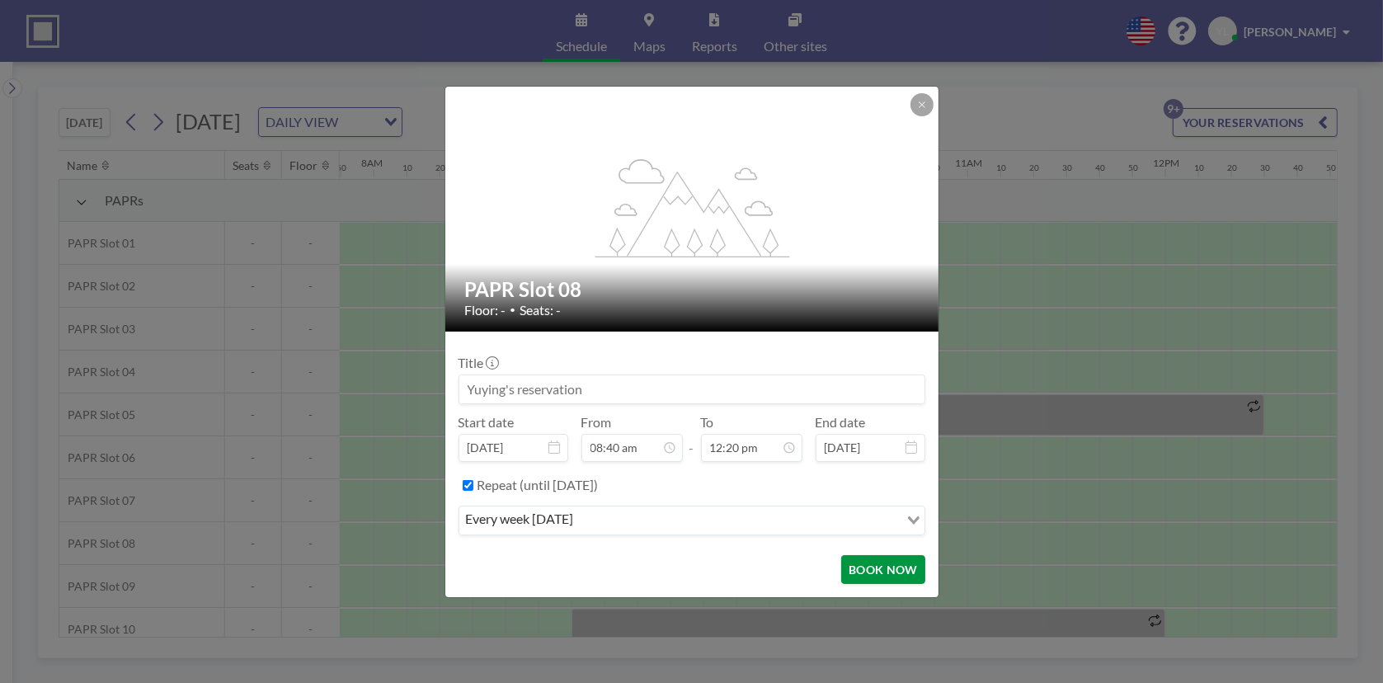
click at [869, 566] on button "BOOK NOW" at bounding box center [882, 569] width 83 height 29
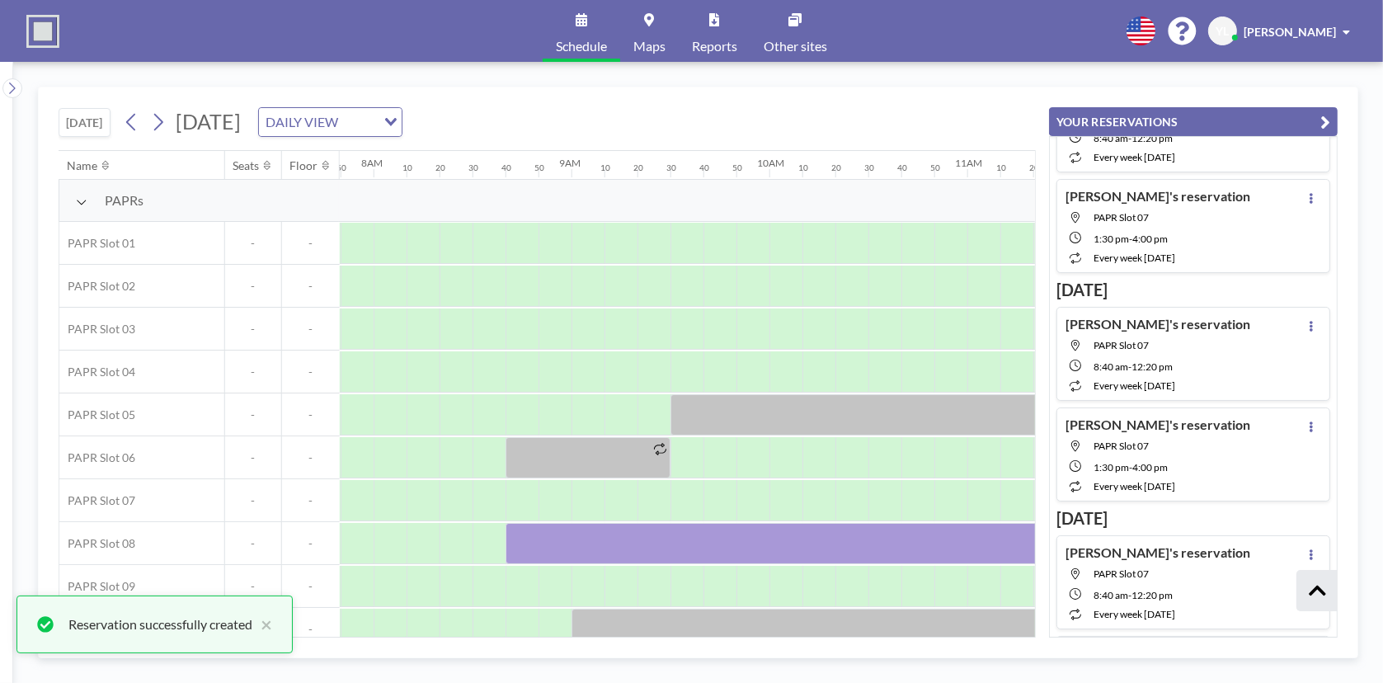
scroll to position [787, 0]
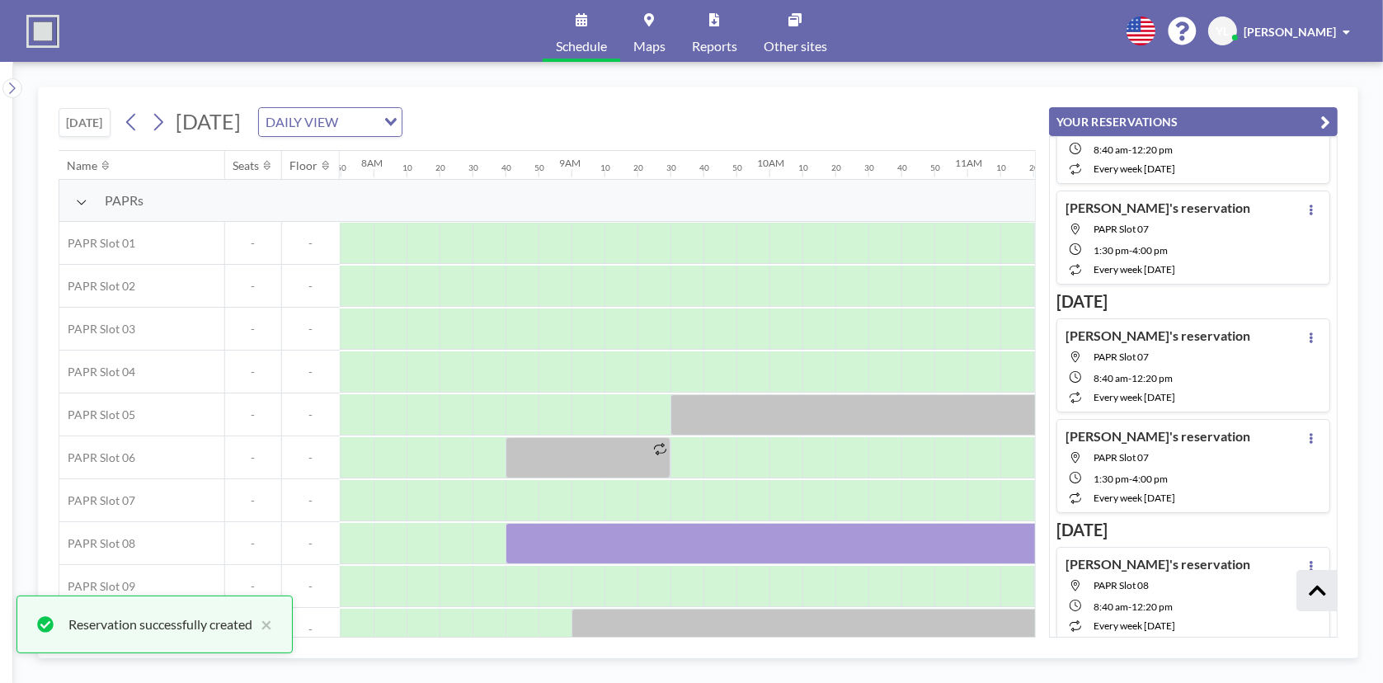
click at [1319, 121] on button "YOUR RESERVATIONS" at bounding box center [1193, 121] width 289 height 29
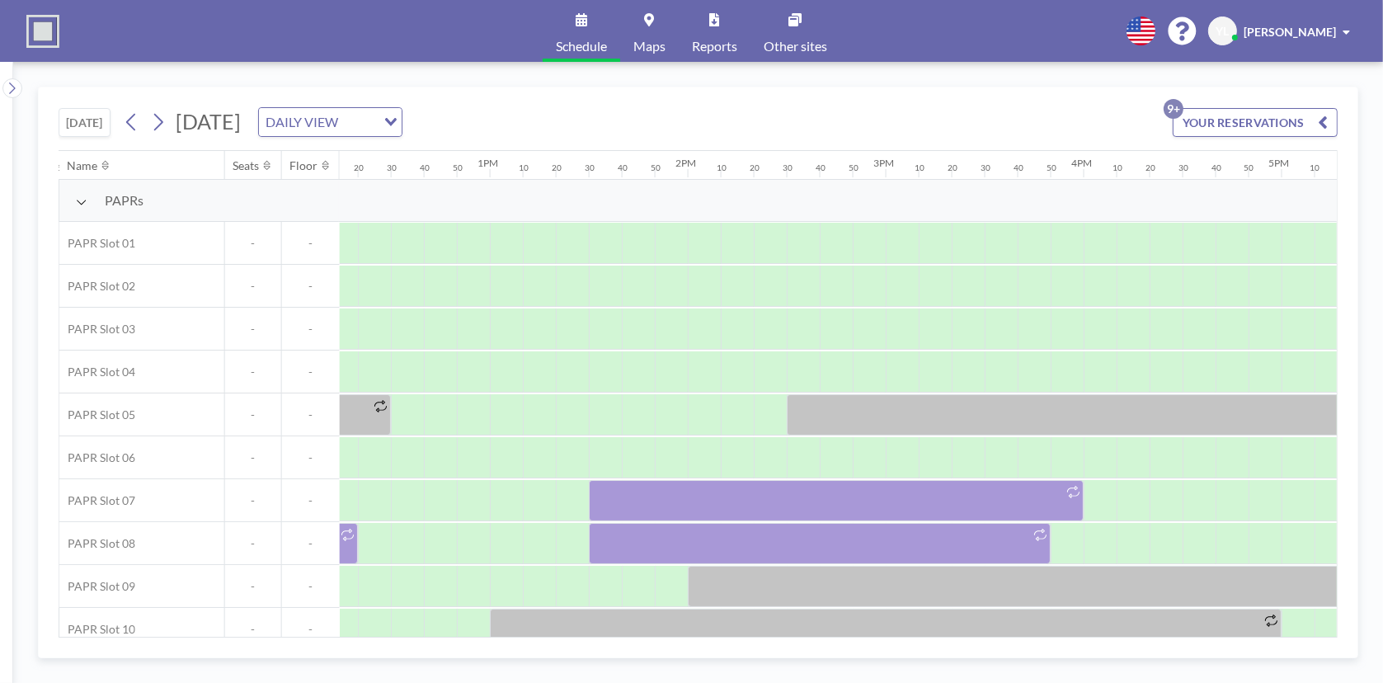
scroll to position [0, 2499]
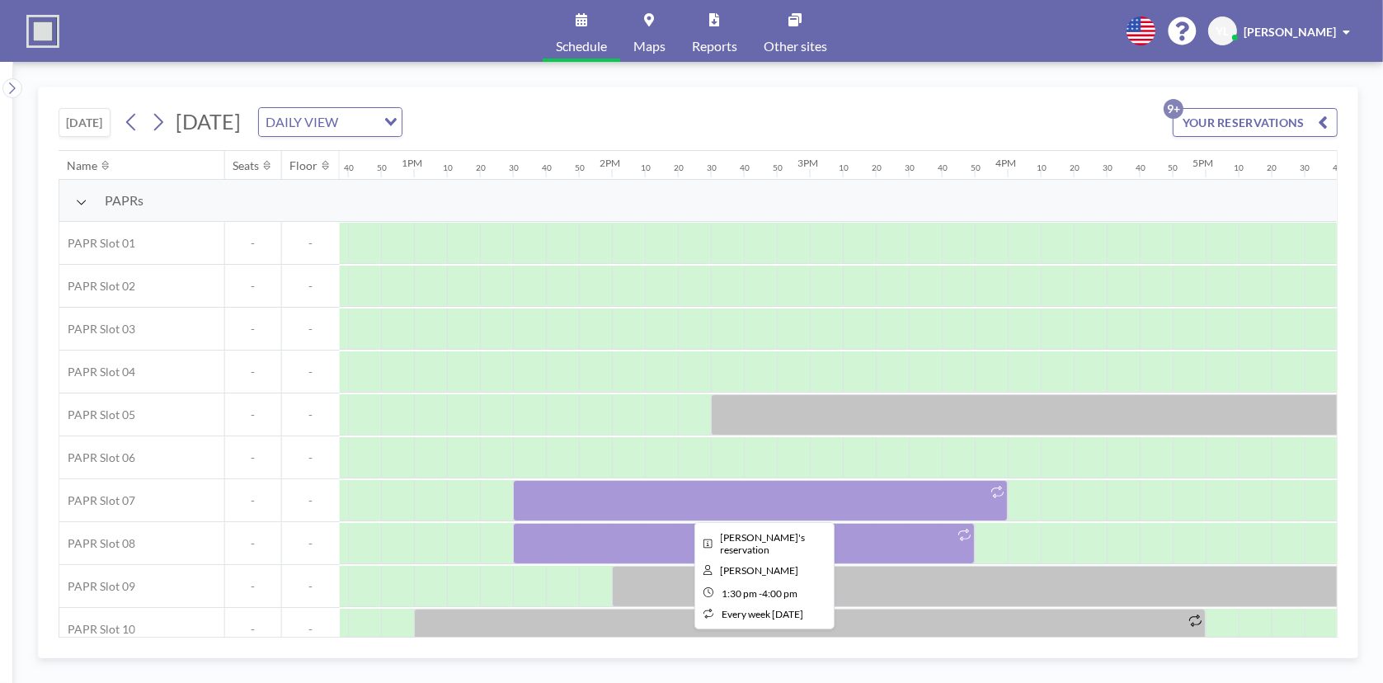
click at [850, 505] on div at bounding box center [760, 500] width 495 height 41
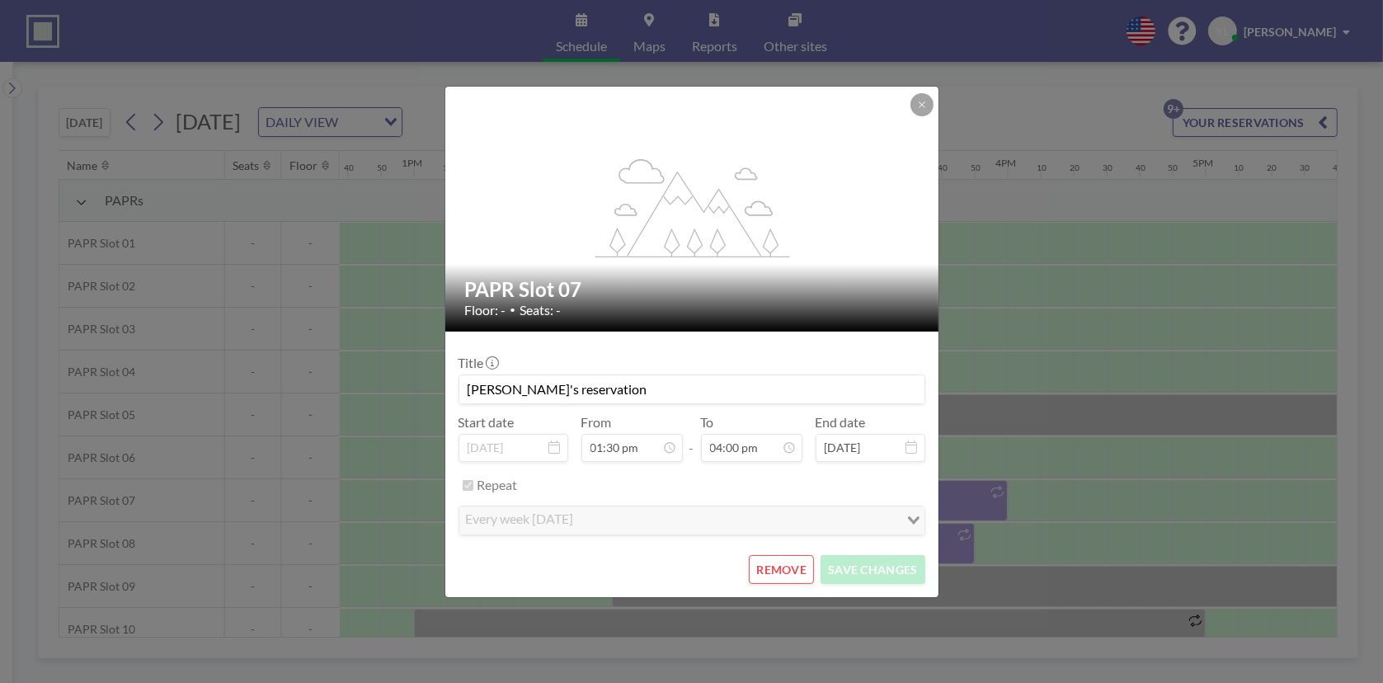
click at [787, 566] on button "REMOVE" at bounding box center [781, 569] width 65 height 29
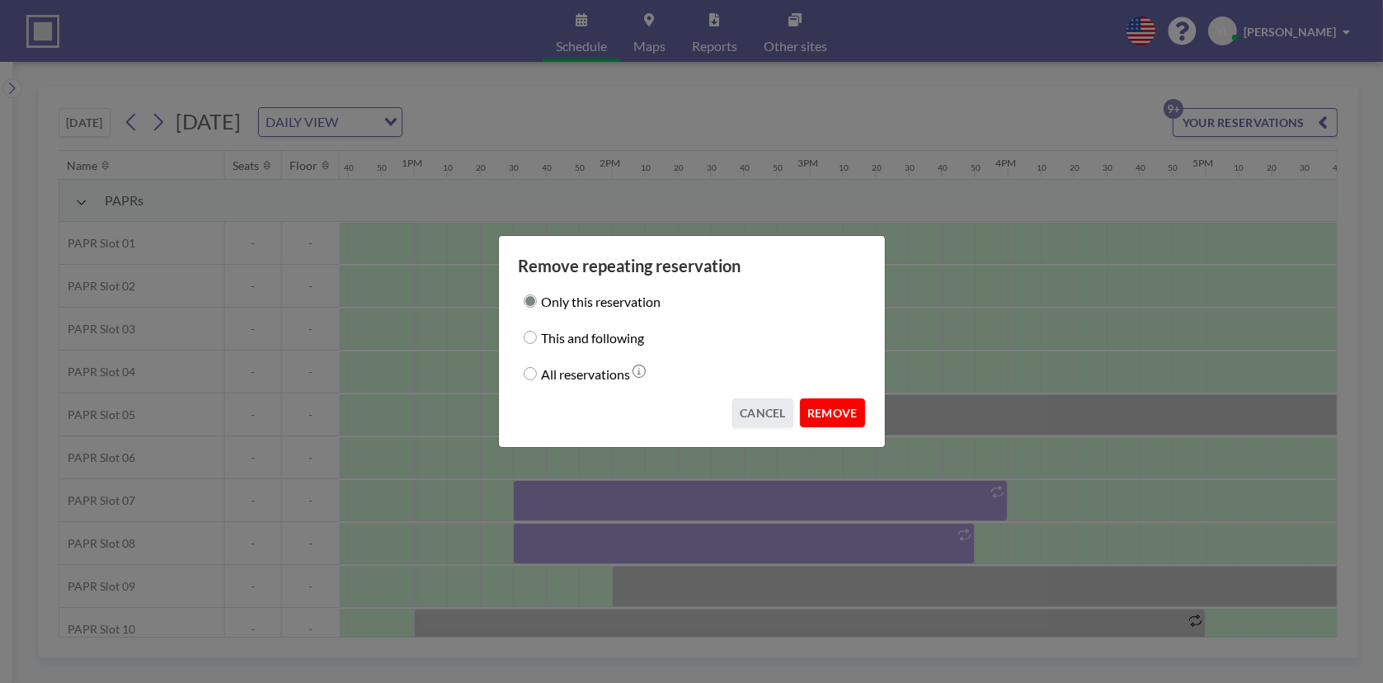
click at [851, 407] on button "REMOVE" at bounding box center [832, 412] width 65 height 29
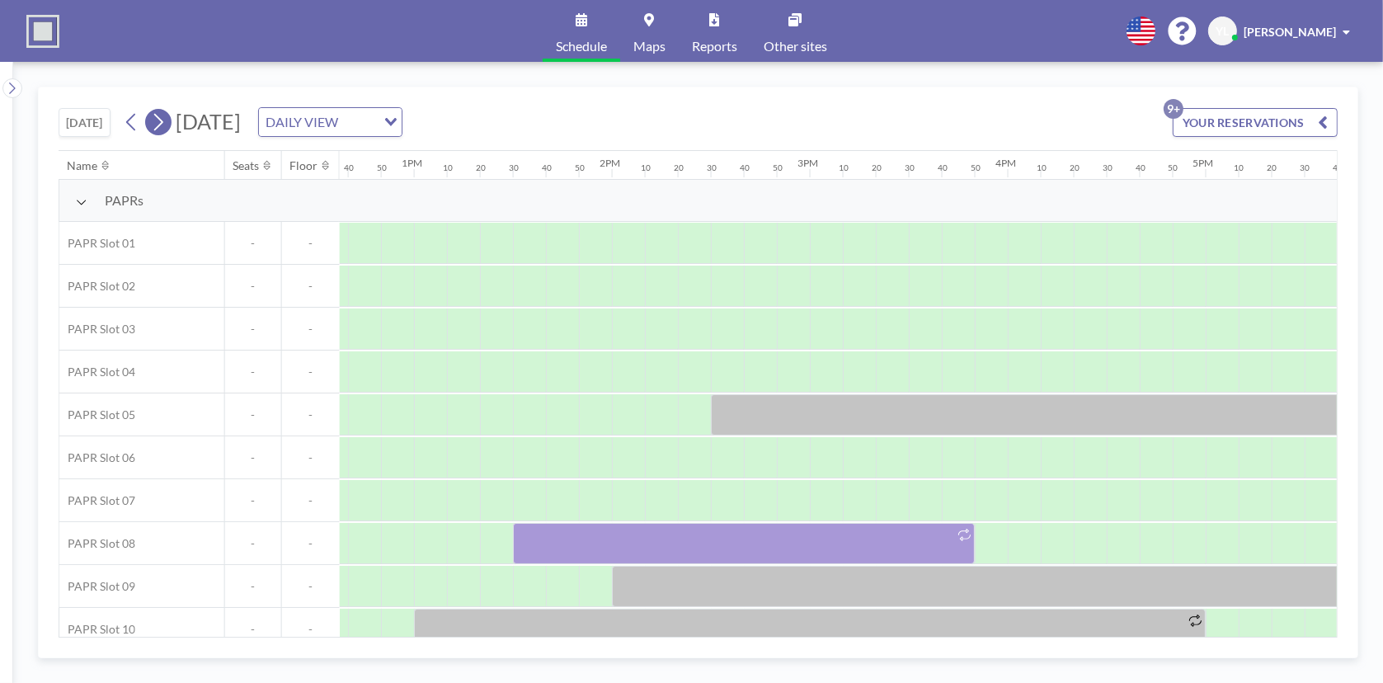
click at [156, 119] on icon at bounding box center [158, 122] width 16 height 25
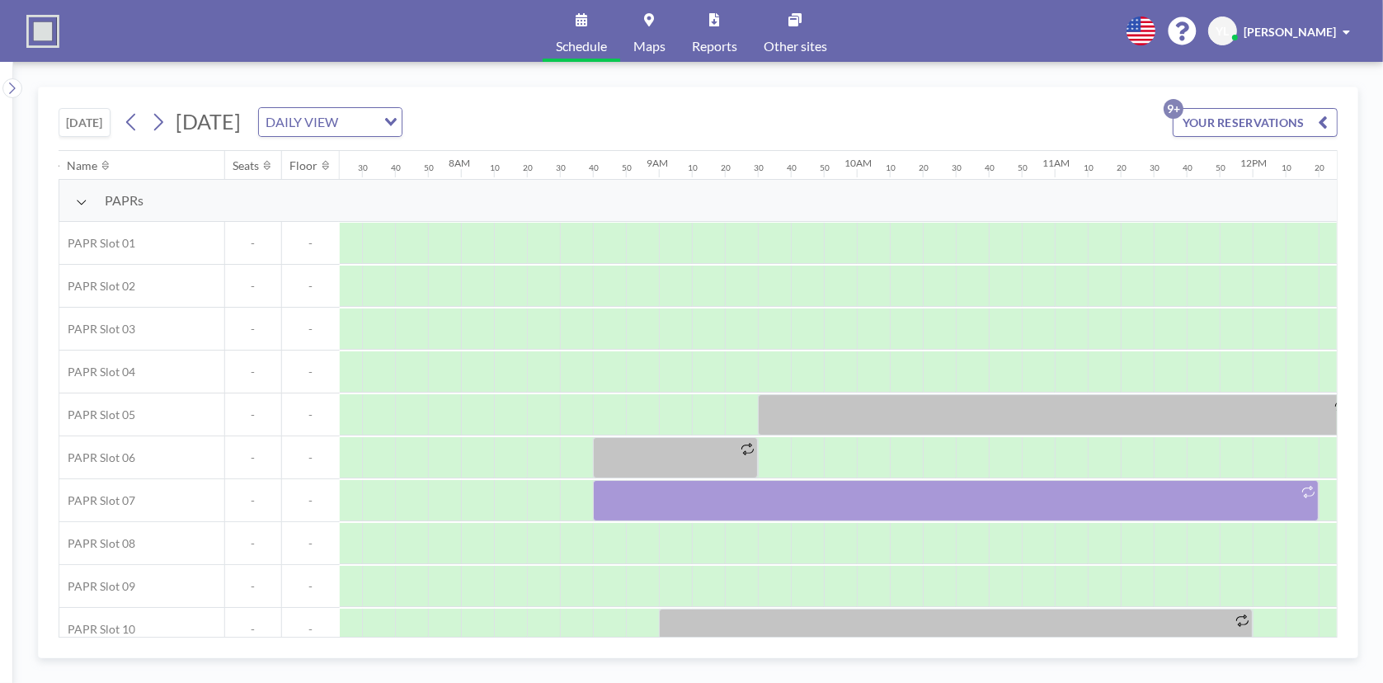
scroll to position [0, 1549]
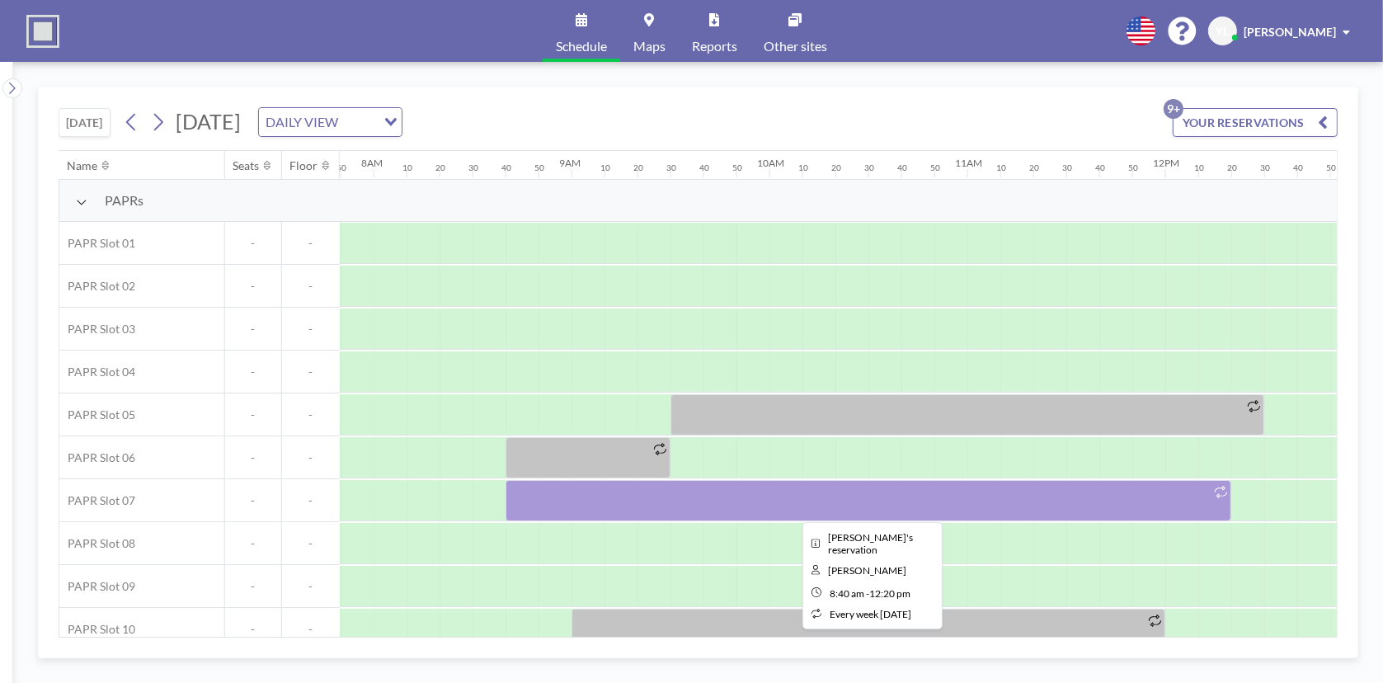
click at [759, 501] on div at bounding box center [868, 500] width 726 height 41
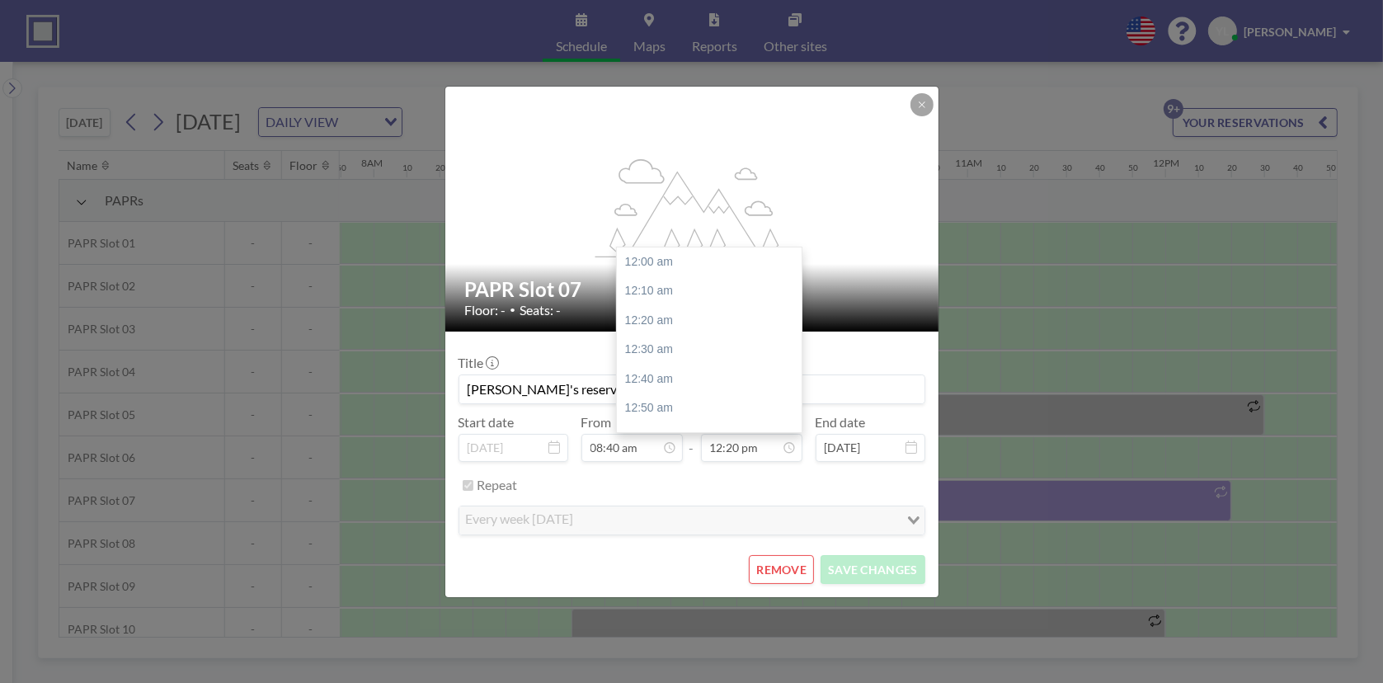
scroll to position [2169, 0]
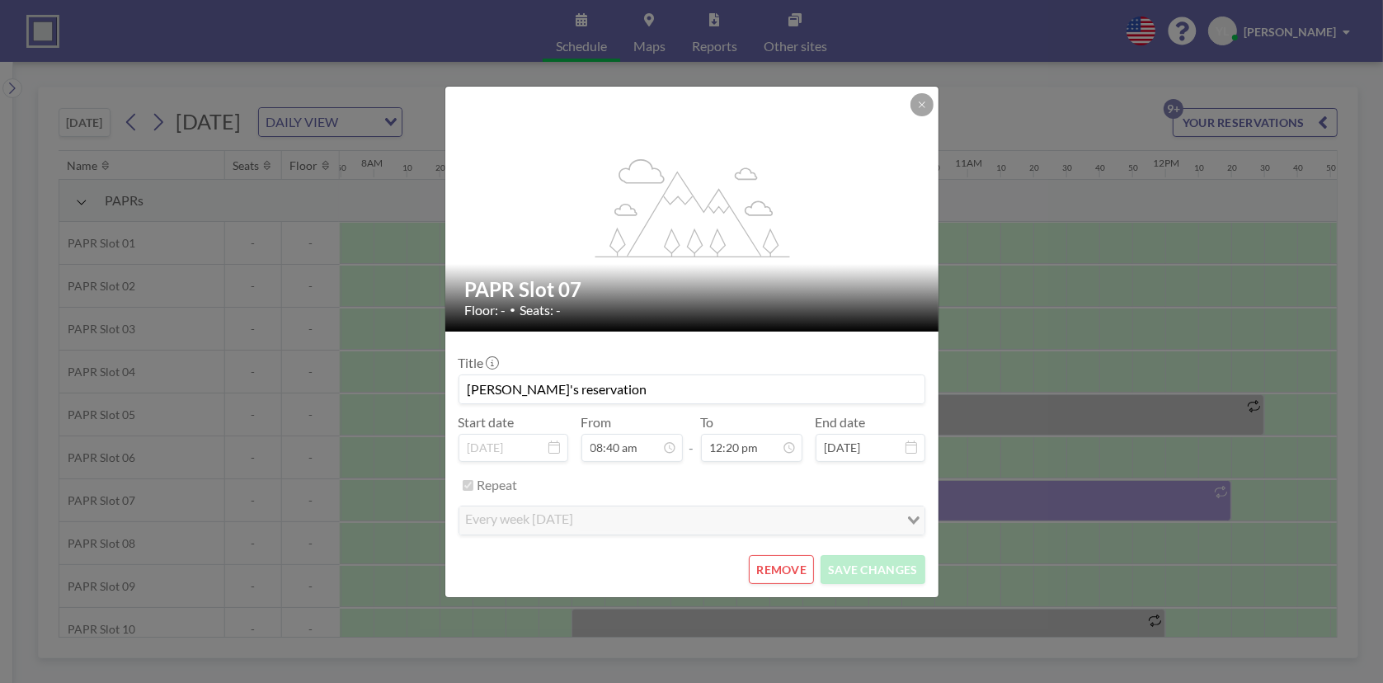
click at [779, 563] on button "REMOVE" at bounding box center [781, 569] width 65 height 29
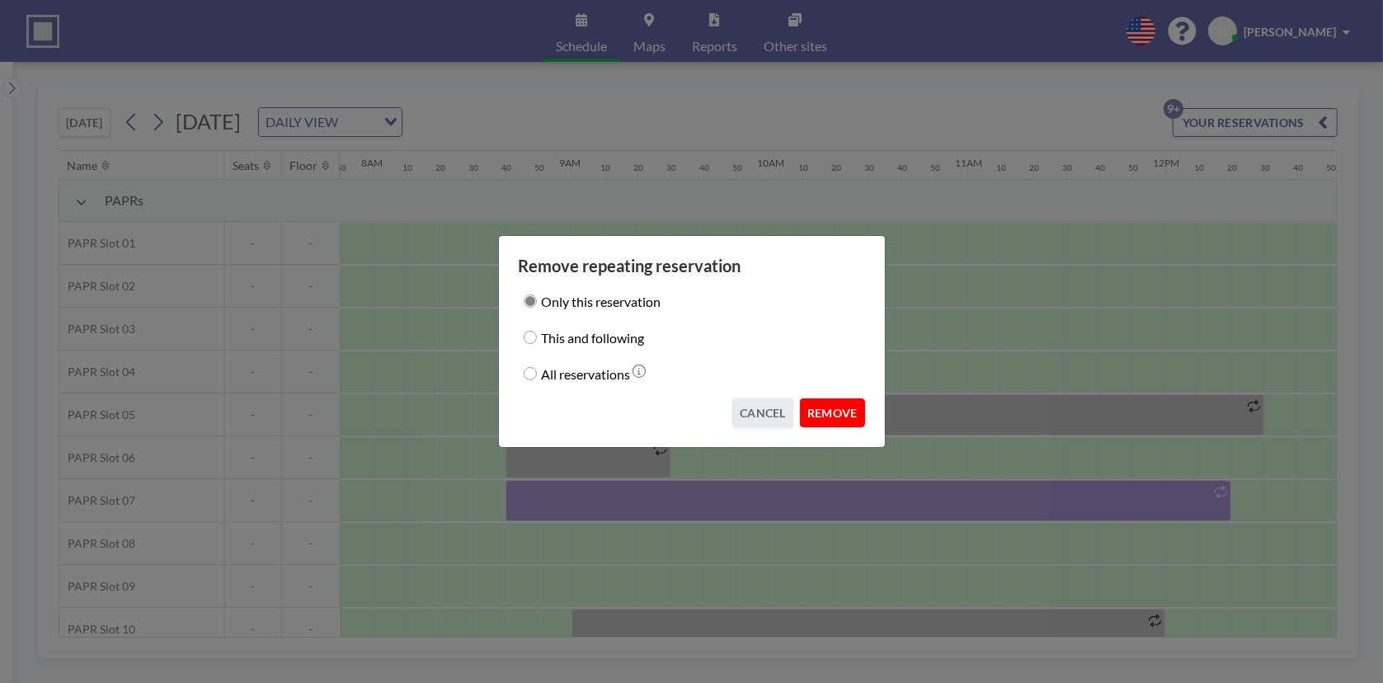
click at [852, 417] on button "REMOVE" at bounding box center [832, 412] width 65 height 29
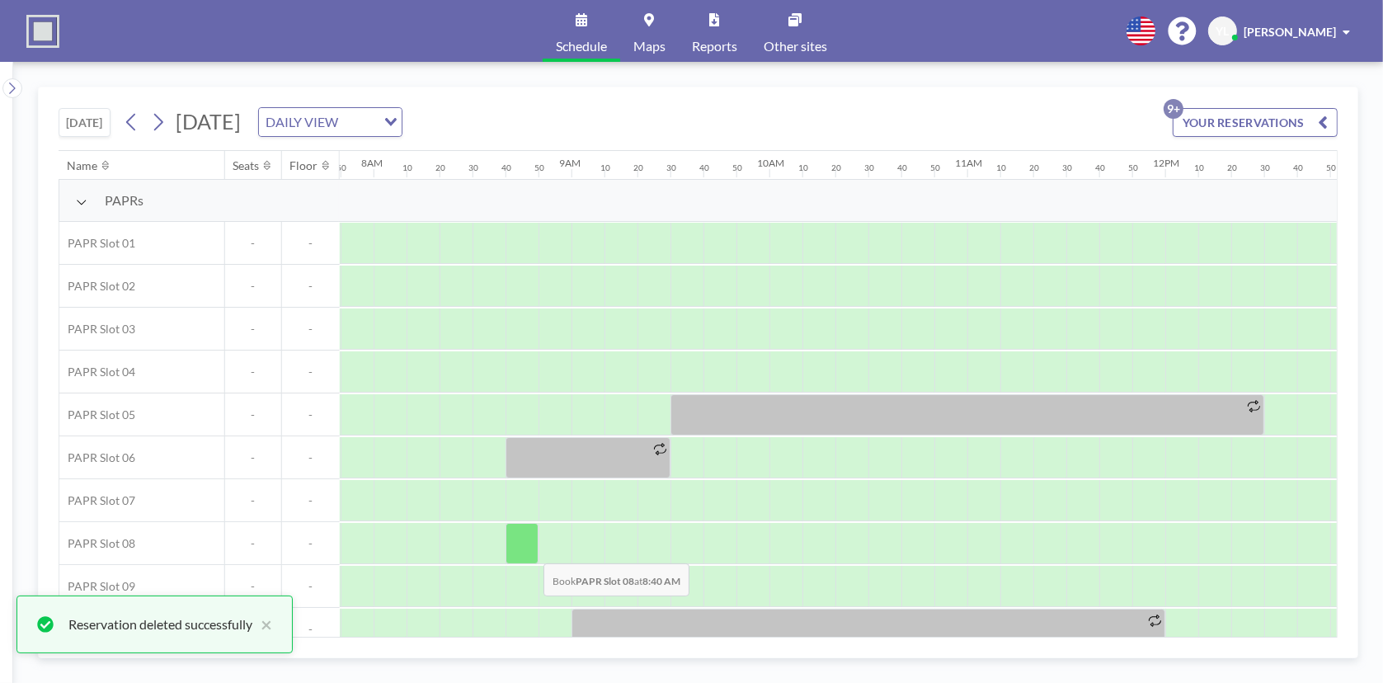
click at [530, 550] on div at bounding box center [521, 543] width 33 height 41
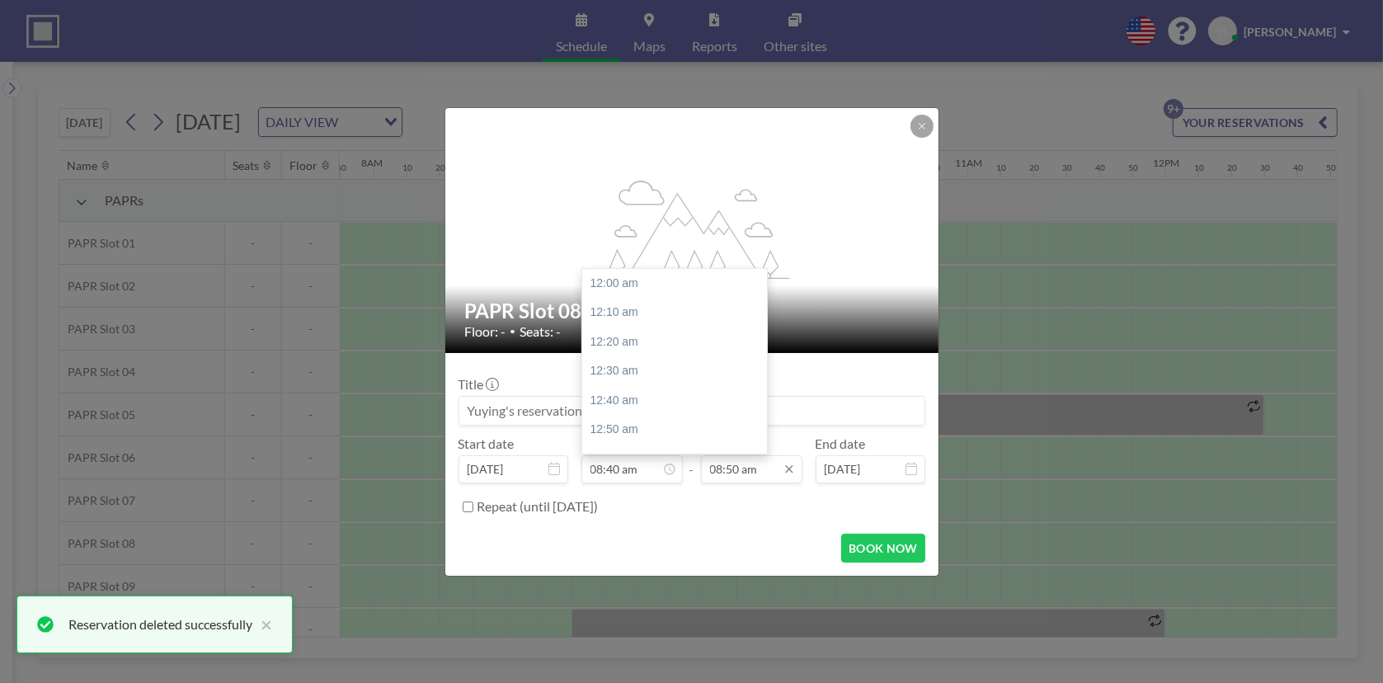
scroll to position [1525, 0]
click at [756, 465] on input "08:50 am" at bounding box center [751, 469] width 101 height 28
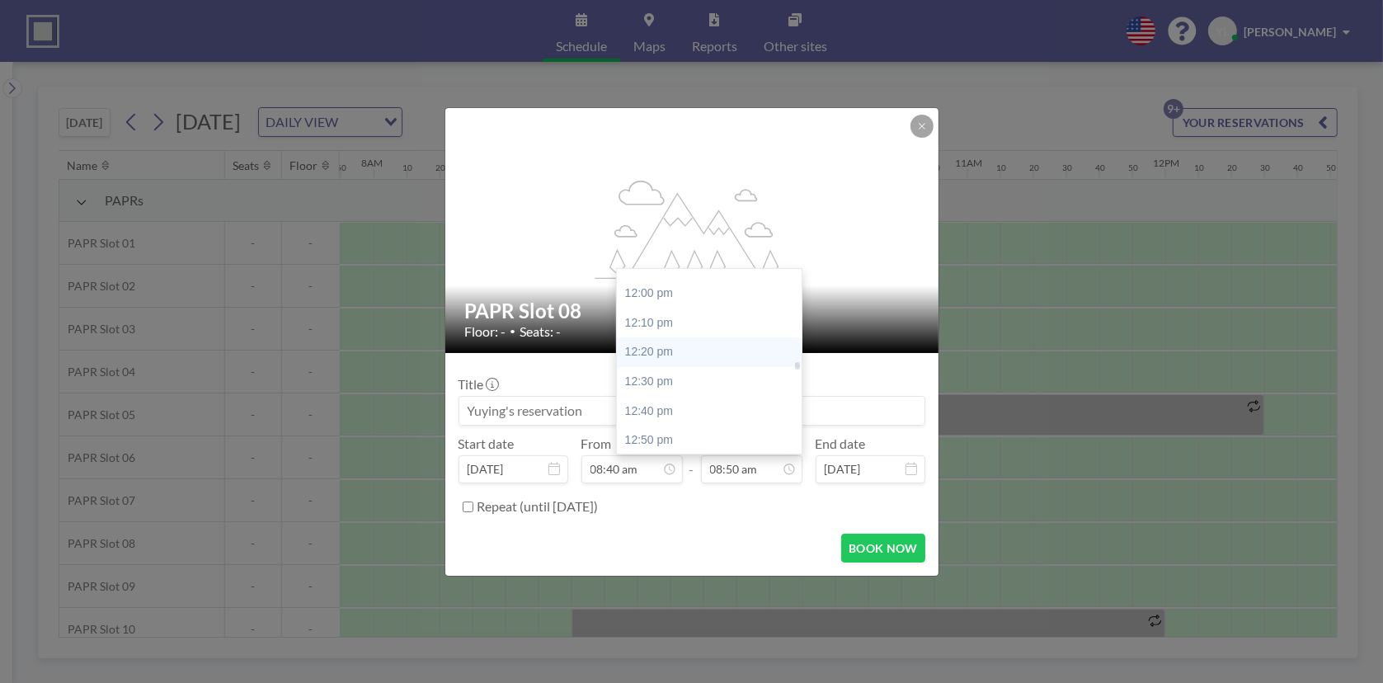
scroll to position [2132, 0]
click at [715, 313] on div "12:20 pm" at bounding box center [713, 323] width 193 height 30
type input "12:20 pm"
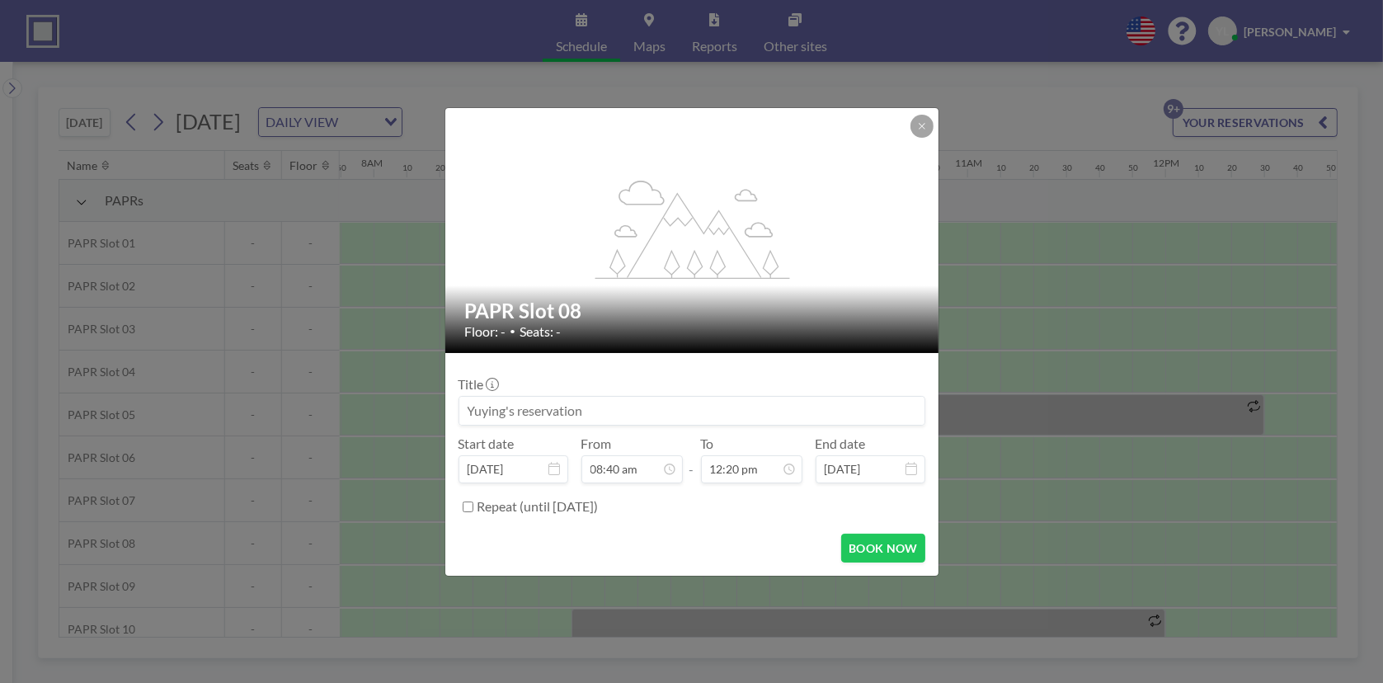
scroll to position [1525, 0]
click at [578, 507] on label "Repeat (until [DATE])" at bounding box center [537, 506] width 121 height 16
click at [473, 507] on input "Repeat (until [DATE])" at bounding box center [468, 506] width 11 height 11
checkbox input "true"
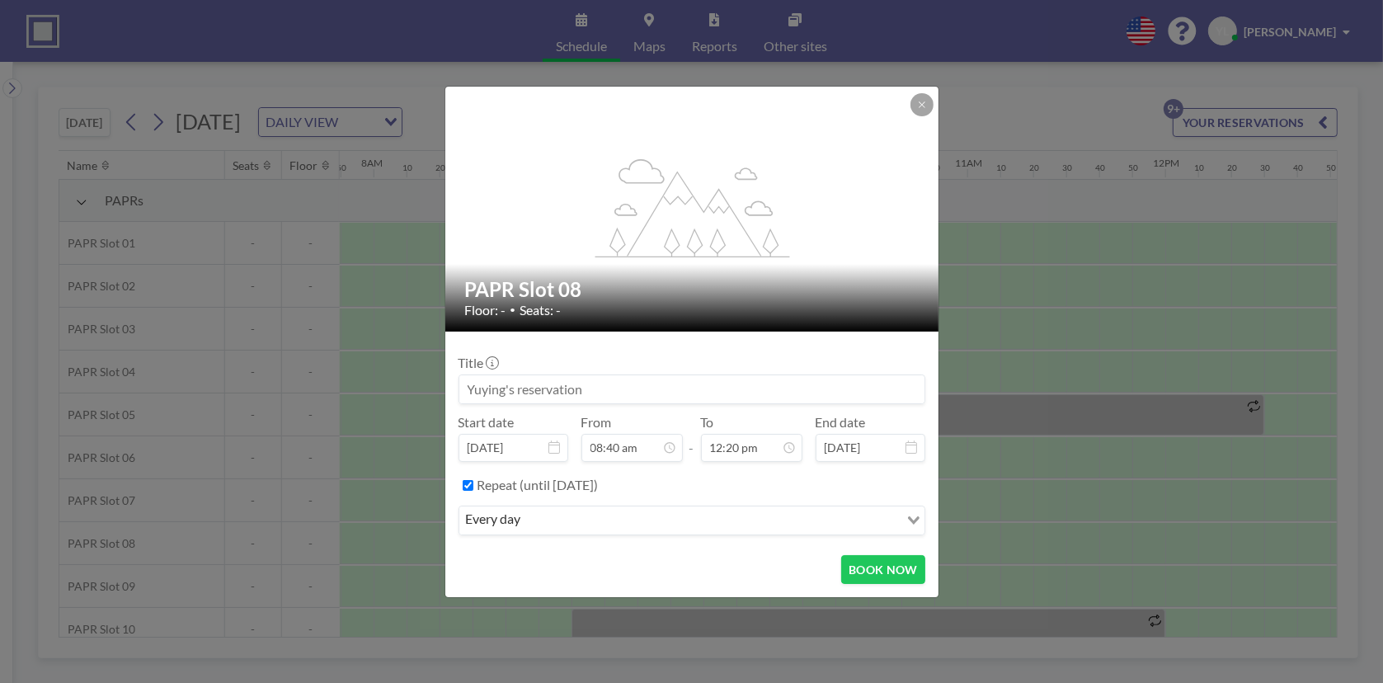
click at [617, 506] on div "every day" at bounding box center [679, 518] width 440 height 25
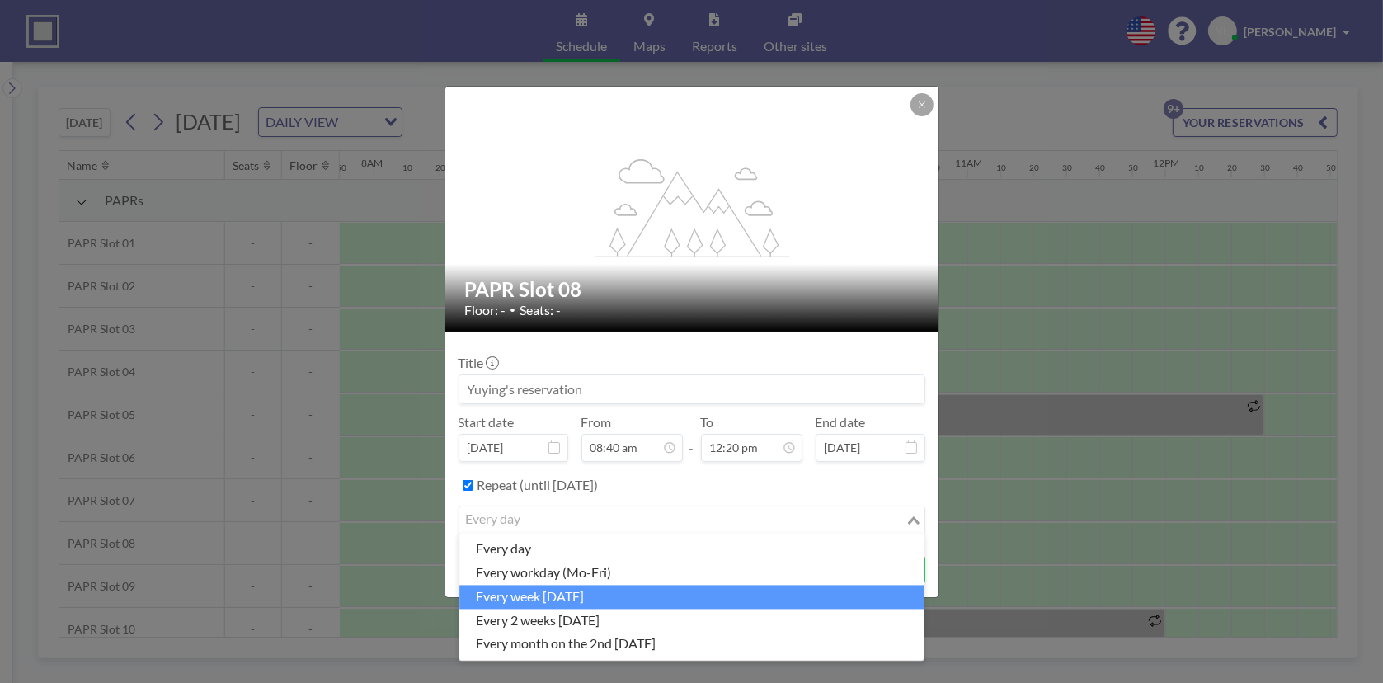
click at [659, 600] on li "every week [DATE]" at bounding box center [691, 597] width 464 height 24
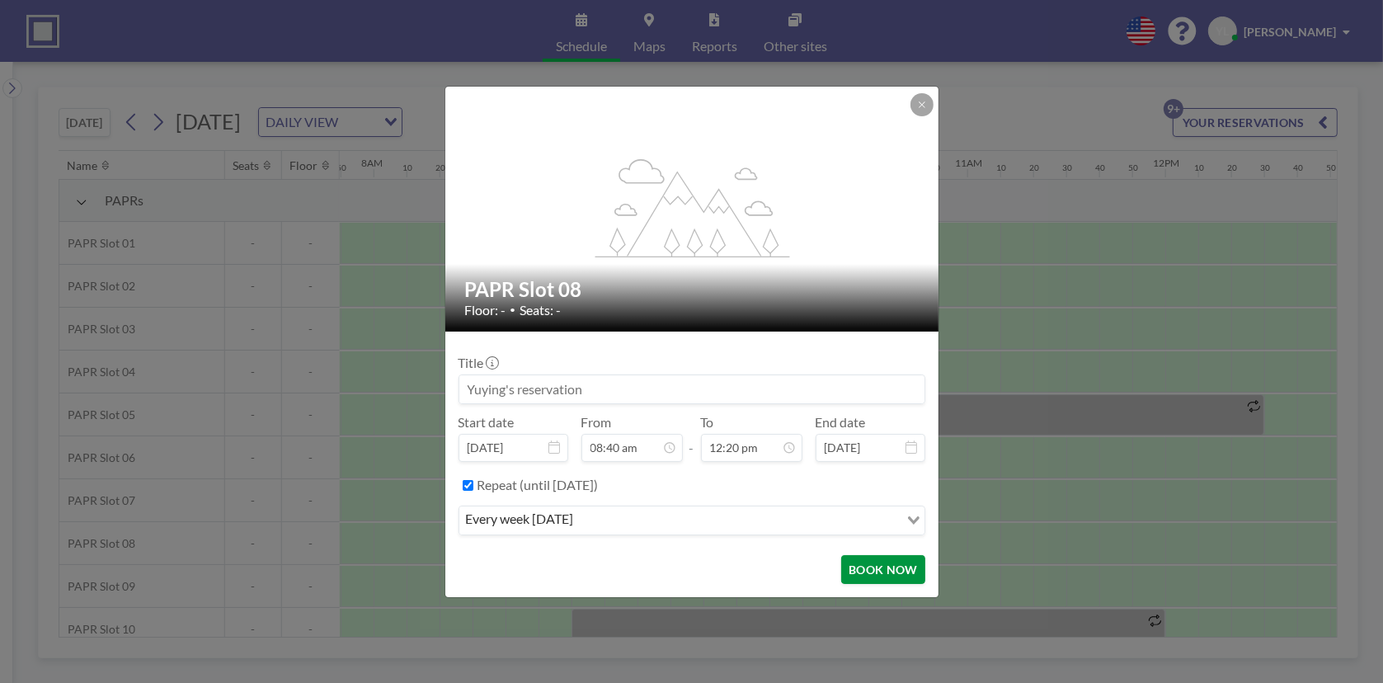
click at [897, 569] on button "BOOK NOW" at bounding box center [882, 569] width 83 height 29
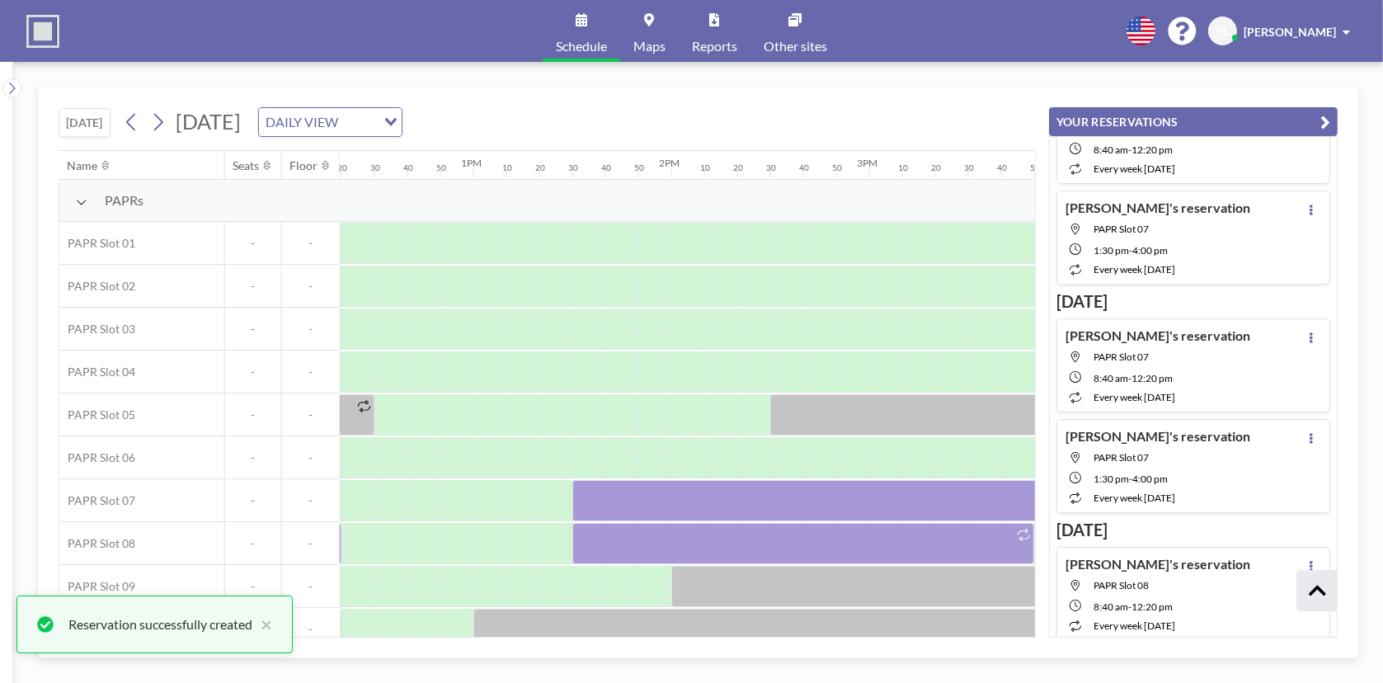
scroll to position [0, 2497]
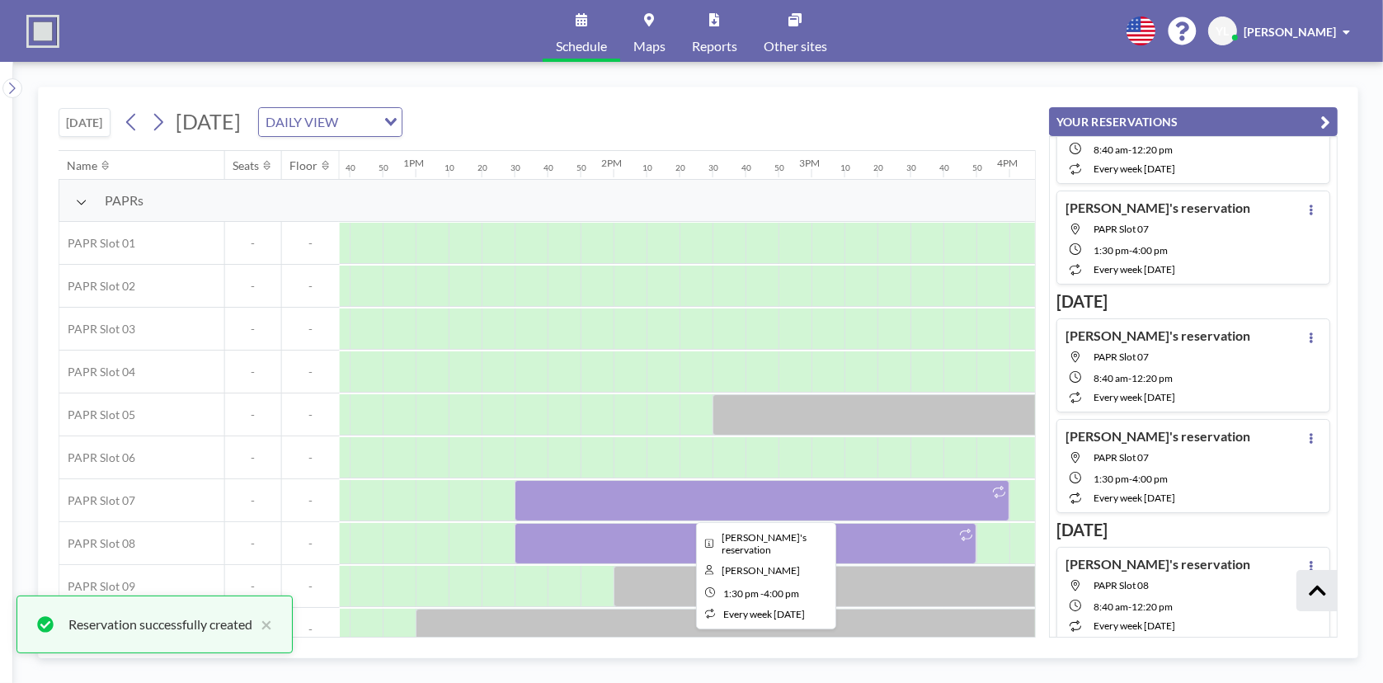
click at [658, 492] on div at bounding box center [762, 500] width 495 height 41
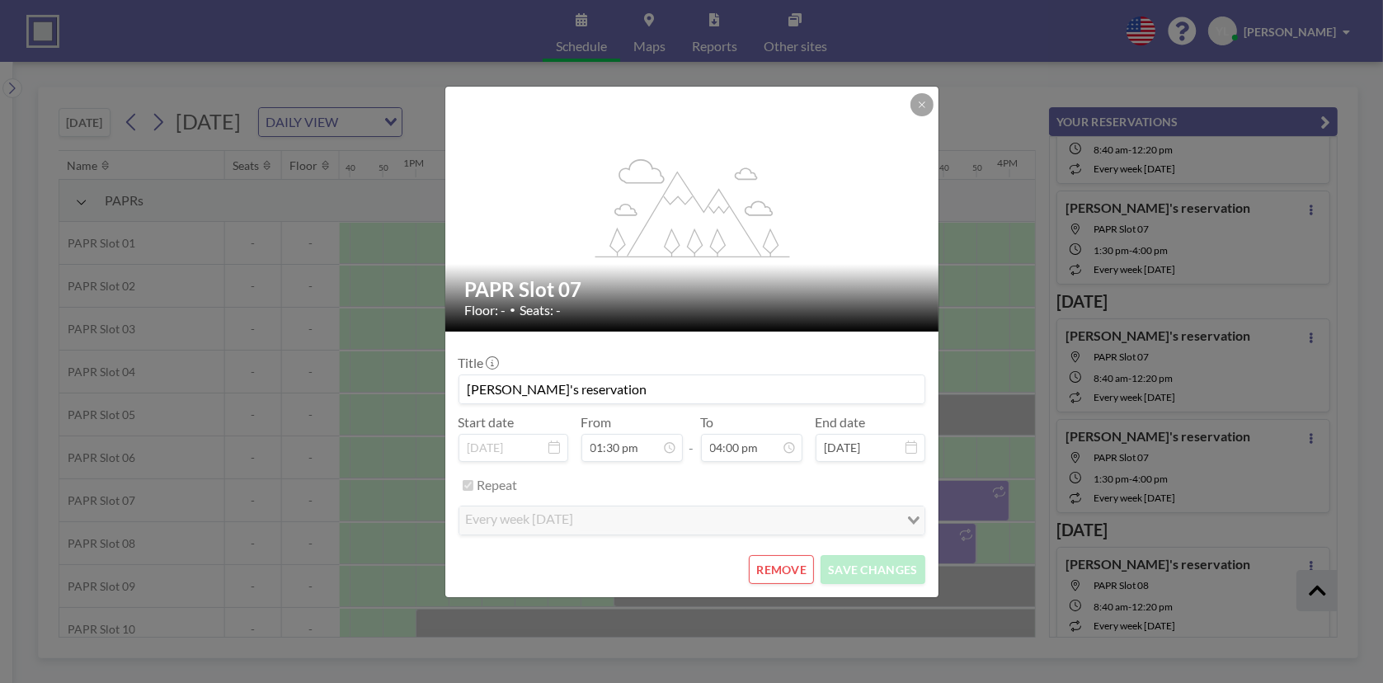
click at [792, 566] on button "REMOVE" at bounding box center [781, 569] width 65 height 29
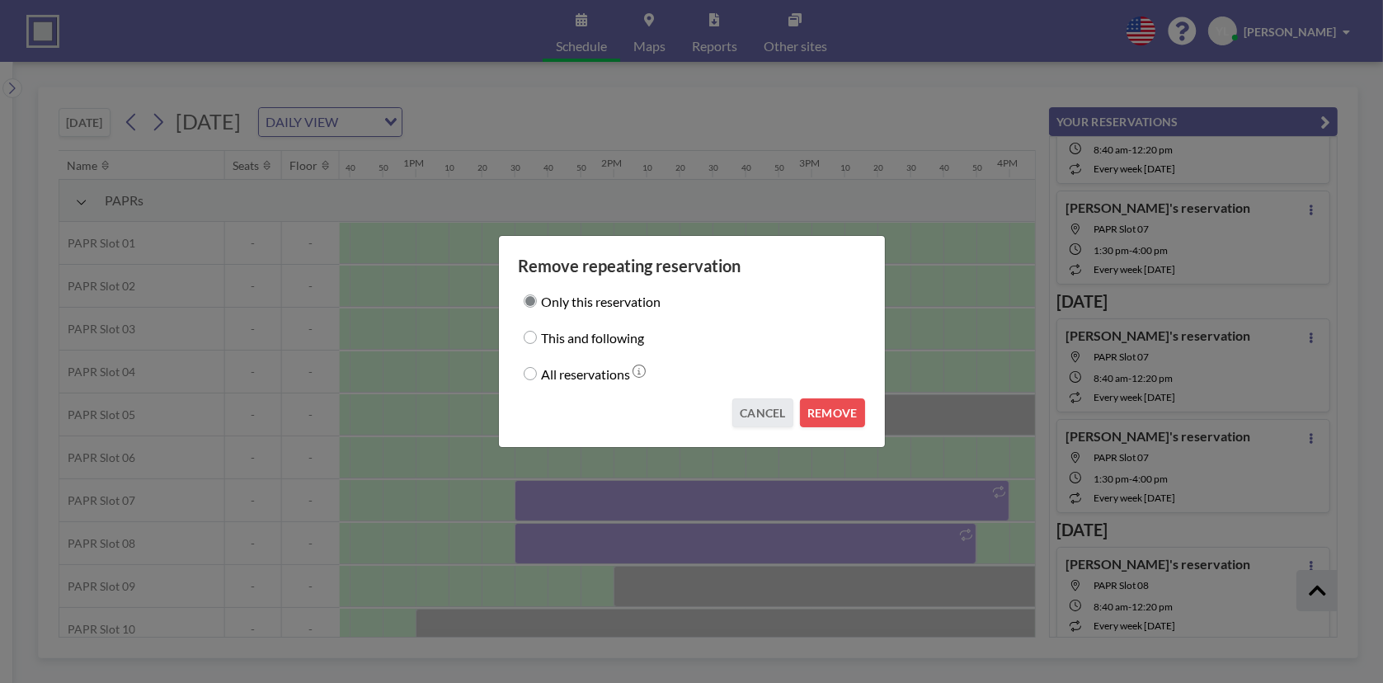
click at [599, 344] on label "This and following" at bounding box center [593, 337] width 103 height 23
click at [537, 344] on input "This and following" at bounding box center [530, 337] width 13 height 13
radio input "true"
click at [839, 410] on button "REMOVE" at bounding box center [832, 412] width 65 height 29
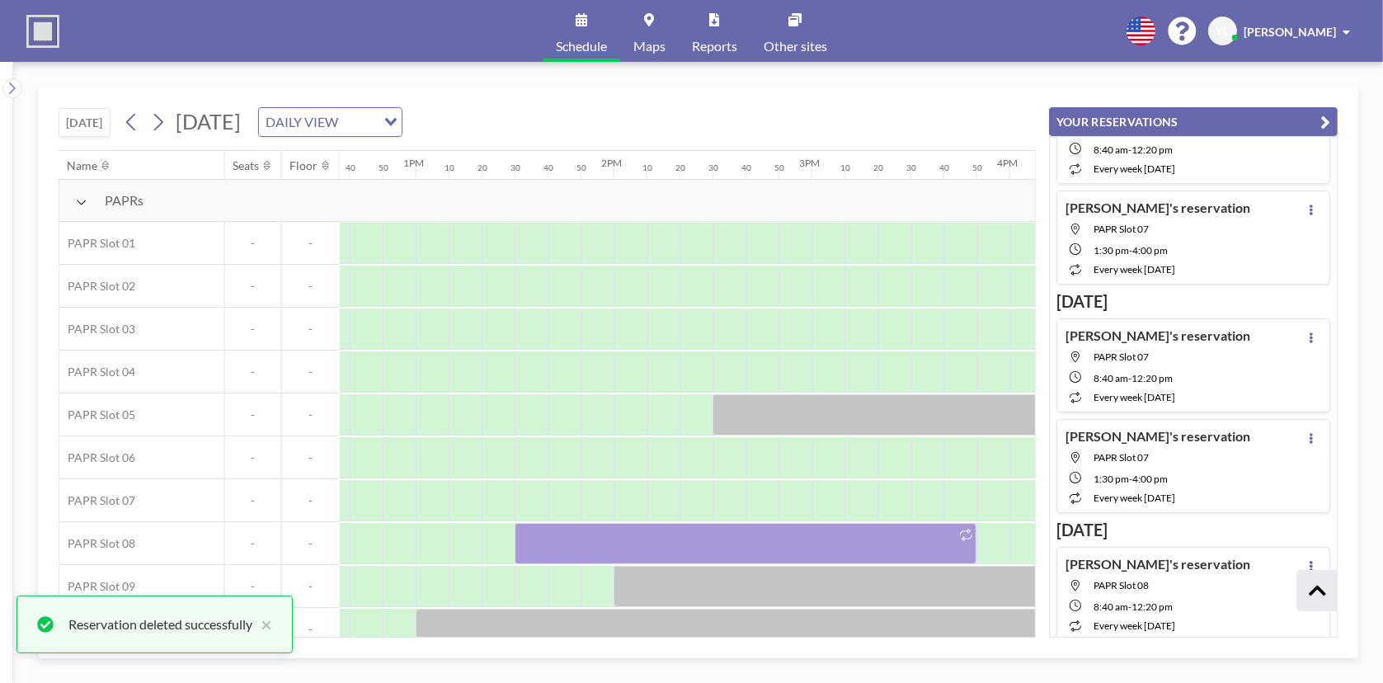
click at [1328, 120] on icon "button" at bounding box center [1325, 122] width 10 height 20
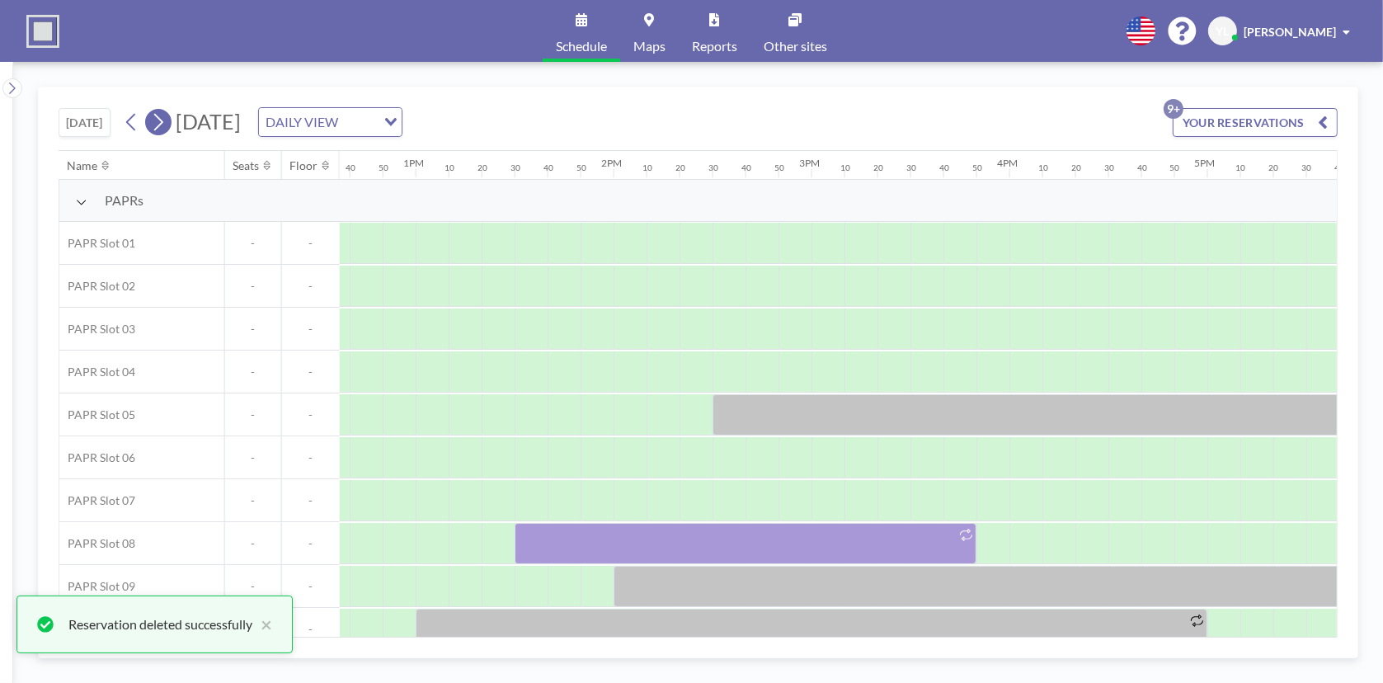
click at [163, 120] on icon at bounding box center [158, 122] width 9 height 17
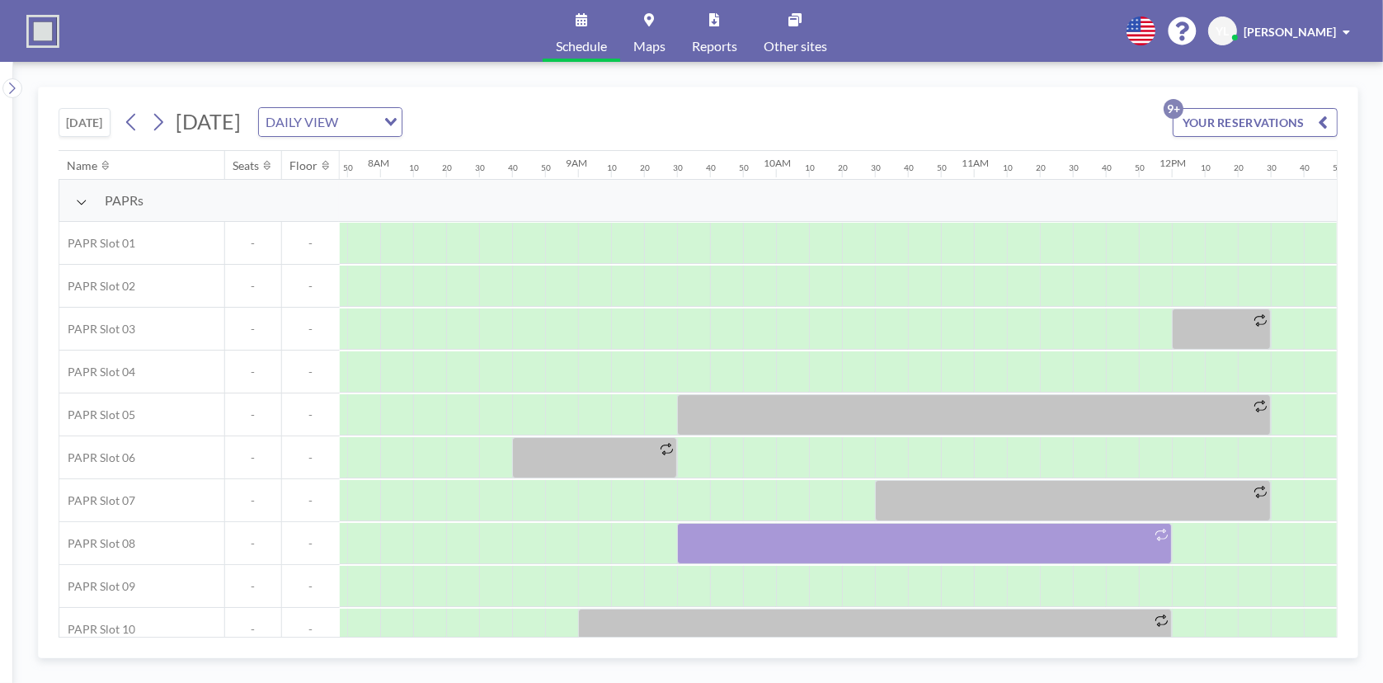
scroll to position [0, 1549]
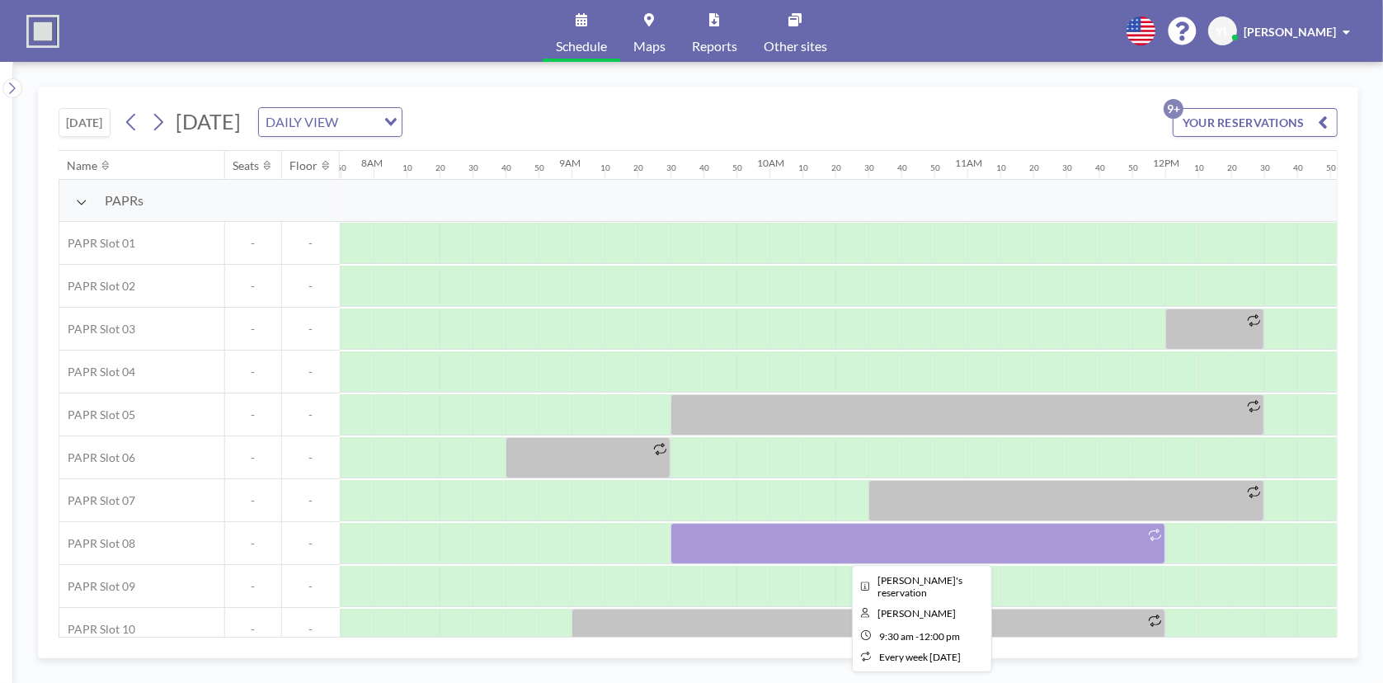
click at [825, 537] on div at bounding box center [917, 543] width 495 height 41
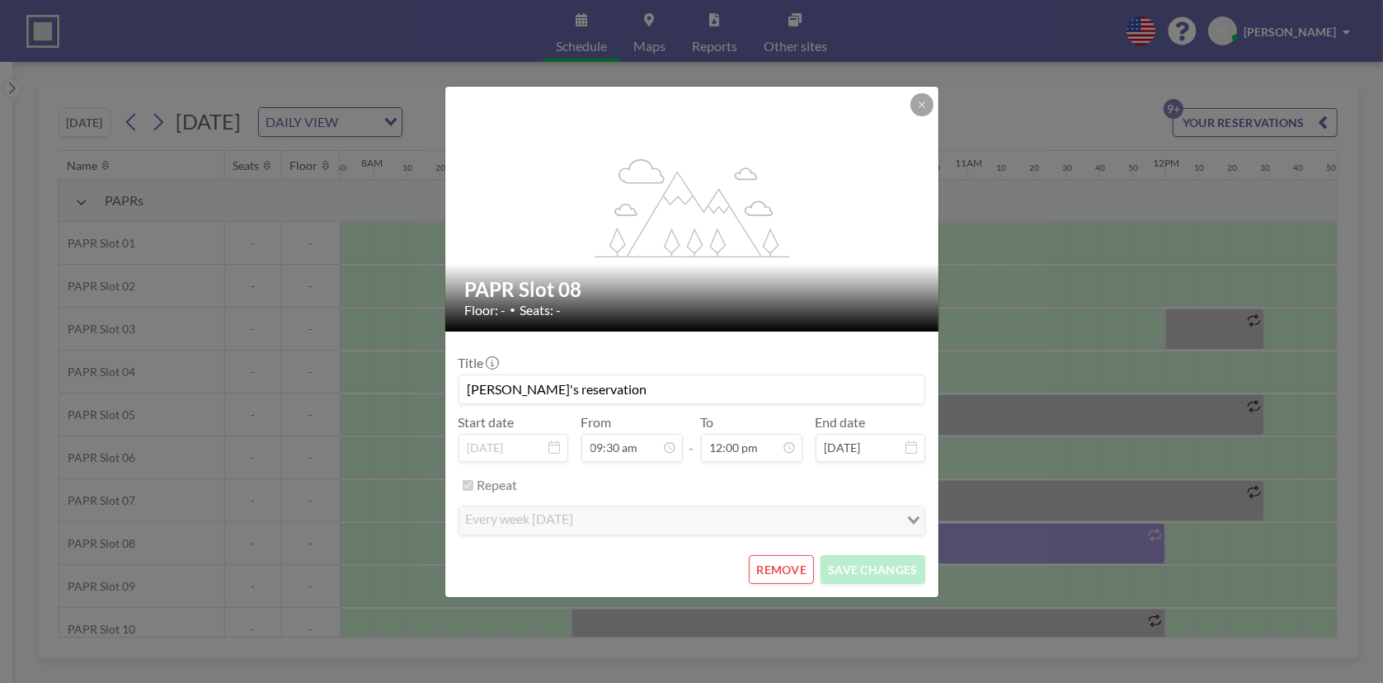
scroll to position [2112, 0]
click at [927, 111] on button at bounding box center [921, 104] width 23 height 23
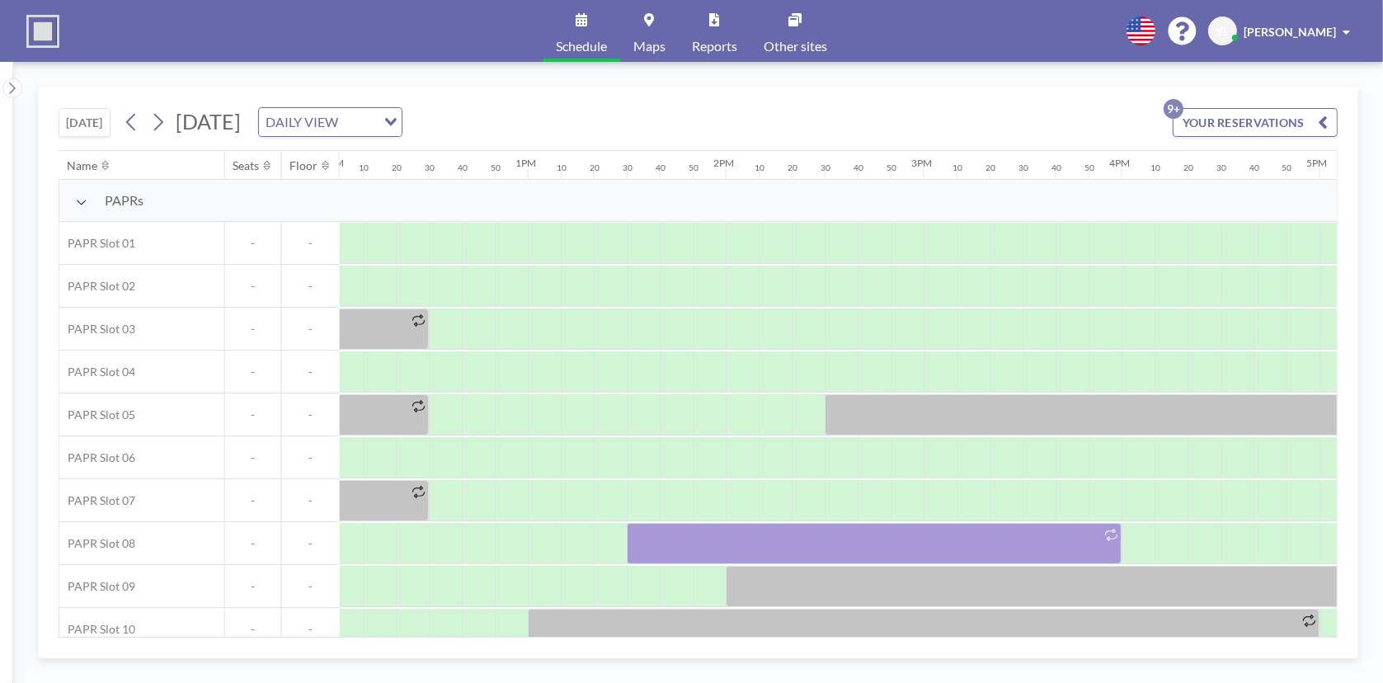
scroll to position [0, 2388]
click at [161, 122] on icon at bounding box center [158, 122] width 16 height 25
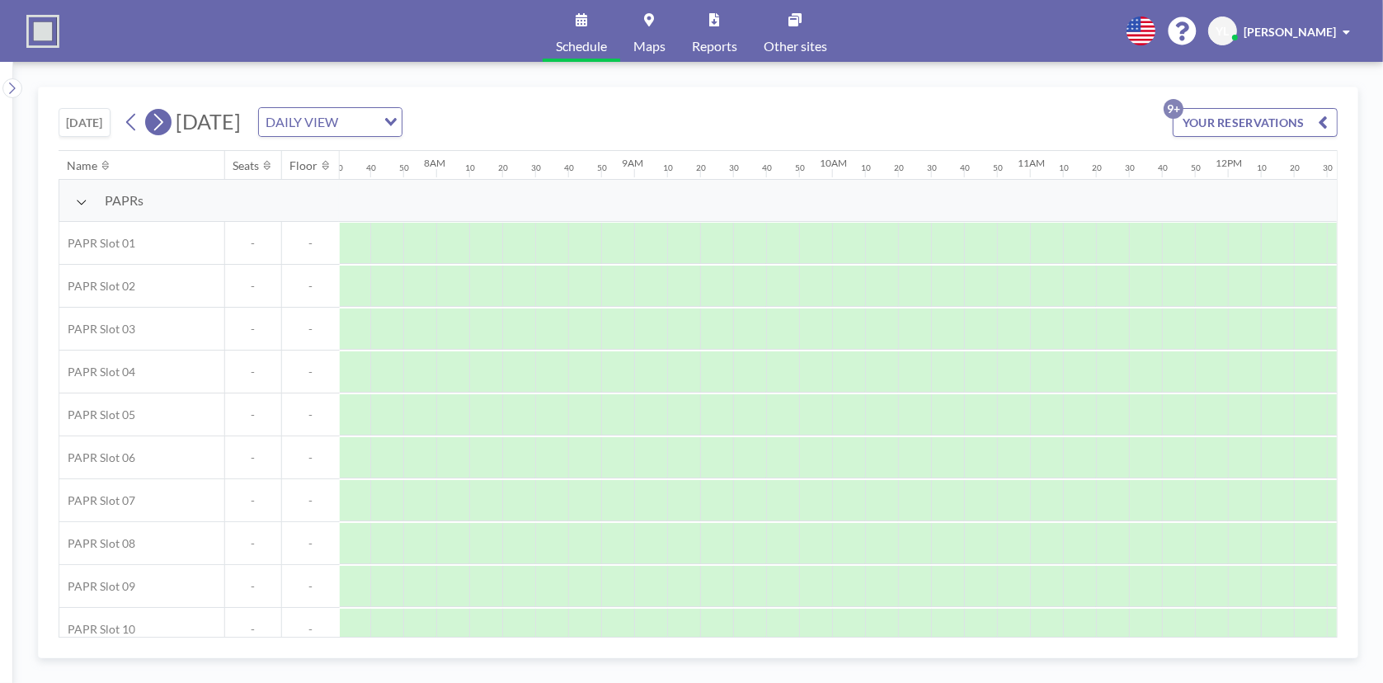
scroll to position [0, 1549]
click at [161, 122] on icon at bounding box center [158, 122] width 16 height 25
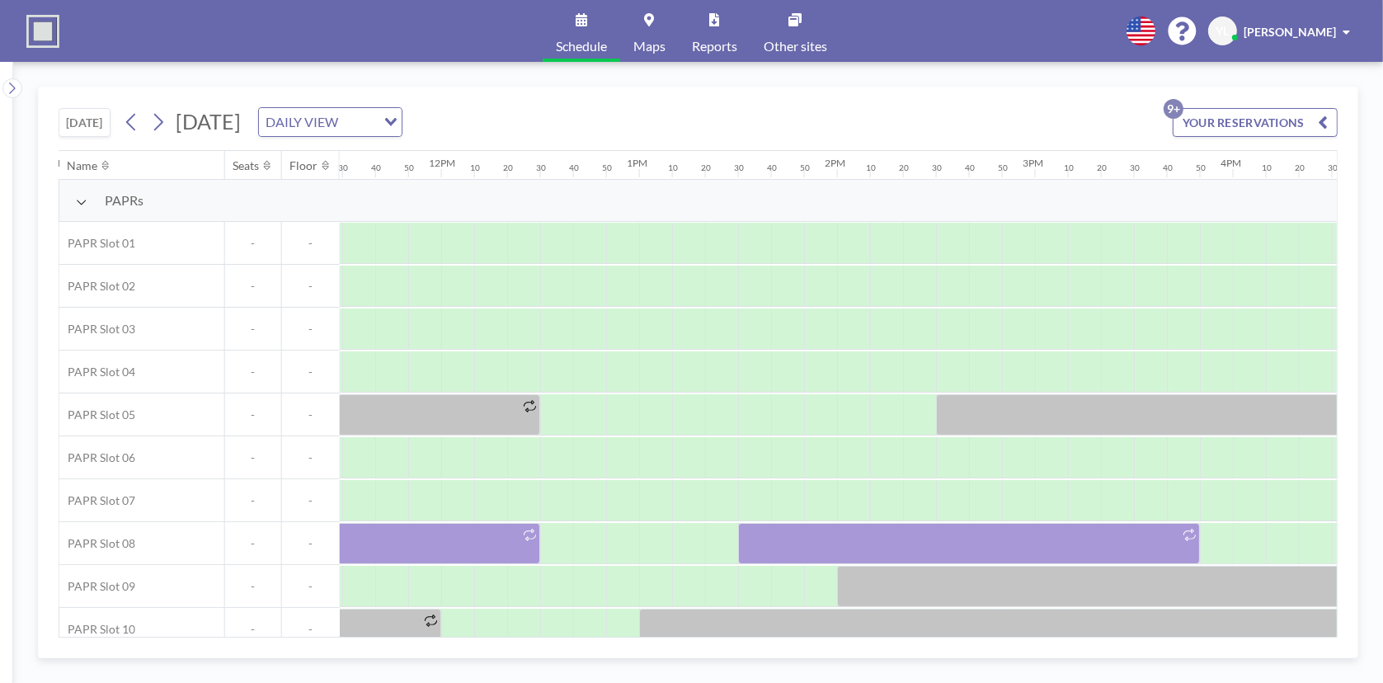
scroll to position [0, 2296]
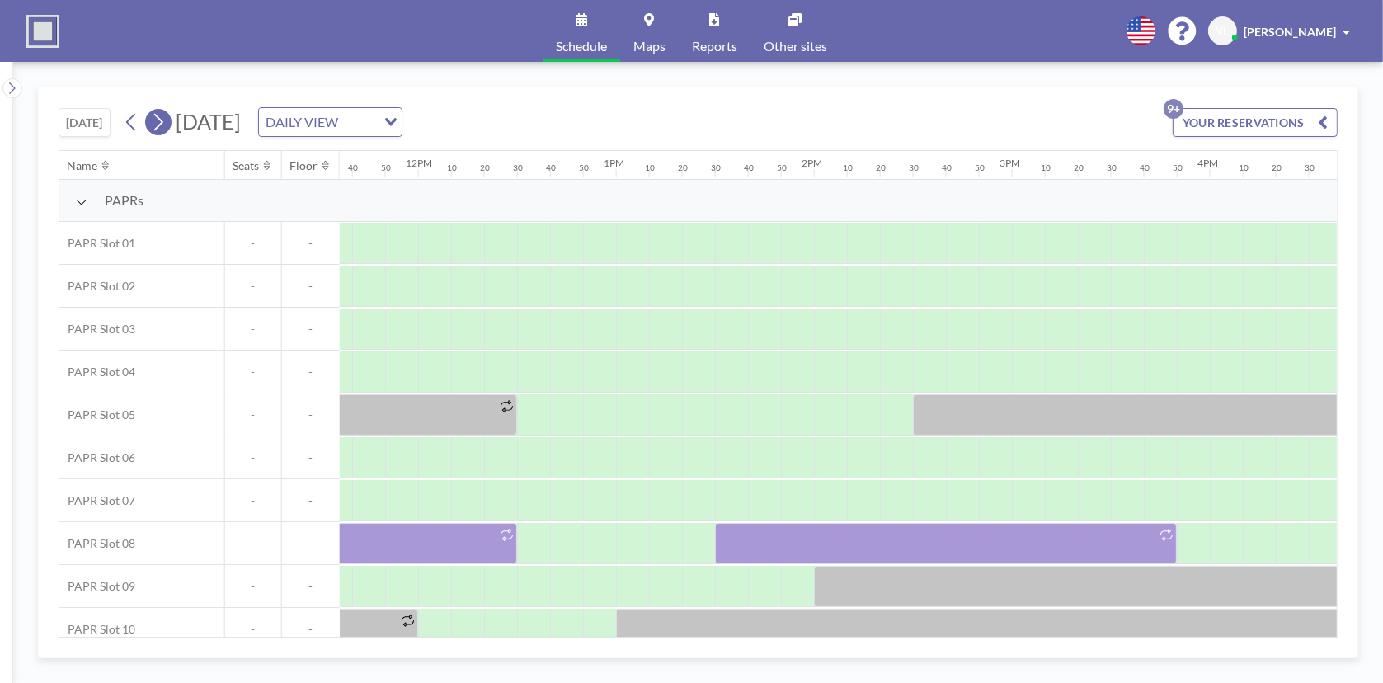
click at [154, 126] on icon at bounding box center [158, 122] width 16 height 25
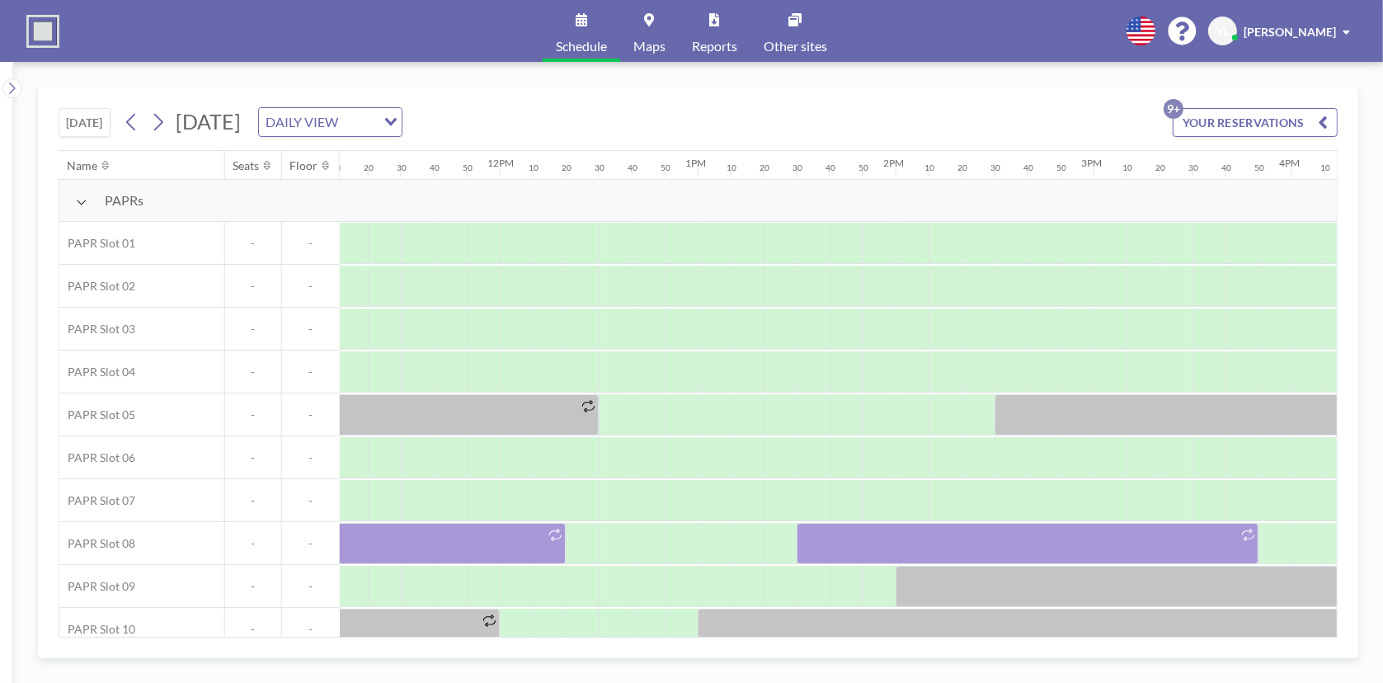
scroll to position [0, 2479]
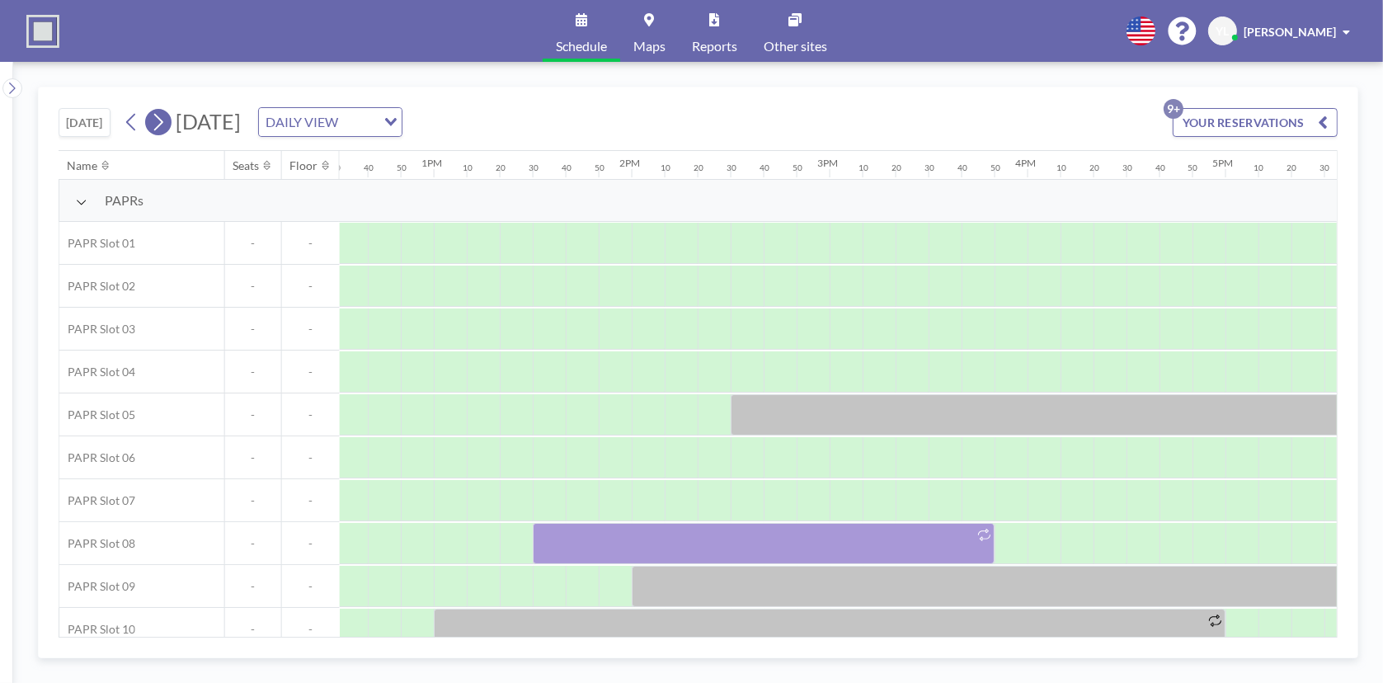
click at [163, 123] on icon at bounding box center [158, 122] width 9 height 17
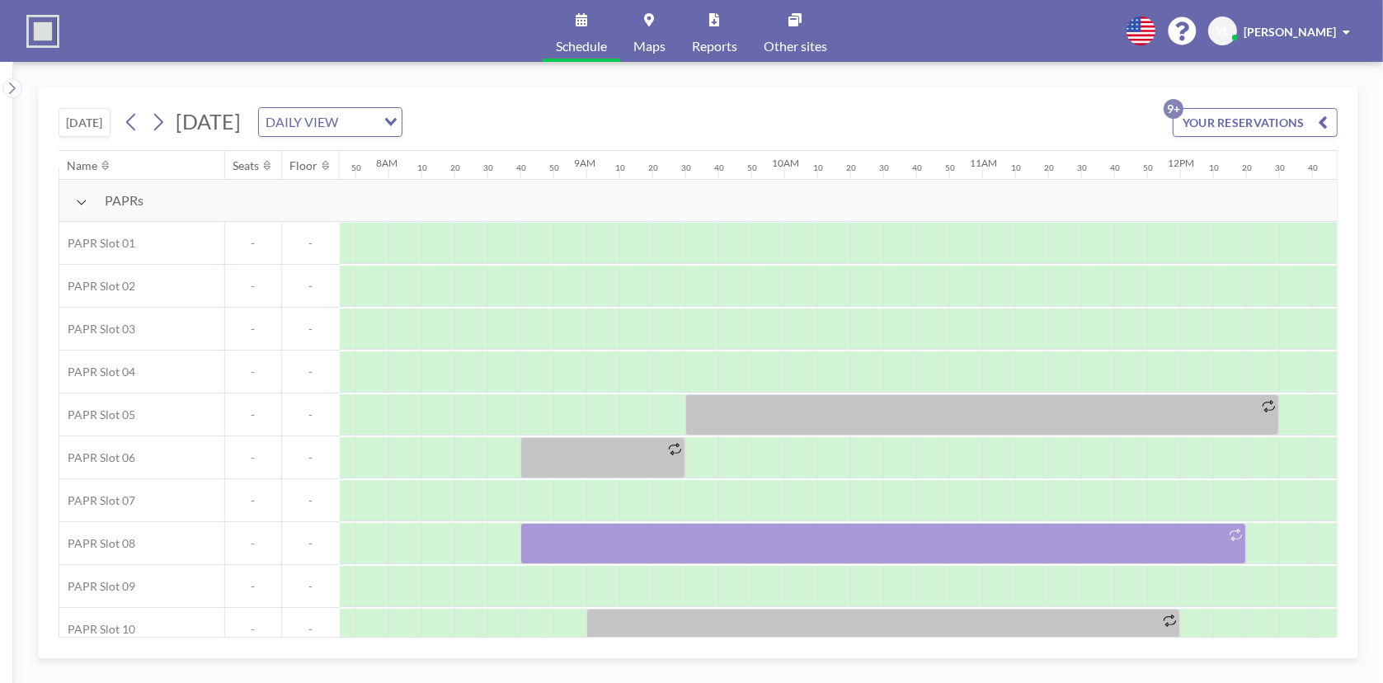
scroll to position [0, 1549]
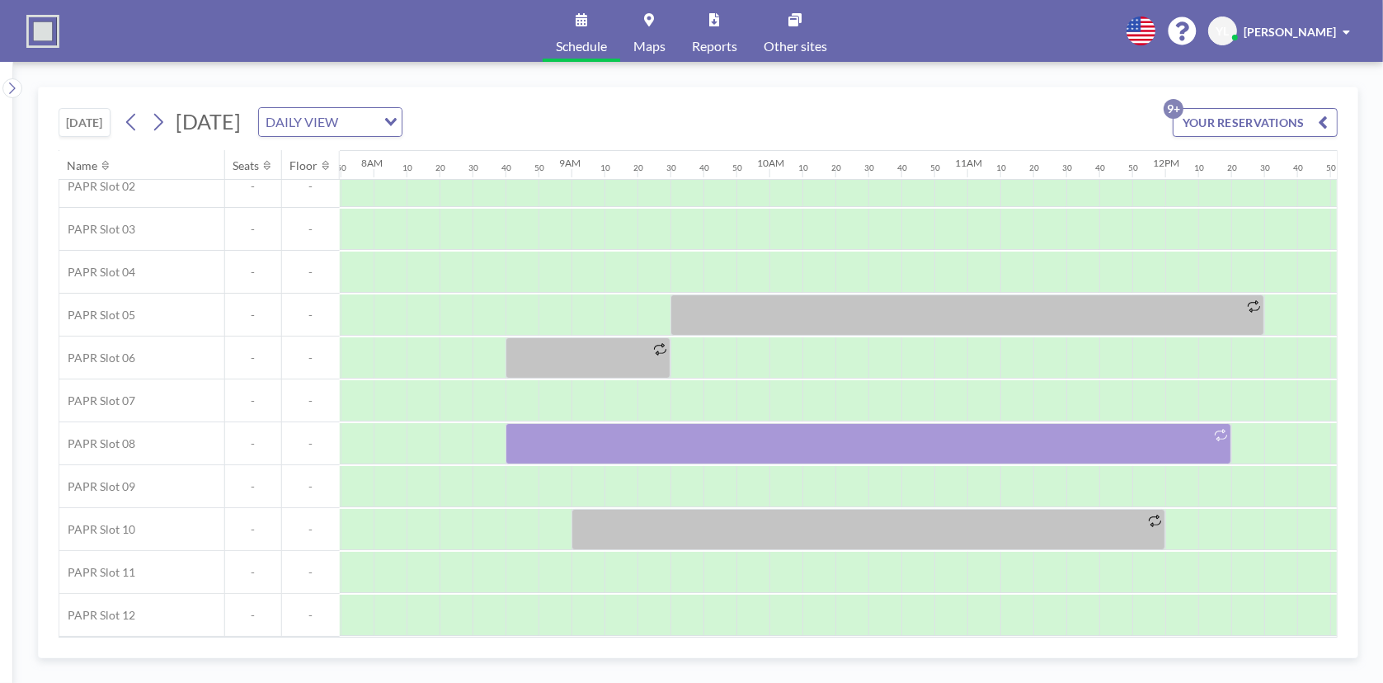
drag, startPoint x: 617, startPoint y: 628, endPoint x: 646, endPoint y: 633, distance: 30.2
click at [646, 633] on div "Name Seats Floor 12AM 10 20 30 40 50 1AM 10 20 30 40 50 2AM 10 20 30 40 50 3AM …" at bounding box center [697, 394] width 1277 height 486
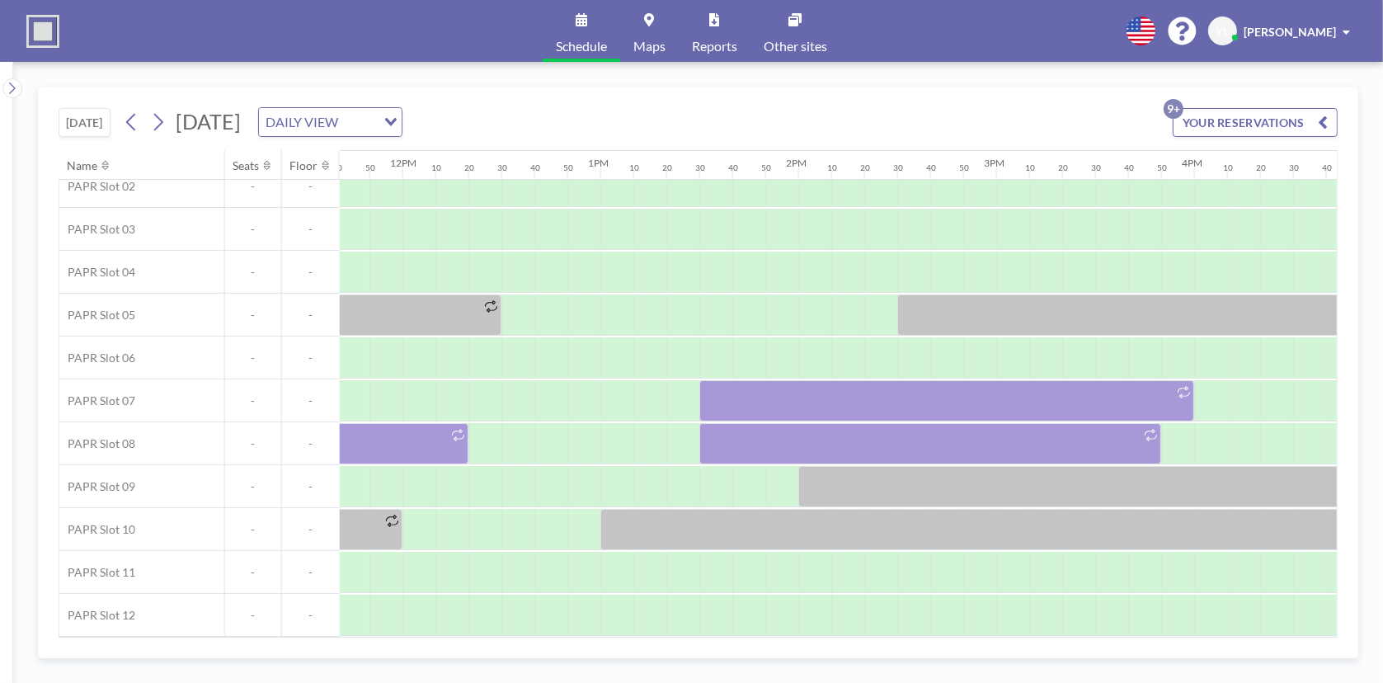
scroll to position [106, 2315]
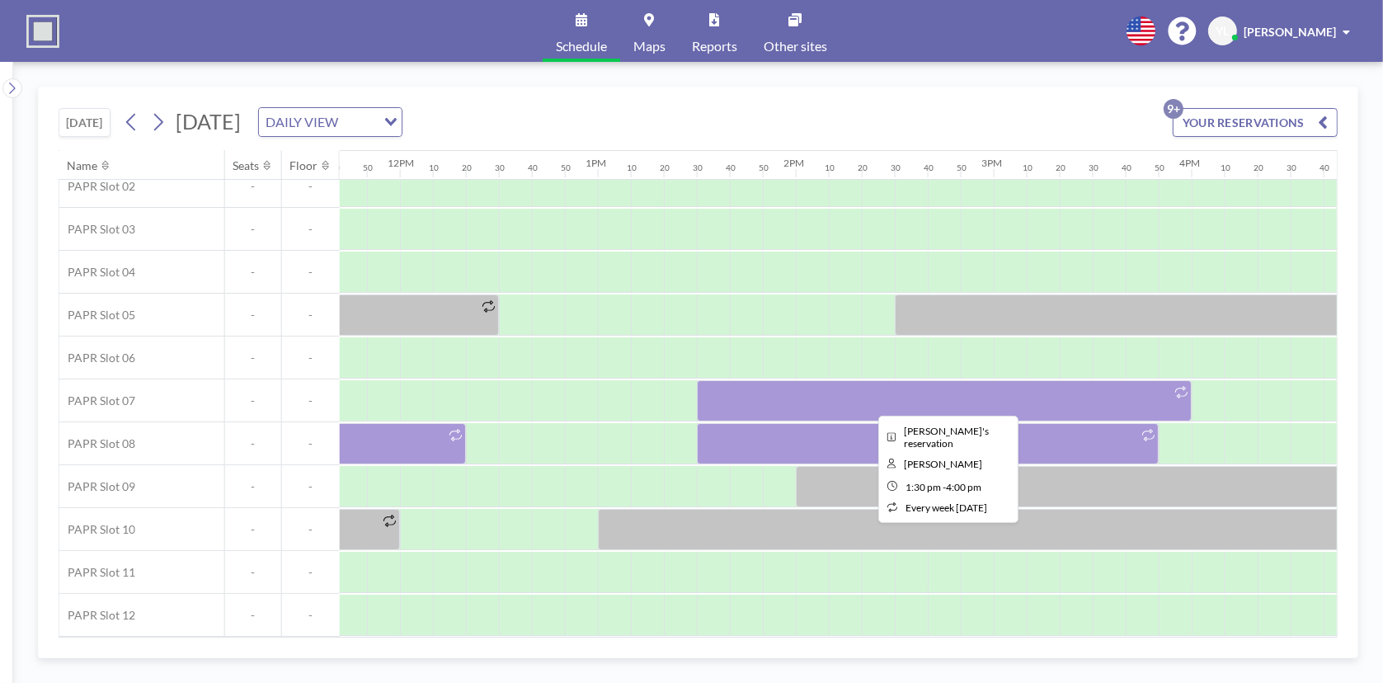
click at [788, 391] on div at bounding box center [944, 400] width 495 height 41
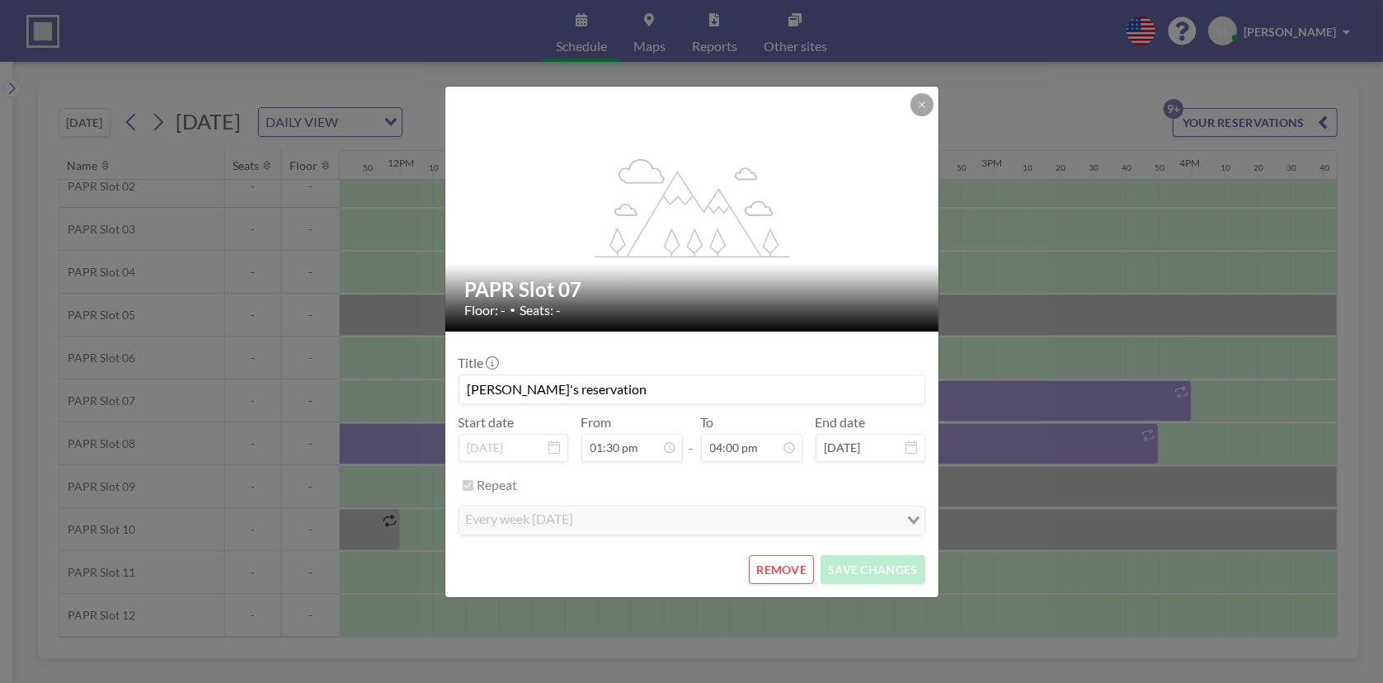
scroll to position [0, 0]
click at [774, 571] on button "REMOVE" at bounding box center [781, 569] width 65 height 29
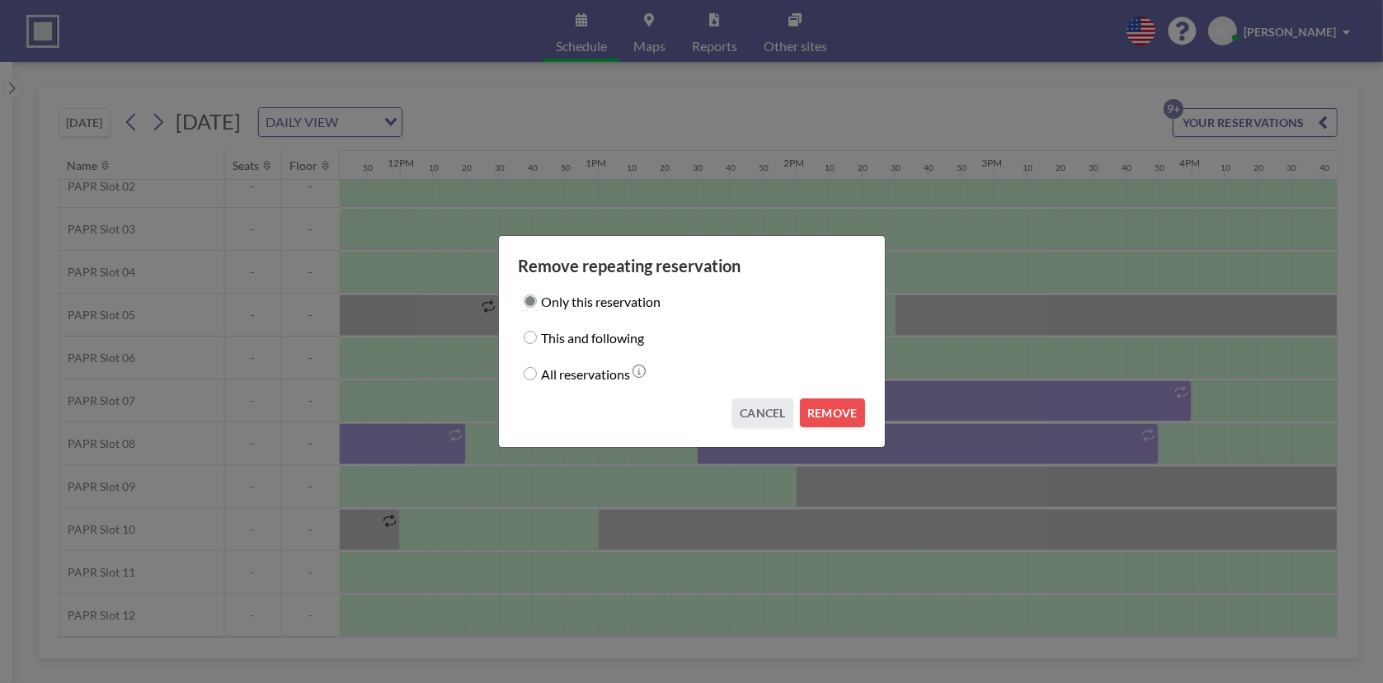
click at [579, 339] on label "This and following" at bounding box center [593, 337] width 103 height 23
click at [537, 339] on input "This and following" at bounding box center [530, 337] width 13 height 13
radio input "true"
click at [810, 407] on button "REMOVE" at bounding box center [832, 412] width 65 height 29
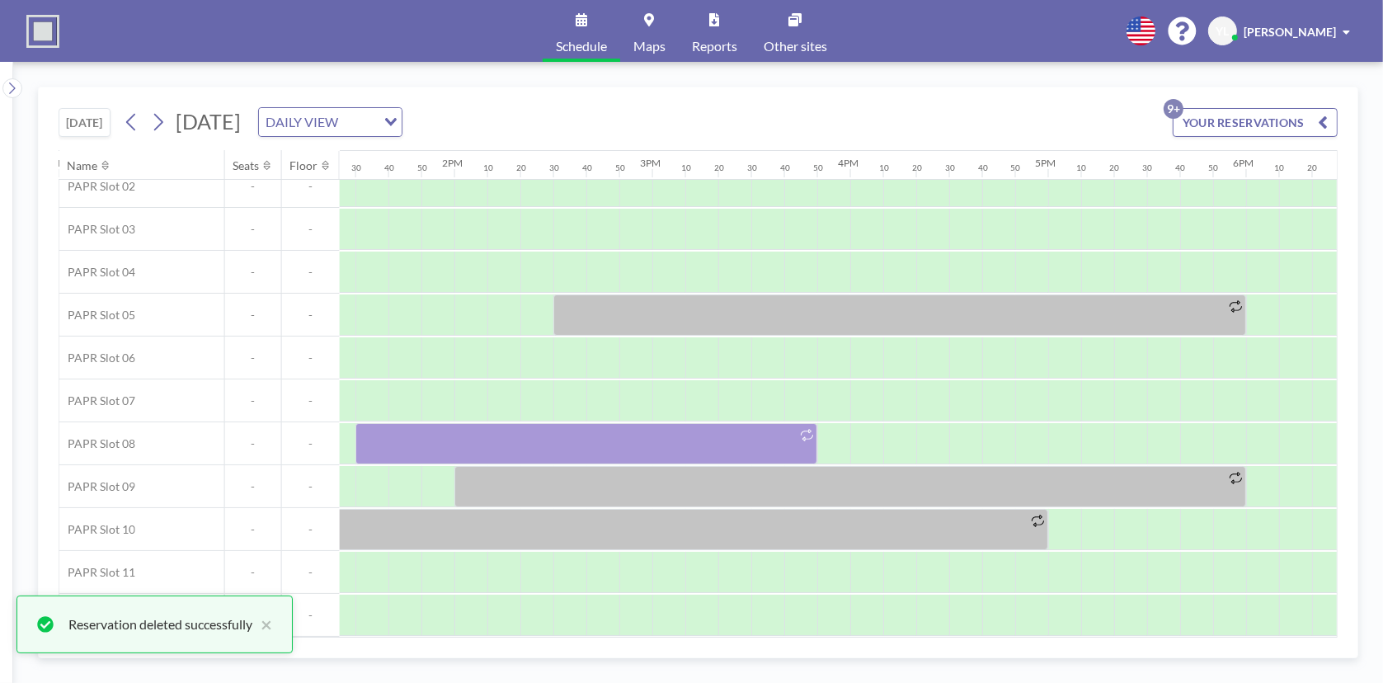
scroll to position [106, 2670]
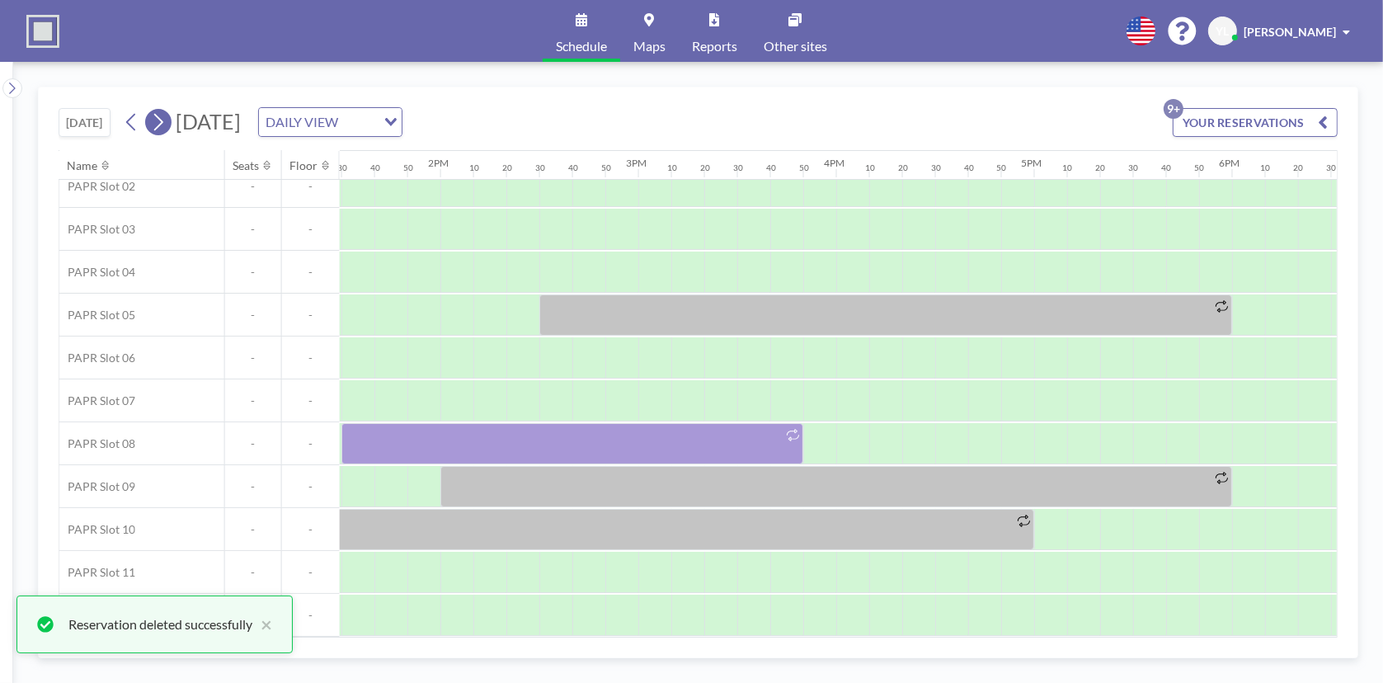
click at [164, 119] on icon at bounding box center [158, 122] width 16 height 25
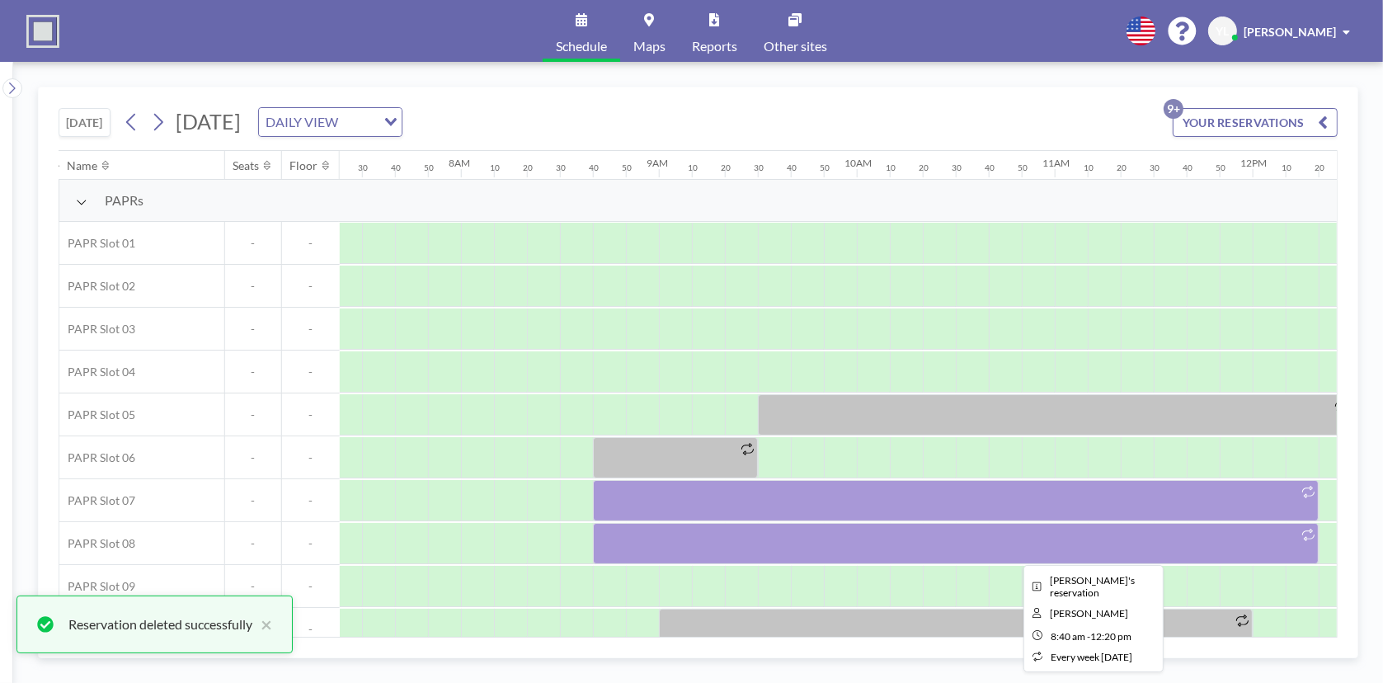
scroll to position [0, 1549]
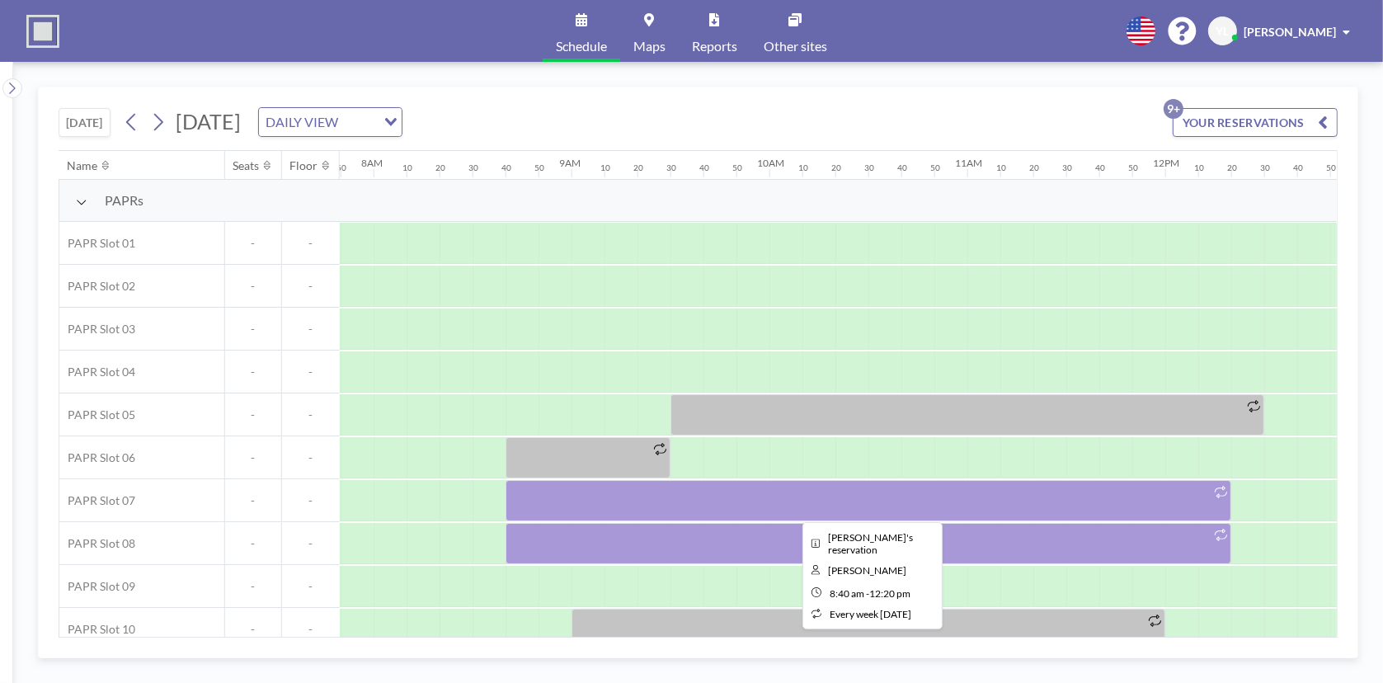
click at [700, 496] on div at bounding box center [868, 500] width 726 height 41
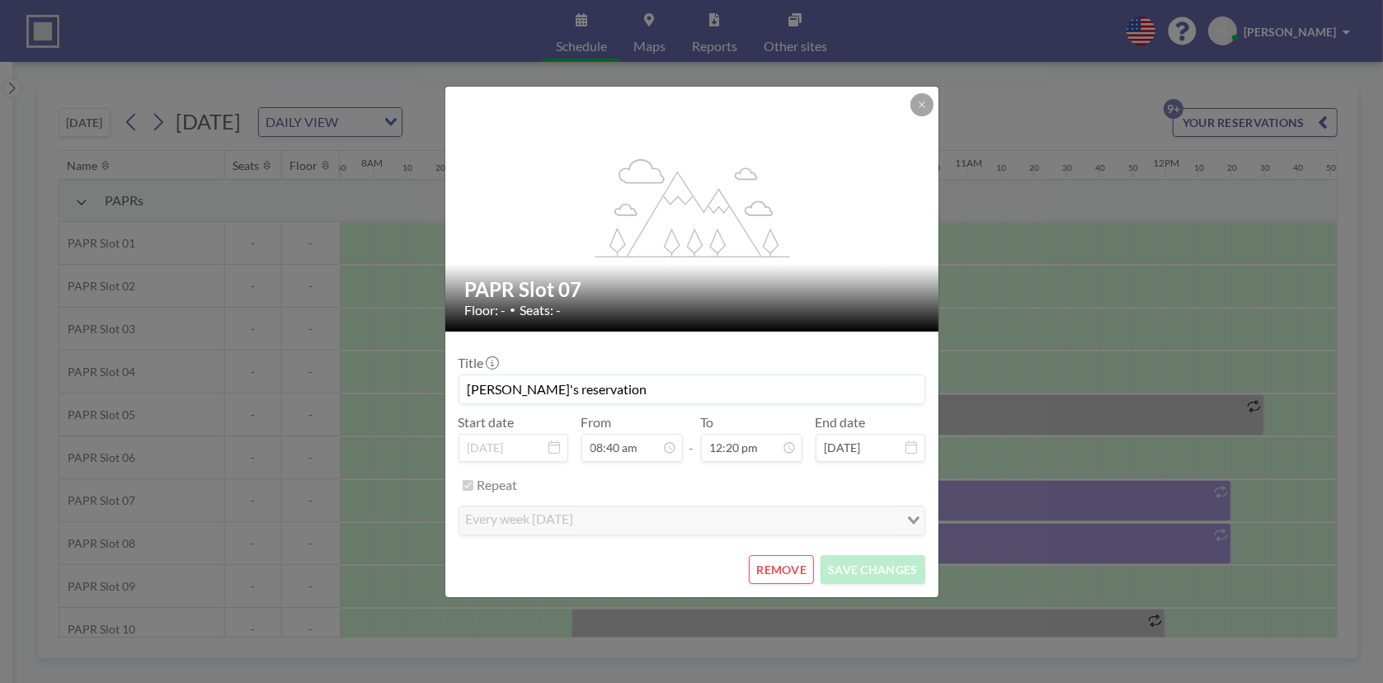
scroll to position [1525, 0]
click at [797, 566] on button "REMOVE" at bounding box center [781, 569] width 65 height 29
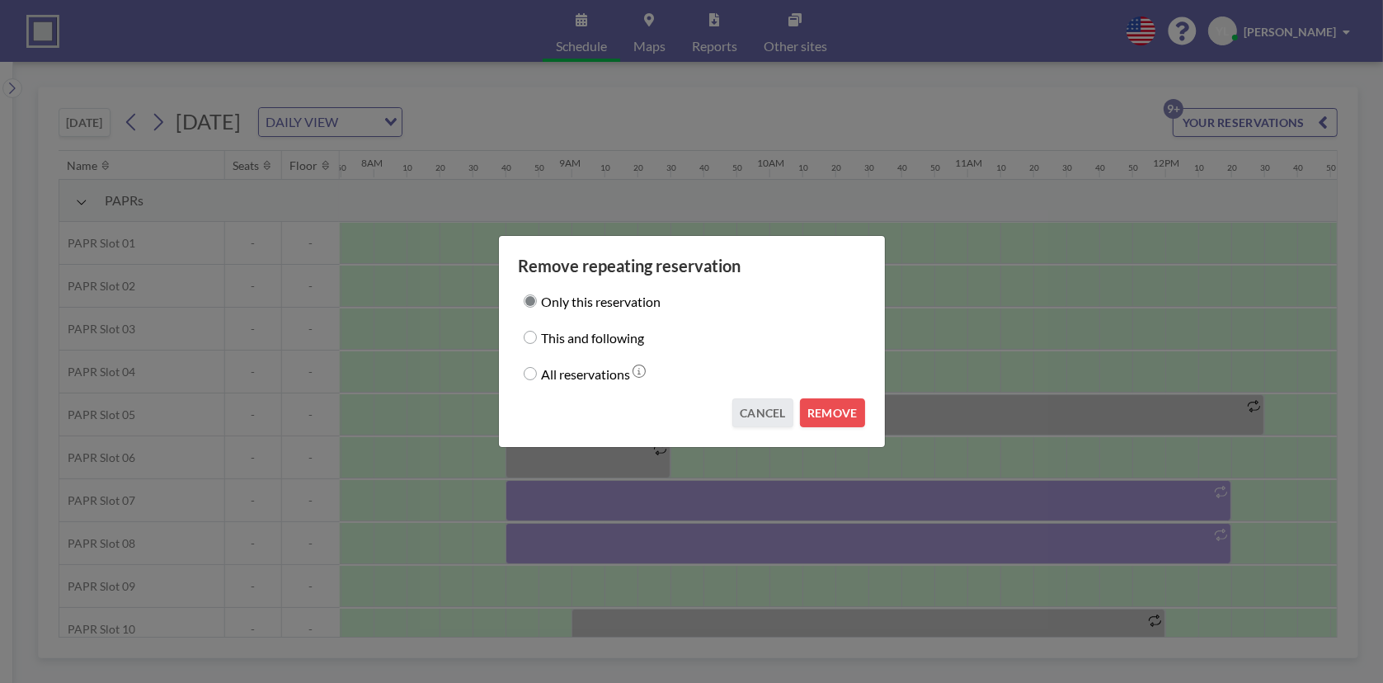
click at [585, 329] on label "This and following" at bounding box center [593, 337] width 103 height 23
click at [537, 331] on input "This and following" at bounding box center [530, 337] width 13 height 13
radio input "true"
click at [839, 417] on button "REMOVE" at bounding box center [832, 412] width 65 height 29
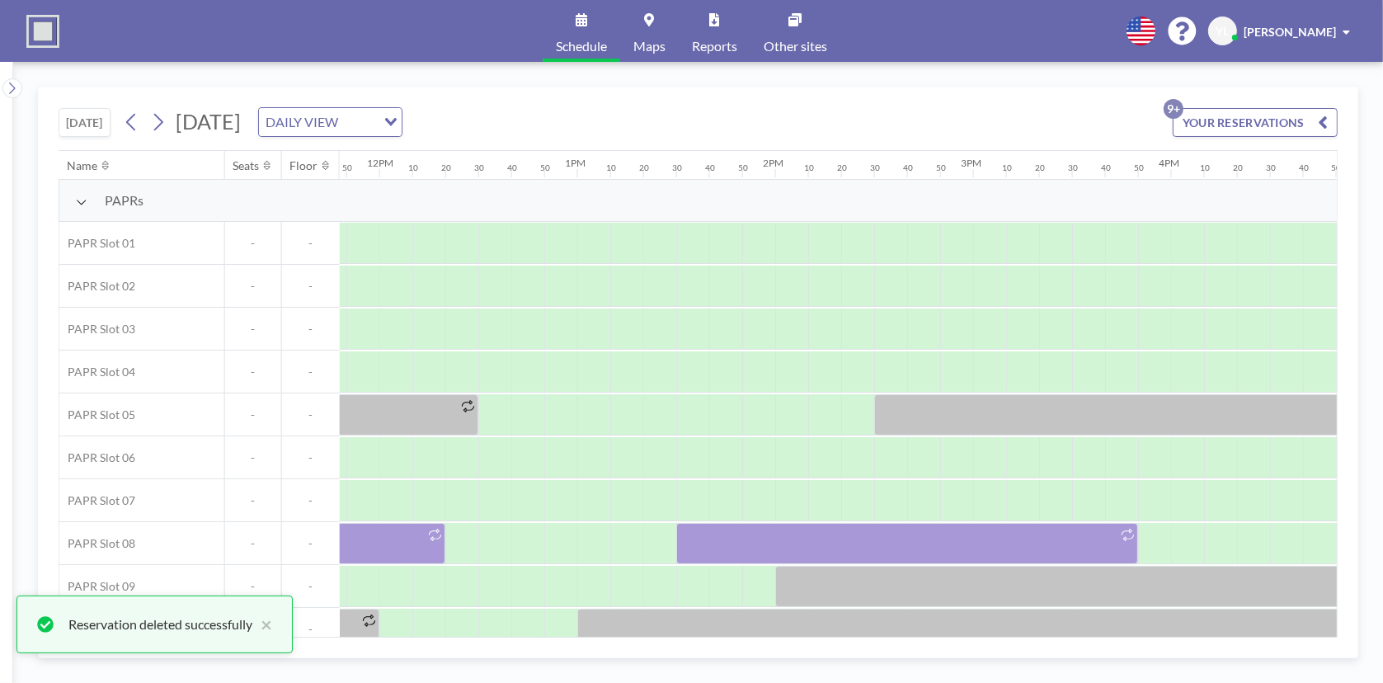
scroll to position [0, 2350]
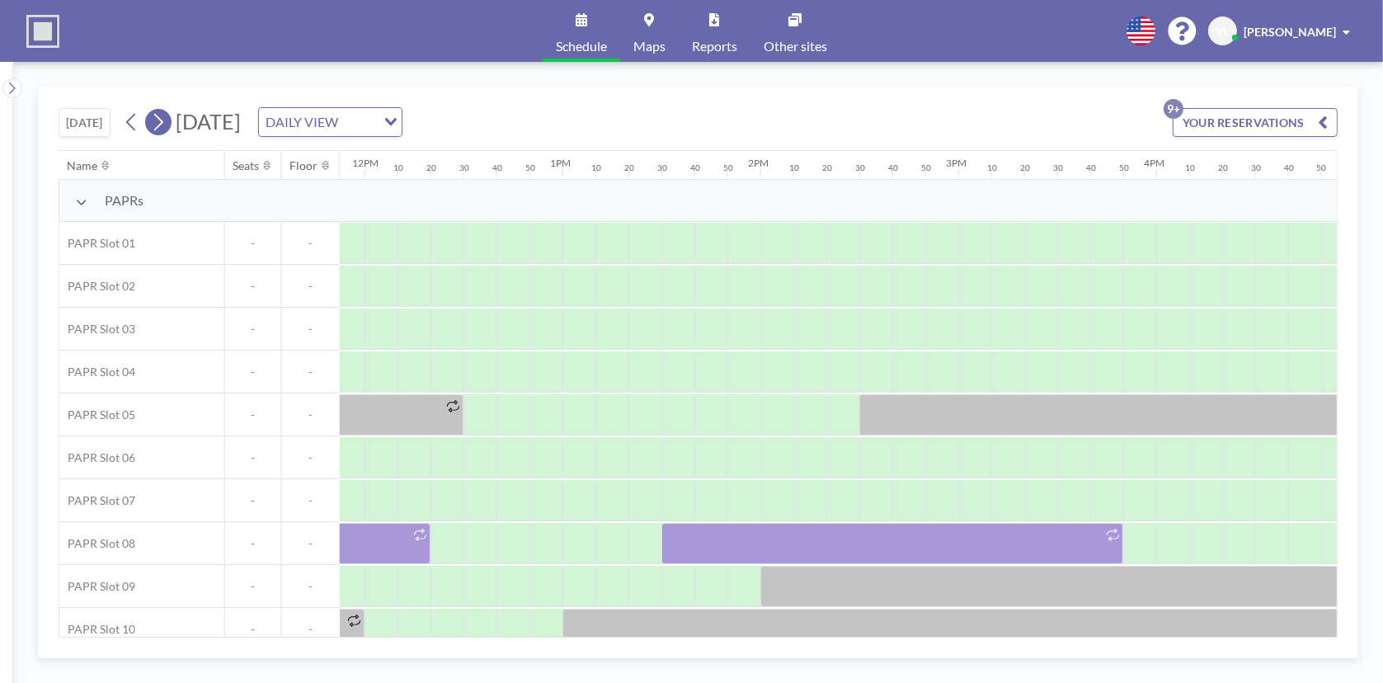
click at [166, 119] on icon at bounding box center [158, 122] width 16 height 25
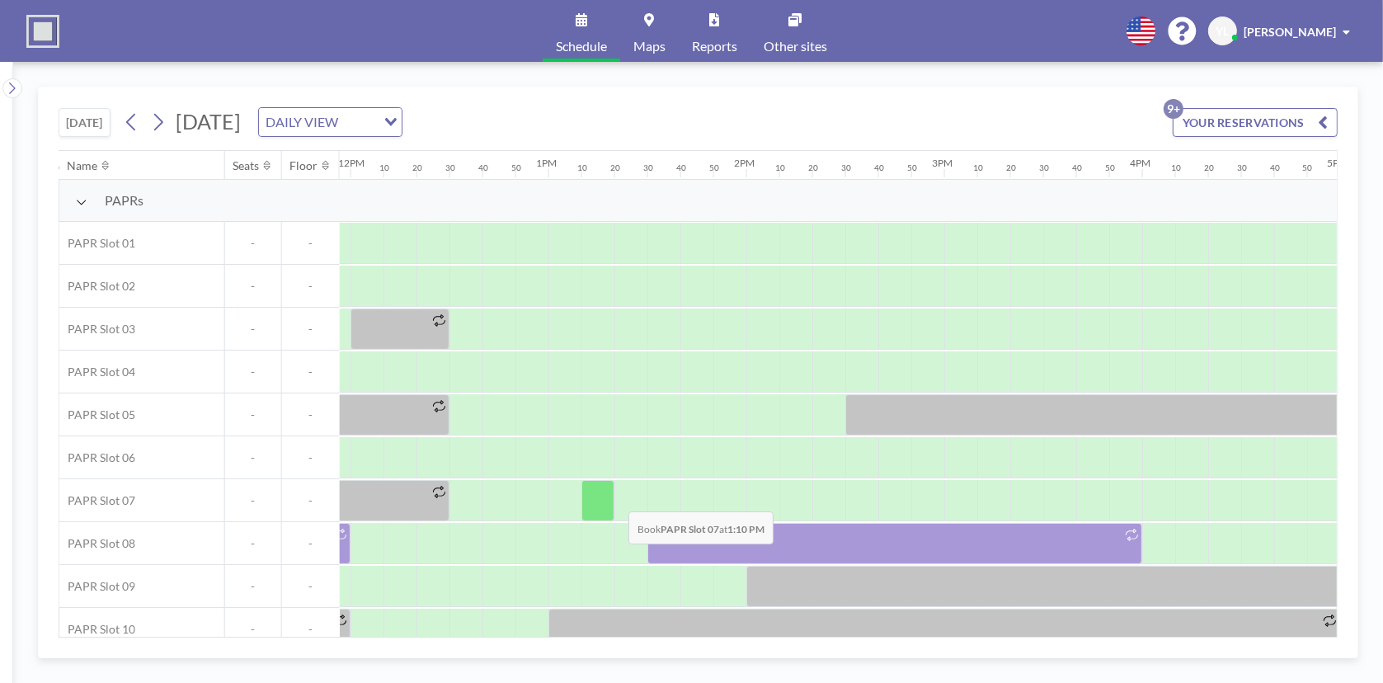
scroll to position [0, 2358]
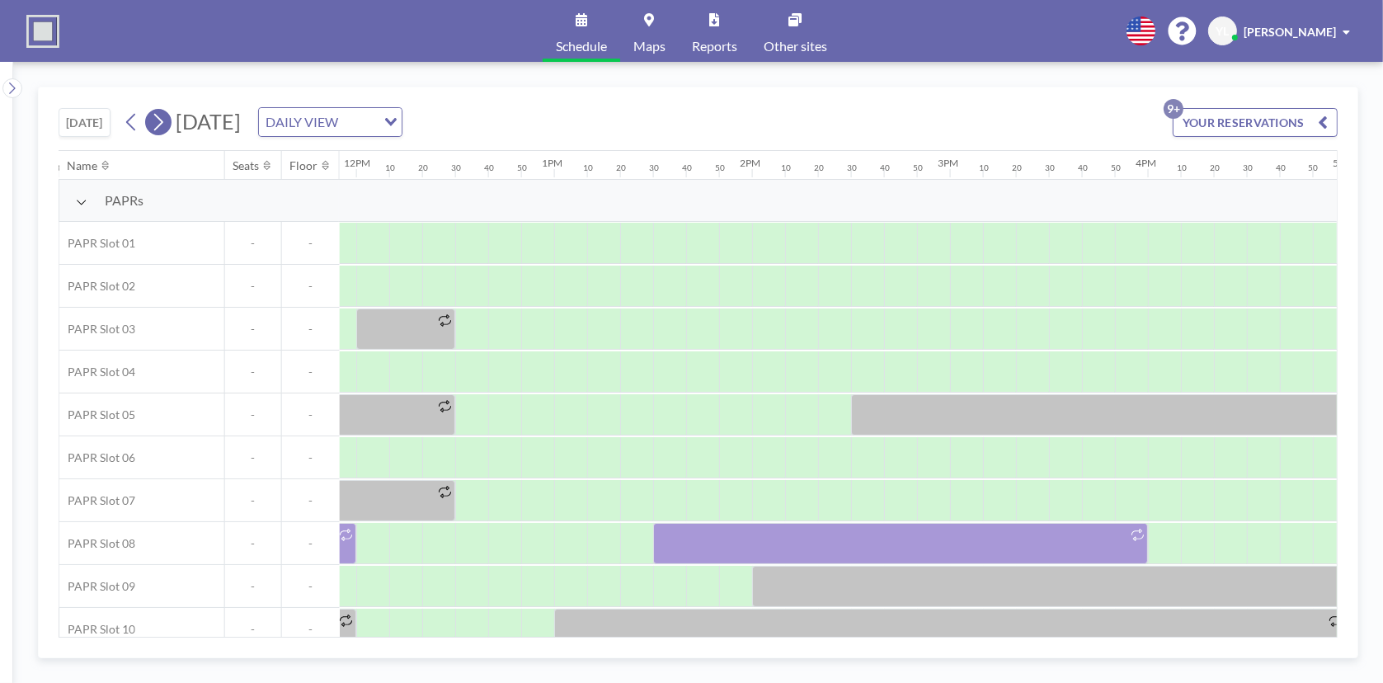
click at [164, 121] on icon at bounding box center [158, 122] width 16 height 25
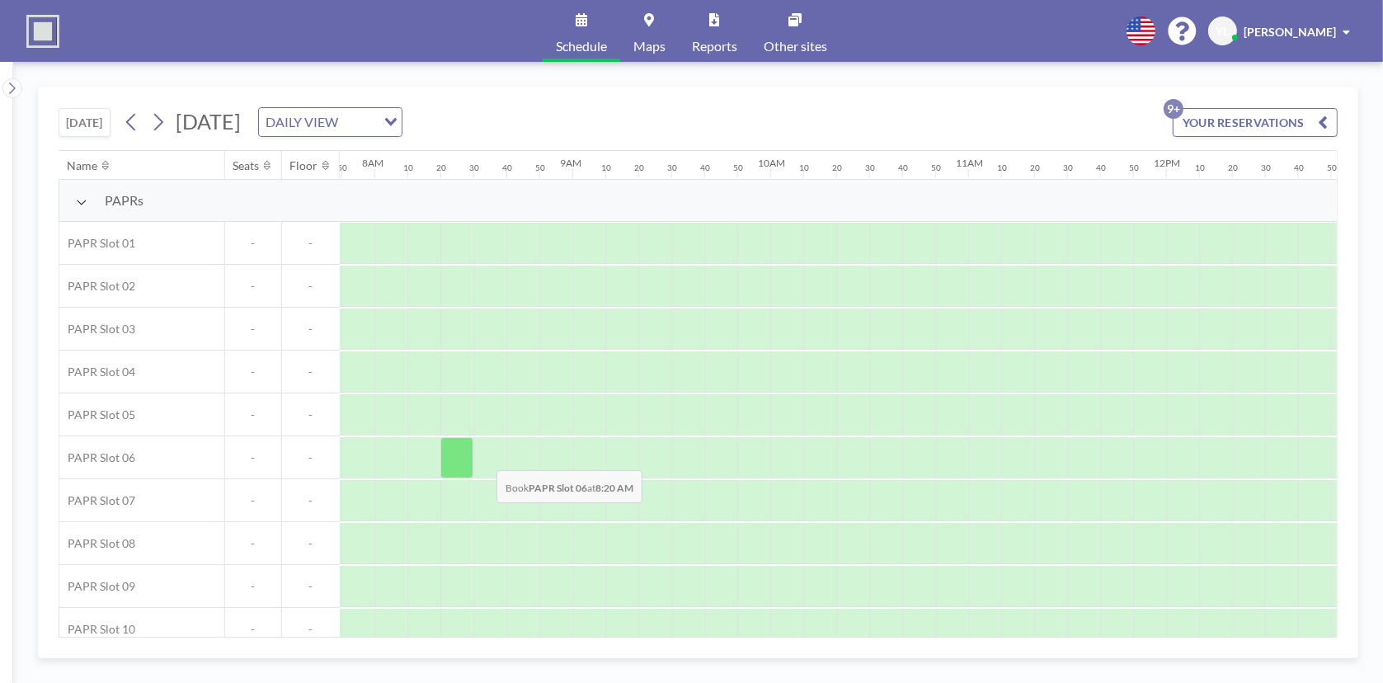
scroll to position [0, 1549]
click at [155, 124] on icon at bounding box center [158, 122] width 16 height 25
click at [157, 124] on icon at bounding box center [158, 122] width 16 height 25
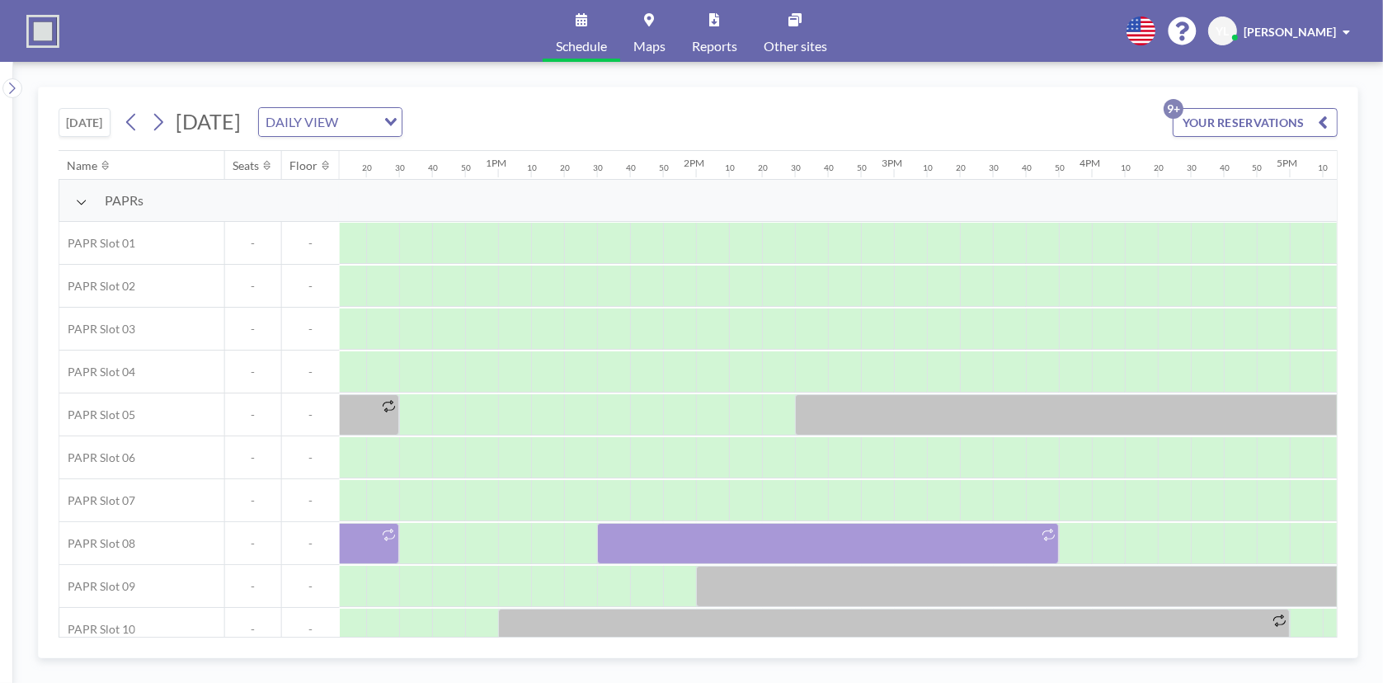
scroll to position [0, 2627]
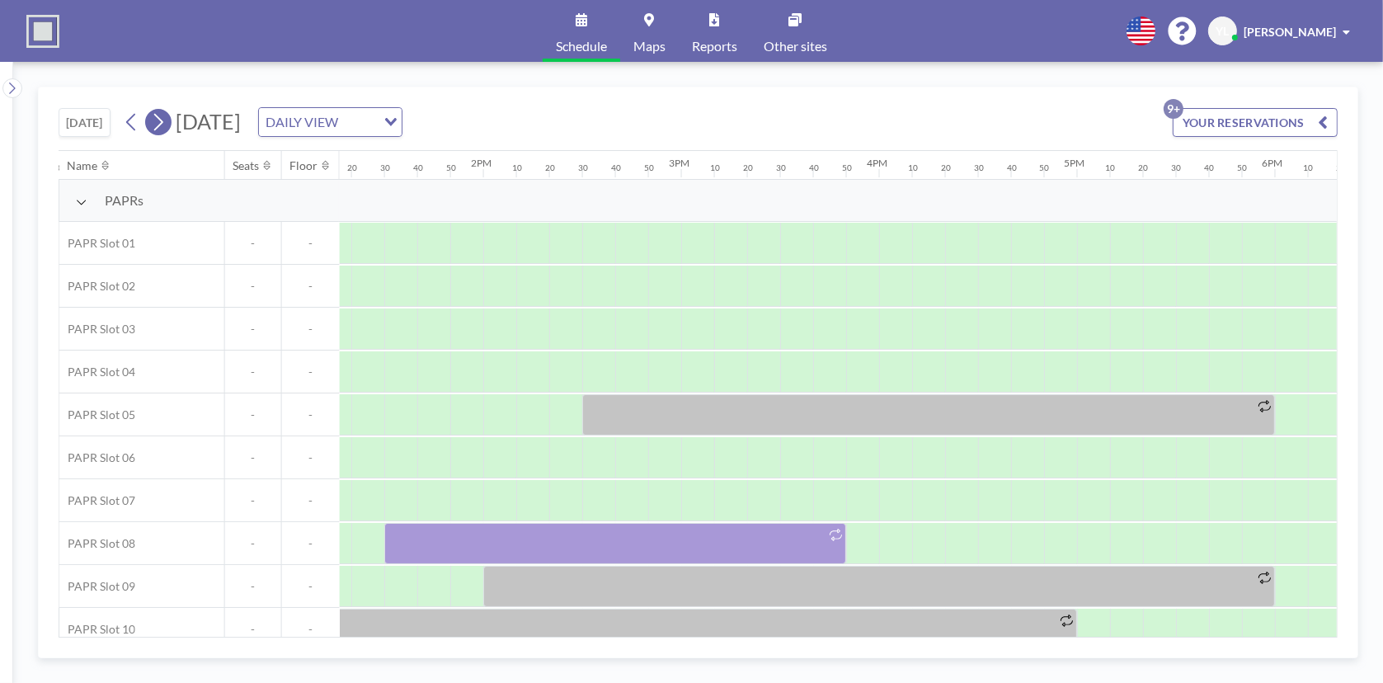
click at [162, 117] on icon at bounding box center [158, 122] width 9 height 17
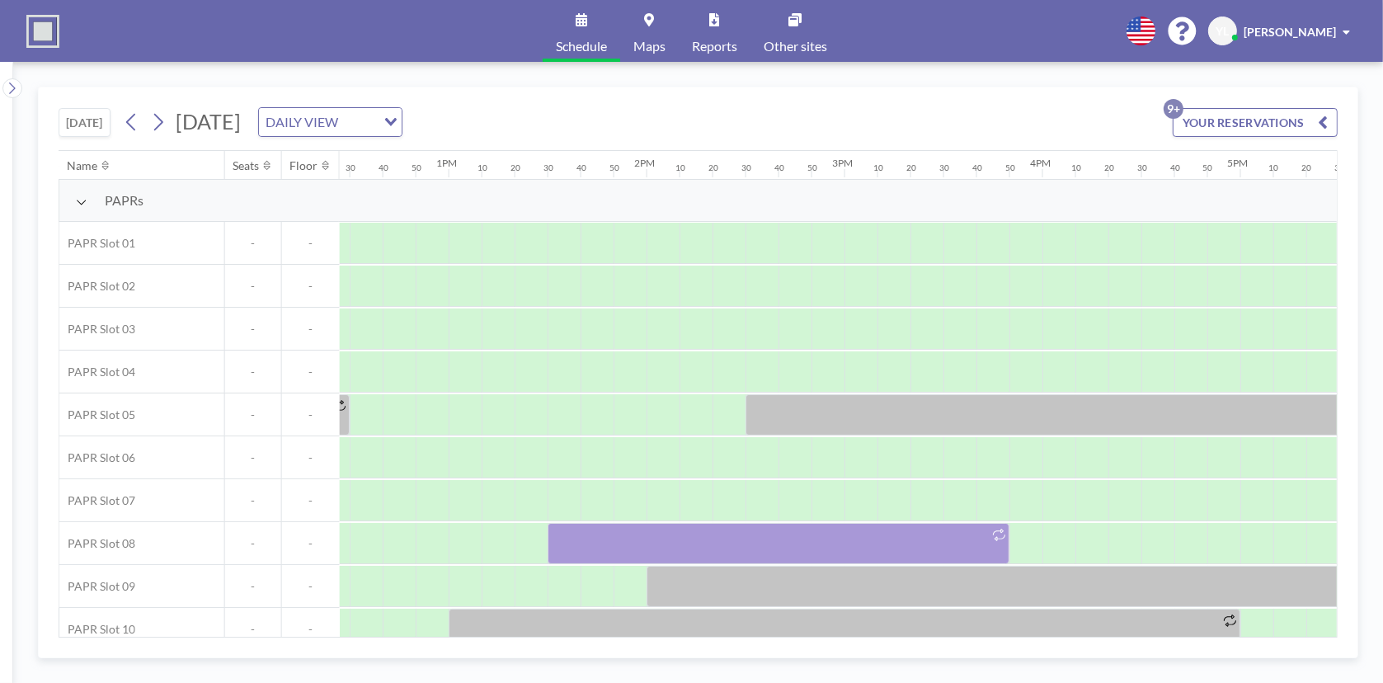
scroll to position [0, 2522]
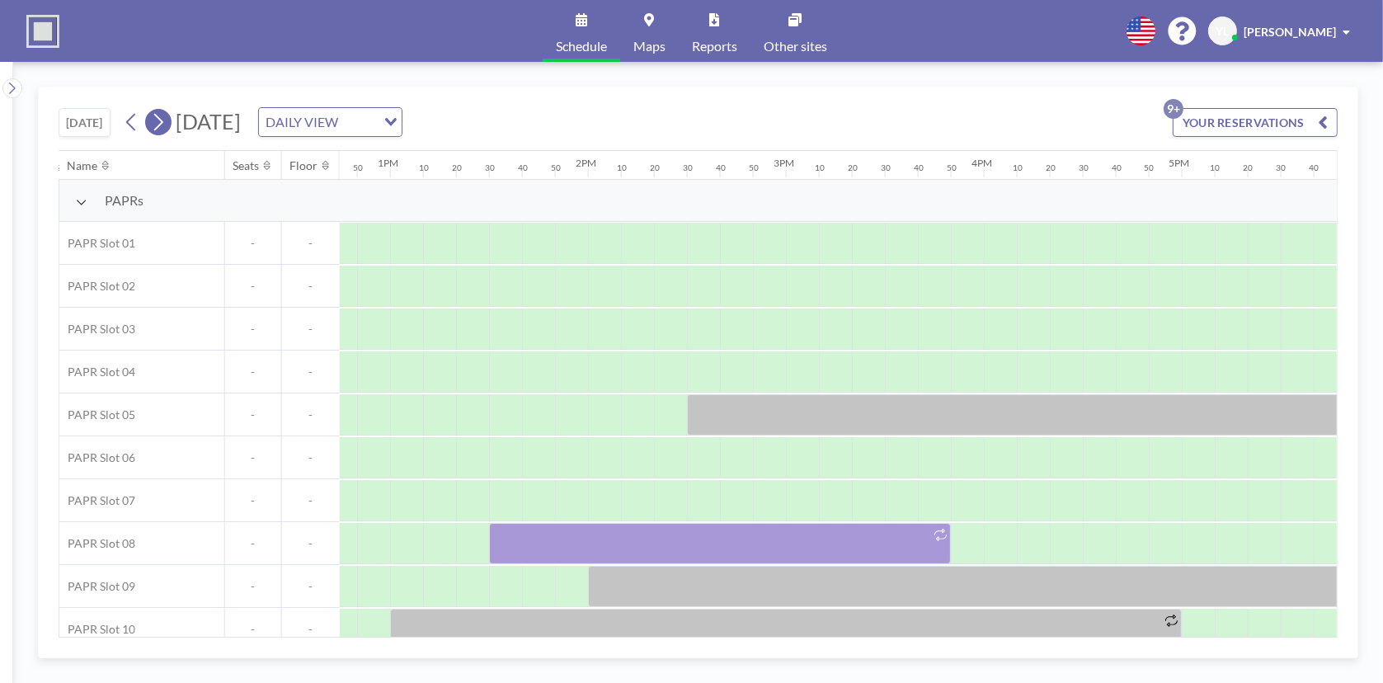
click at [162, 126] on icon at bounding box center [158, 122] width 16 height 25
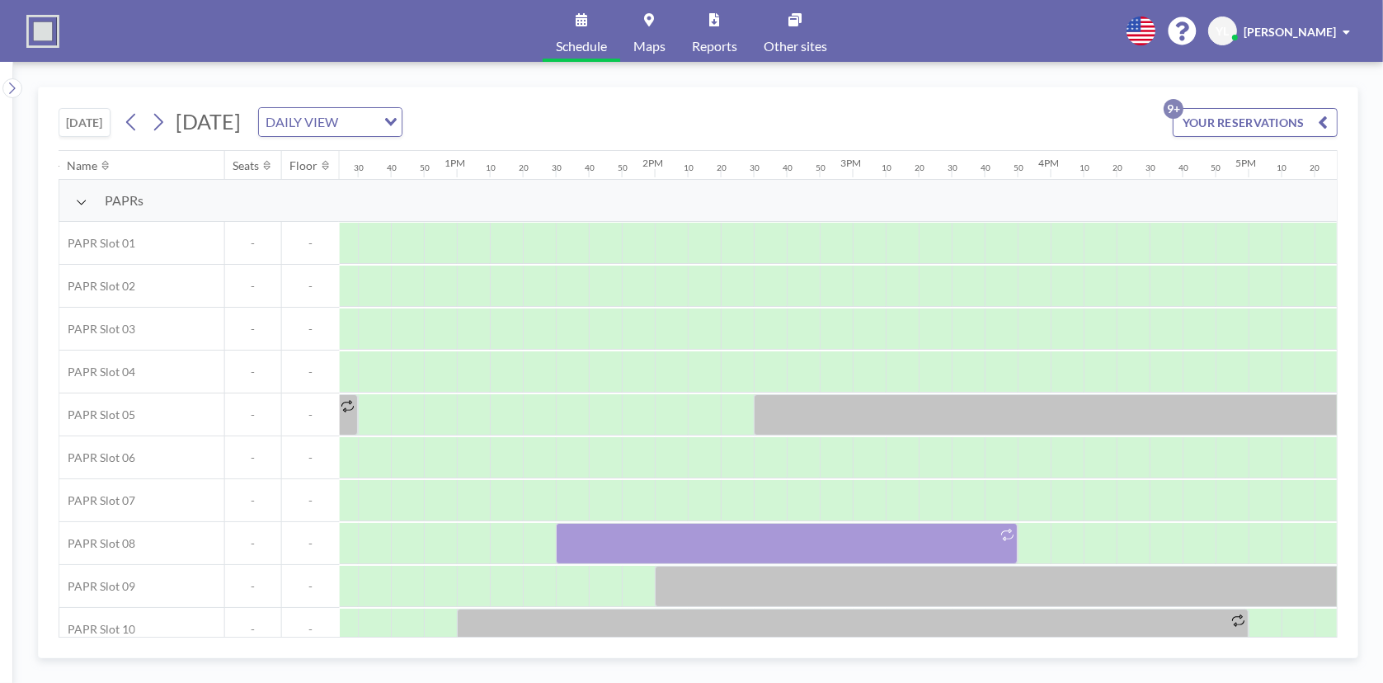
scroll to position [0, 2444]
click at [165, 125] on icon at bounding box center [158, 122] width 16 height 25
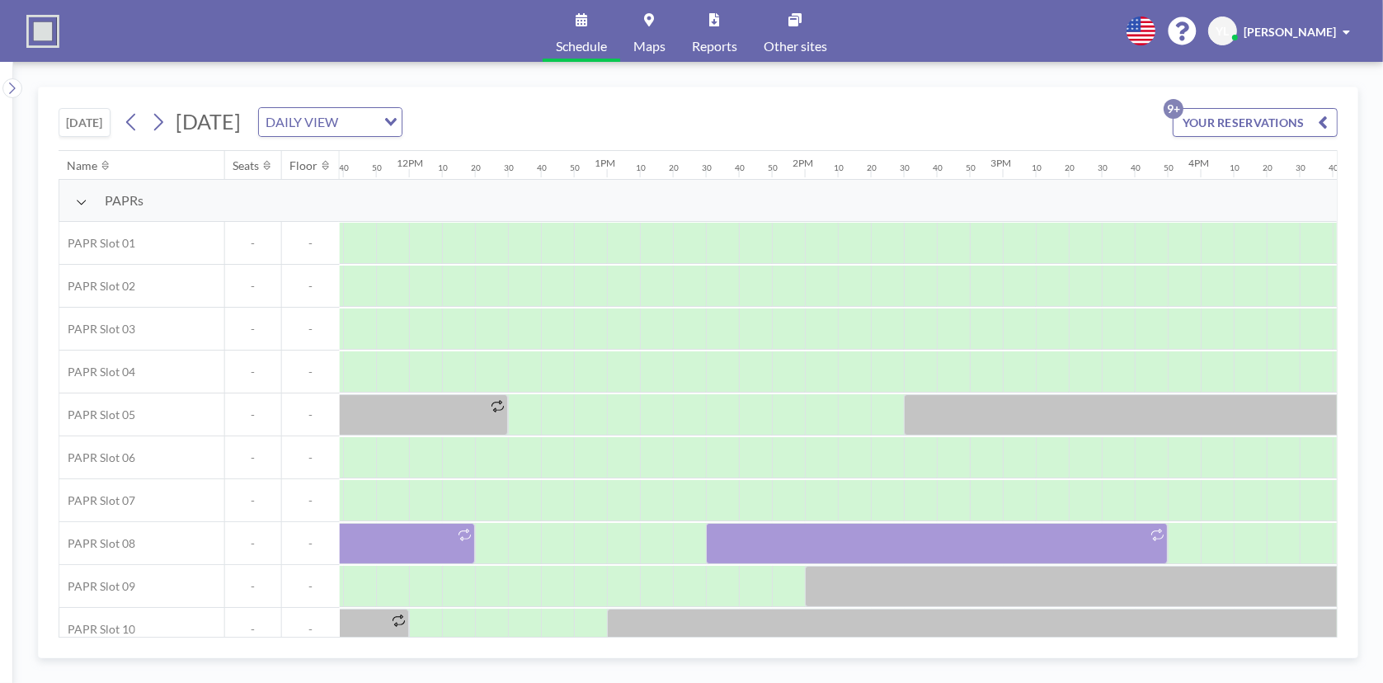
scroll to position [0, 2312]
click at [162, 131] on icon at bounding box center [158, 122] width 16 height 25
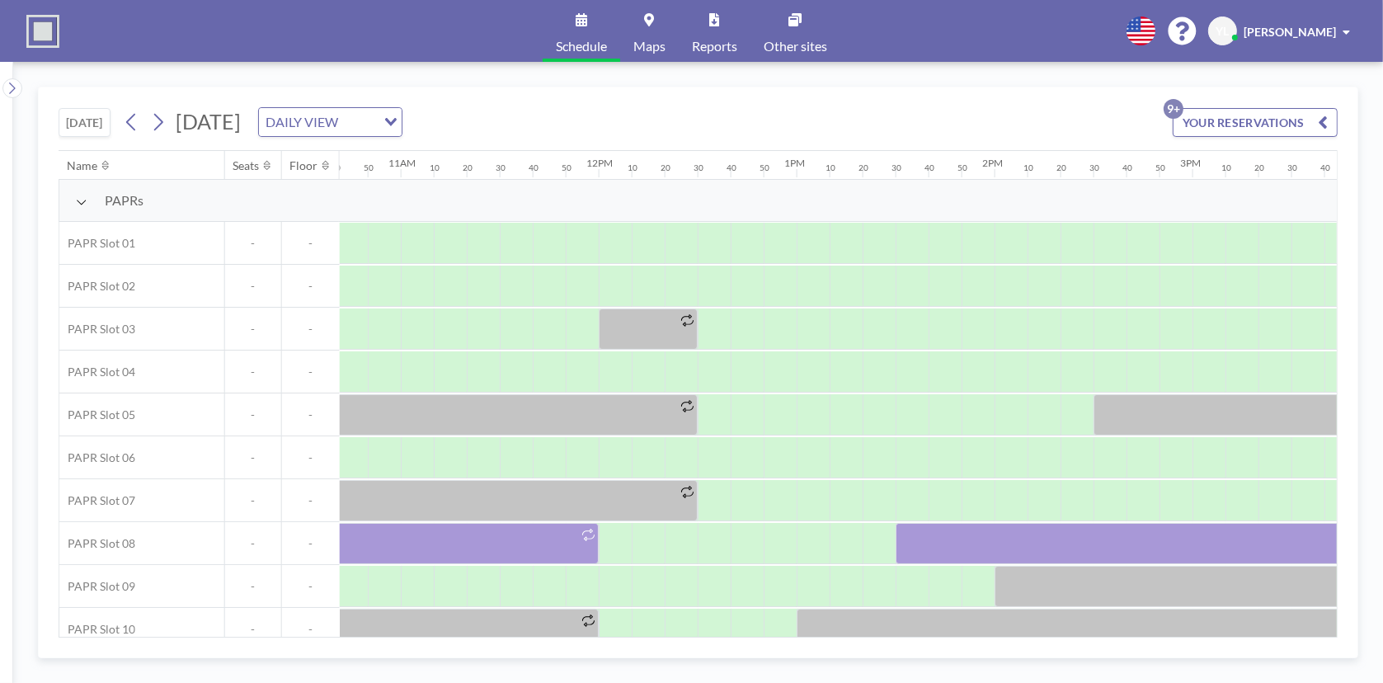
scroll to position [0, 2224]
